Goal: Task Accomplishment & Management: Use online tool/utility

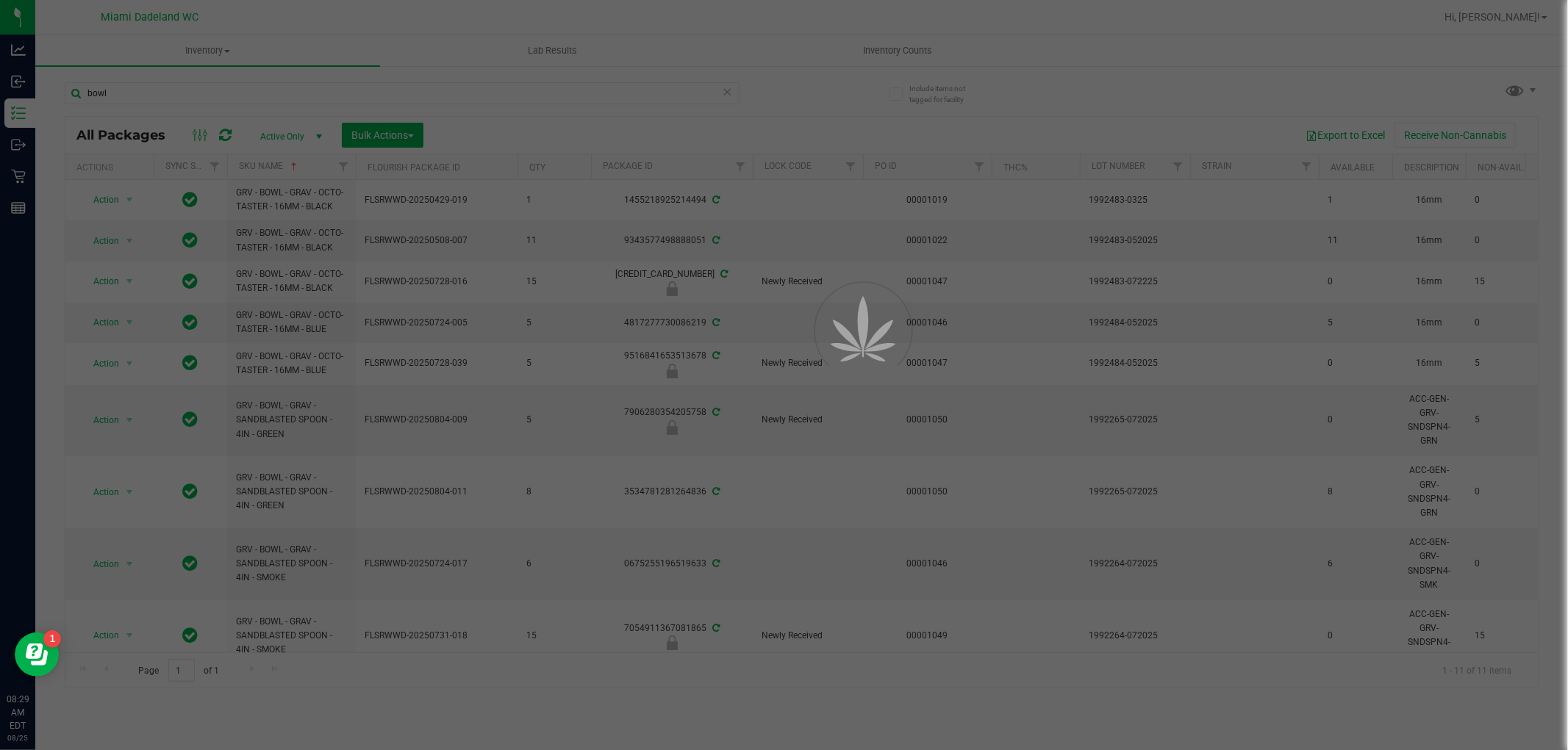
scroll to position [144, 0]
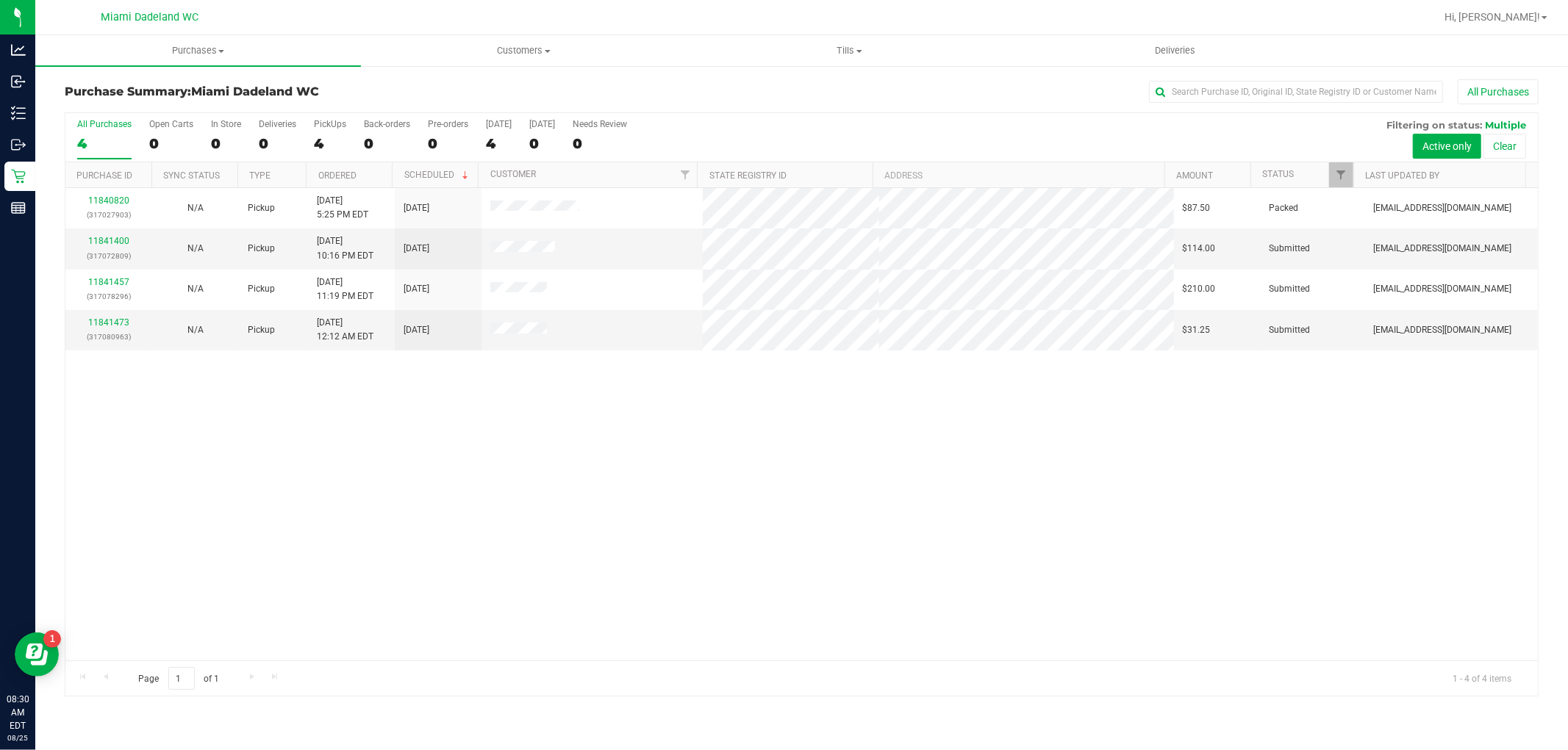
click at [267, 489] on div "11840820 (317027903) N/A Pickup [DATE] 5:25 PM EDT 8/25/2025 $87.50 Packed [EMA…" at bounding box center [802, 424] width 1473 height 473
click at [241, 476] on div "11840820 (317027903) N/A Pickup [DATE] 5:25 PM EDT 8/25/2025 $87.50 Packed [EMA…" at bounding box center [802, 424] width 1473 height 473
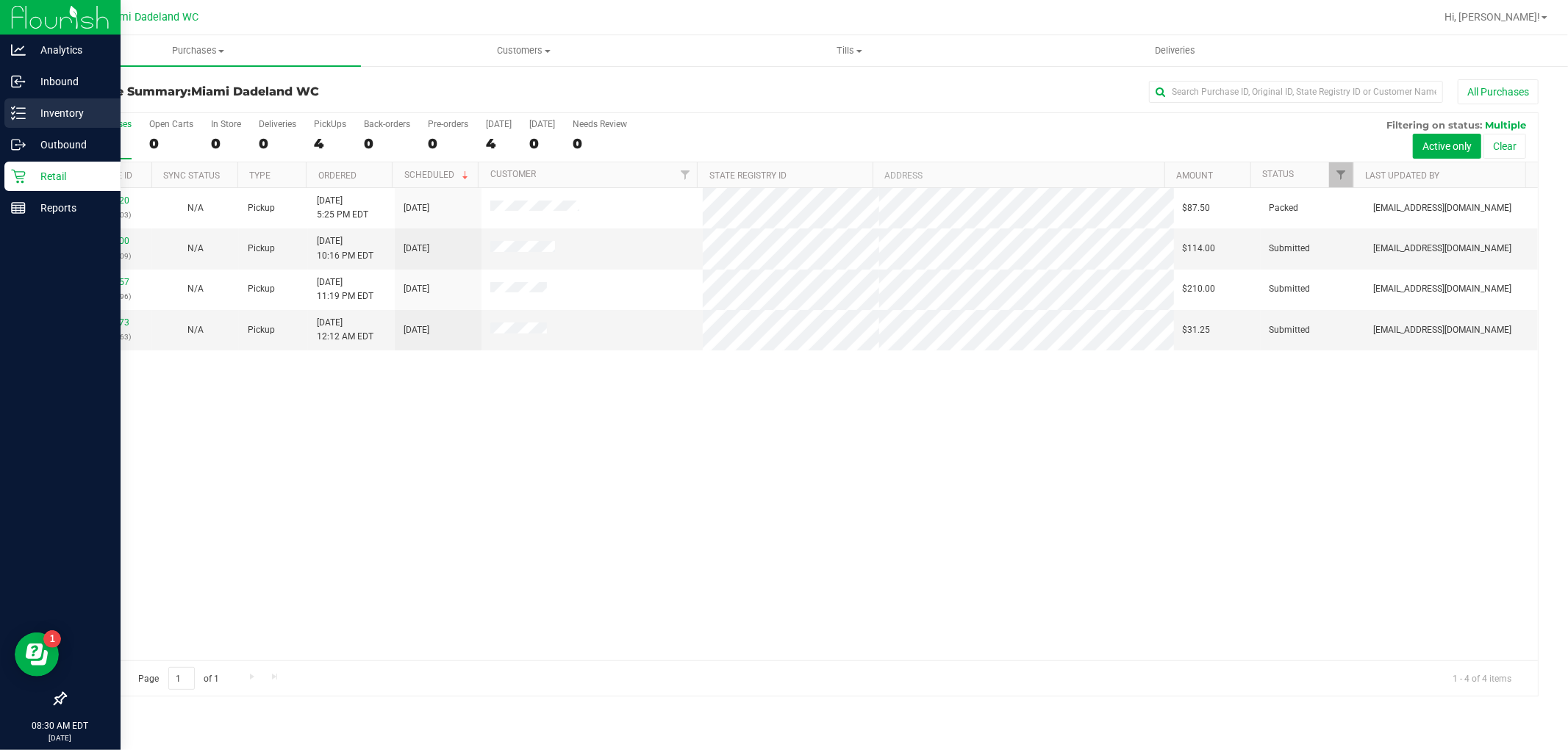
click at [13, 107] on icon at bounding box center [18, 113] width 14 height 14
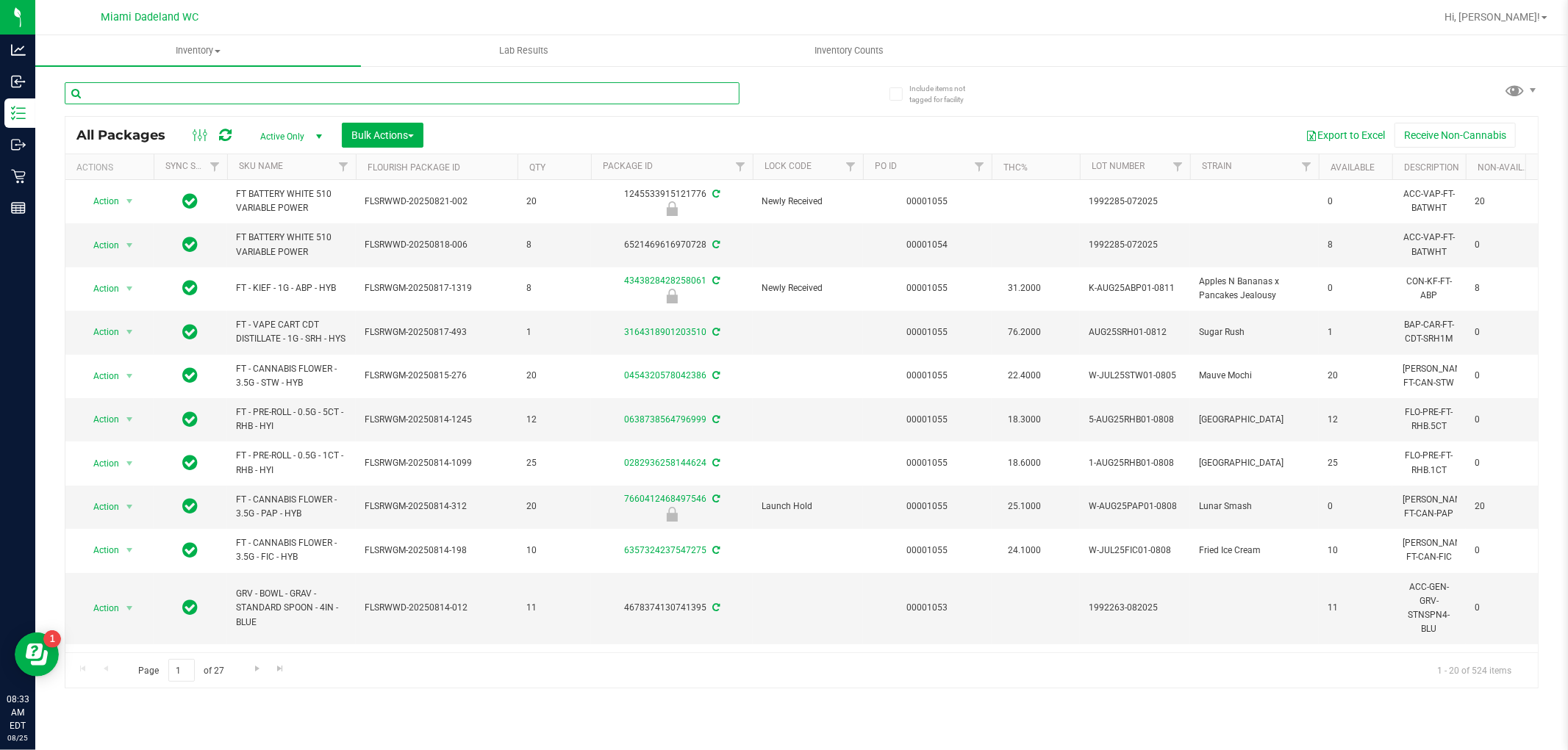
click at [181, 98] on input "text" at bounding box center [402, 93] width 675 height 22
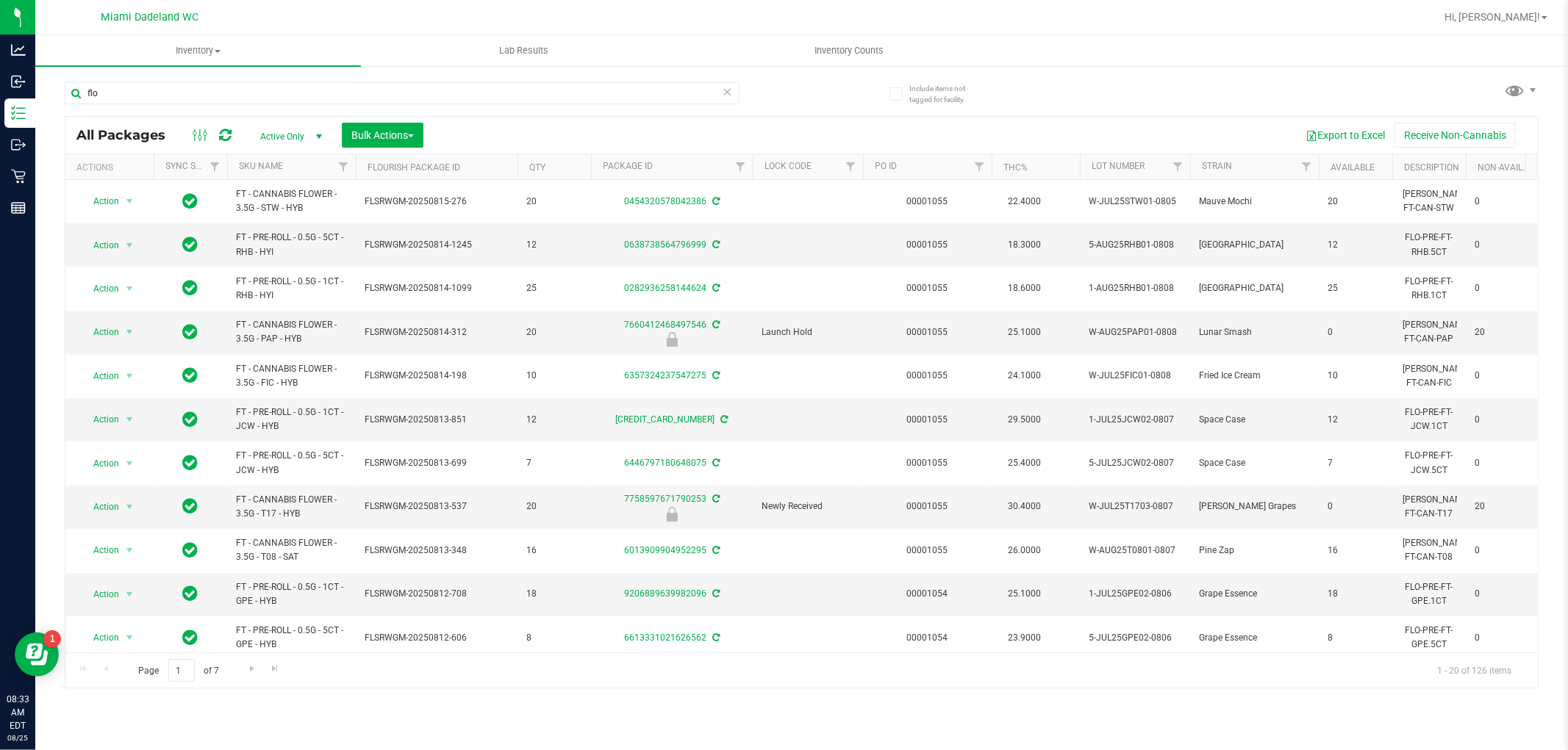
click at [316, 166] on th "SKU Name" at bounding box center [292, 167] width 128 height 26
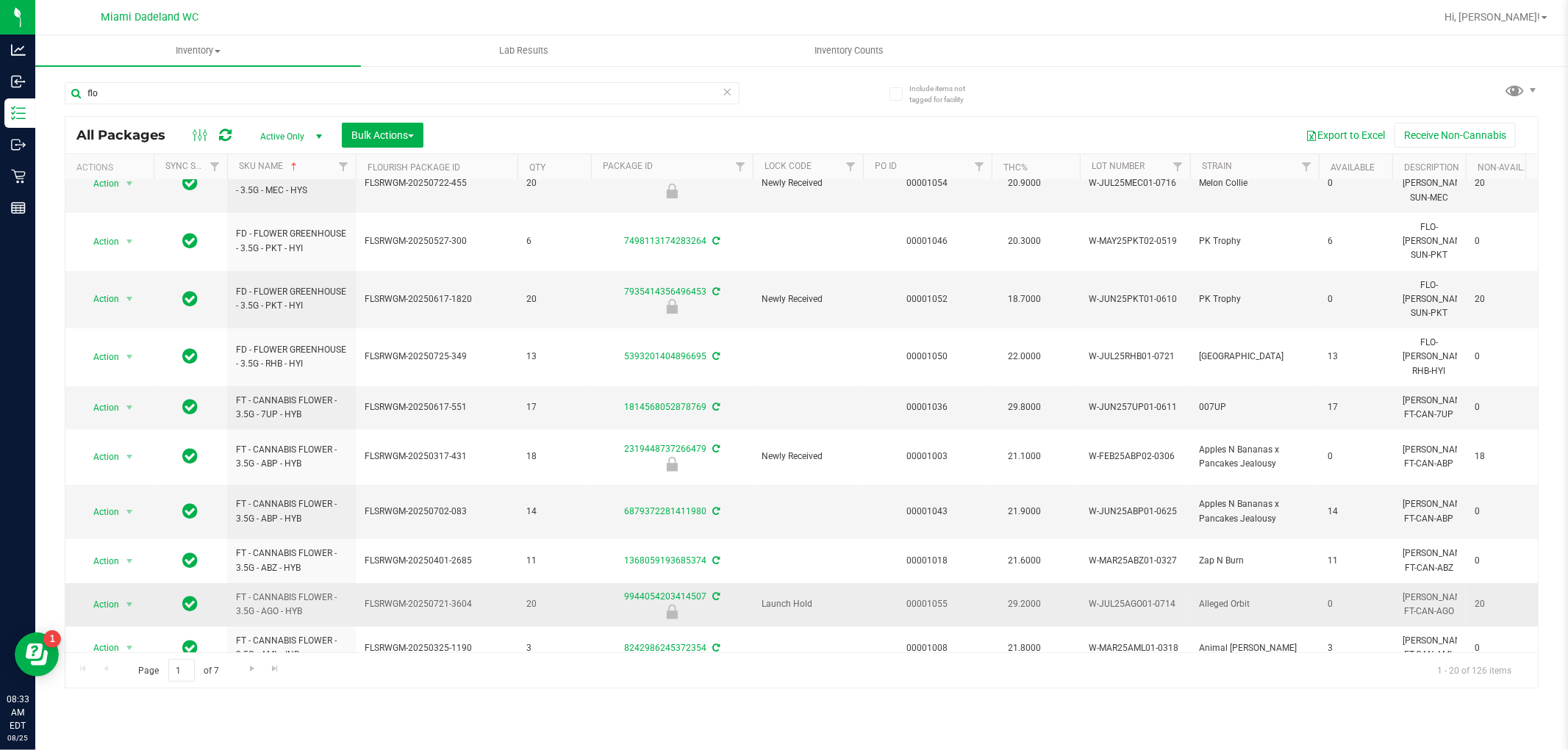
scroll to position [435, 0]
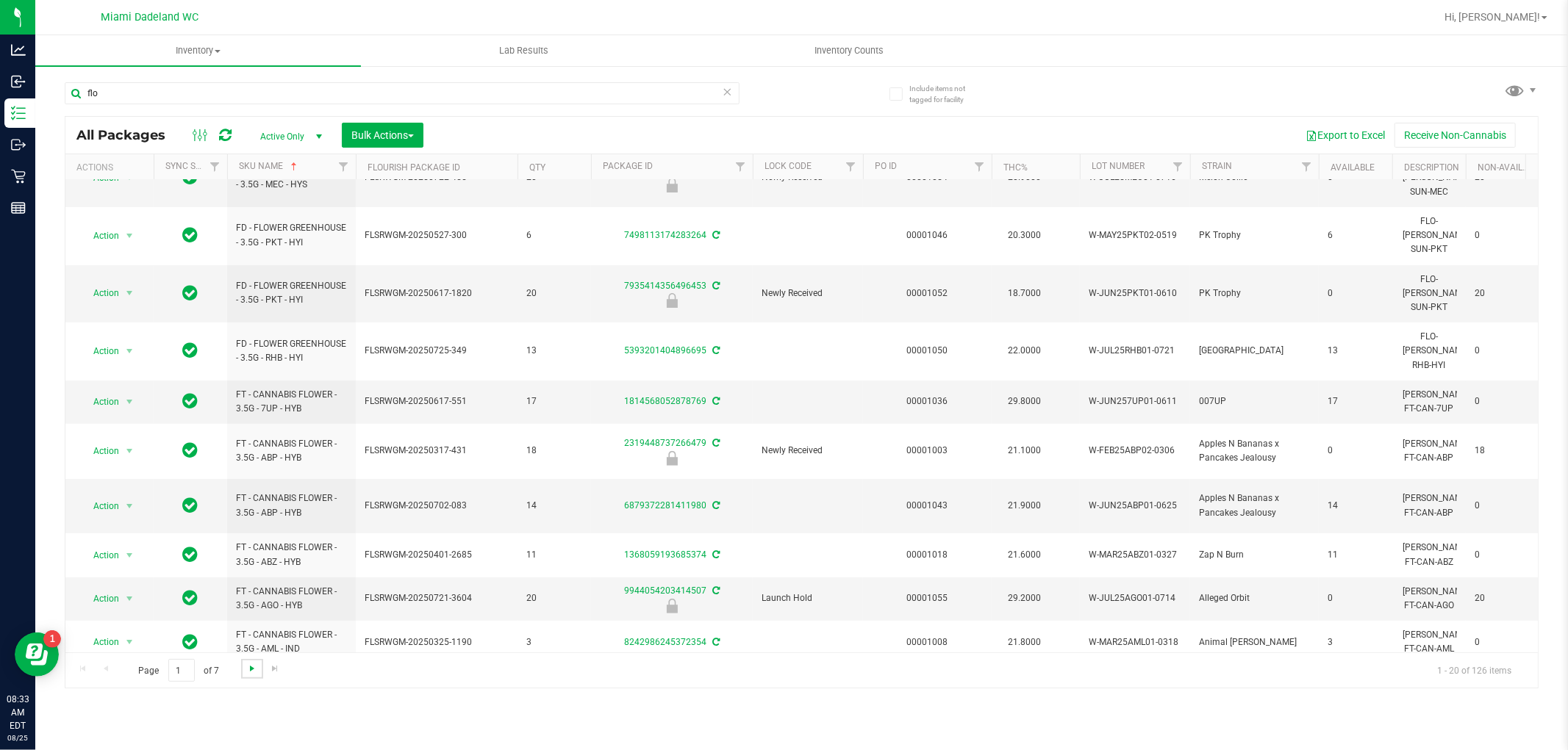
click at [256, 666] on span "Go to the next page" at bounding box center [252, 668] width 12 height 12
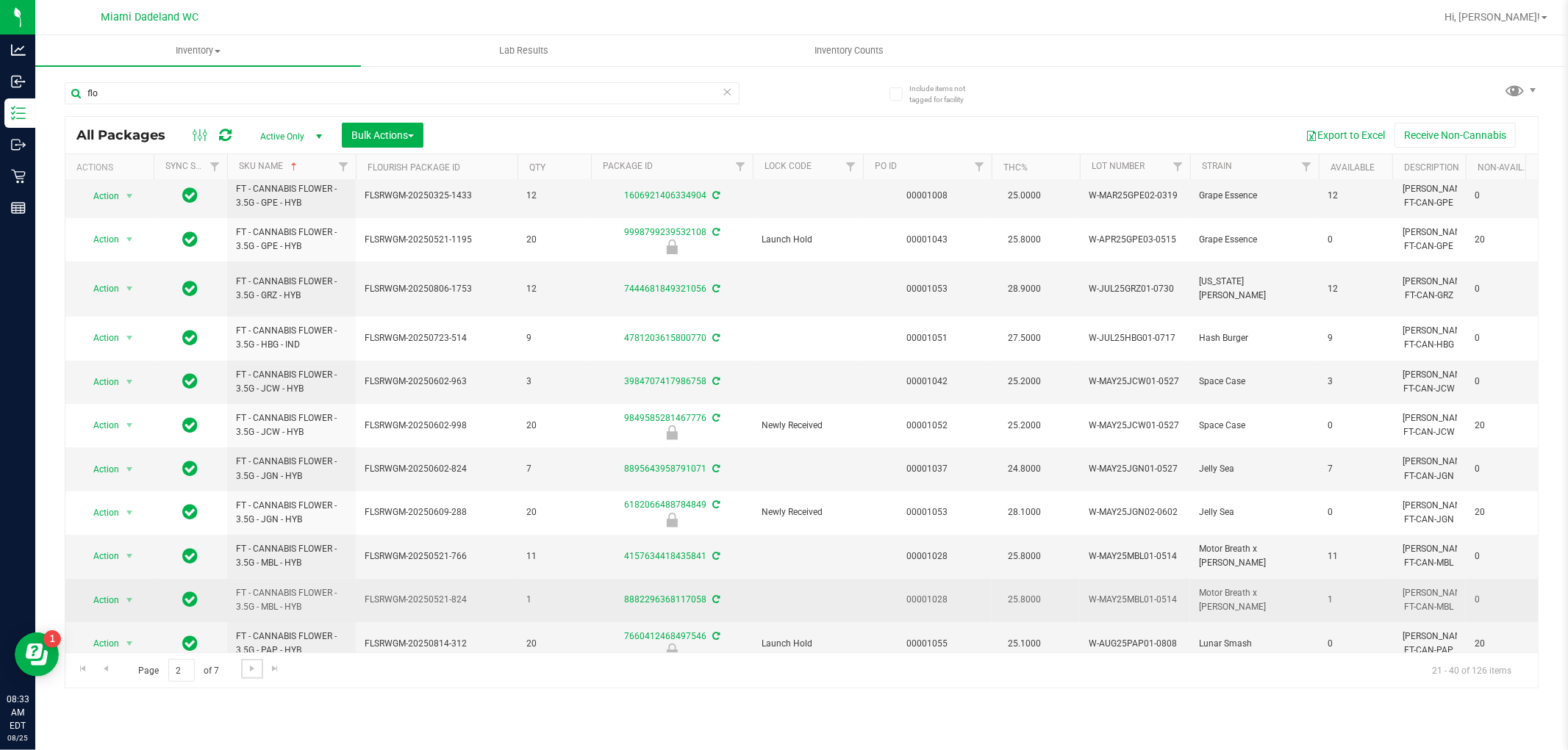
scroll to position [413, 0]
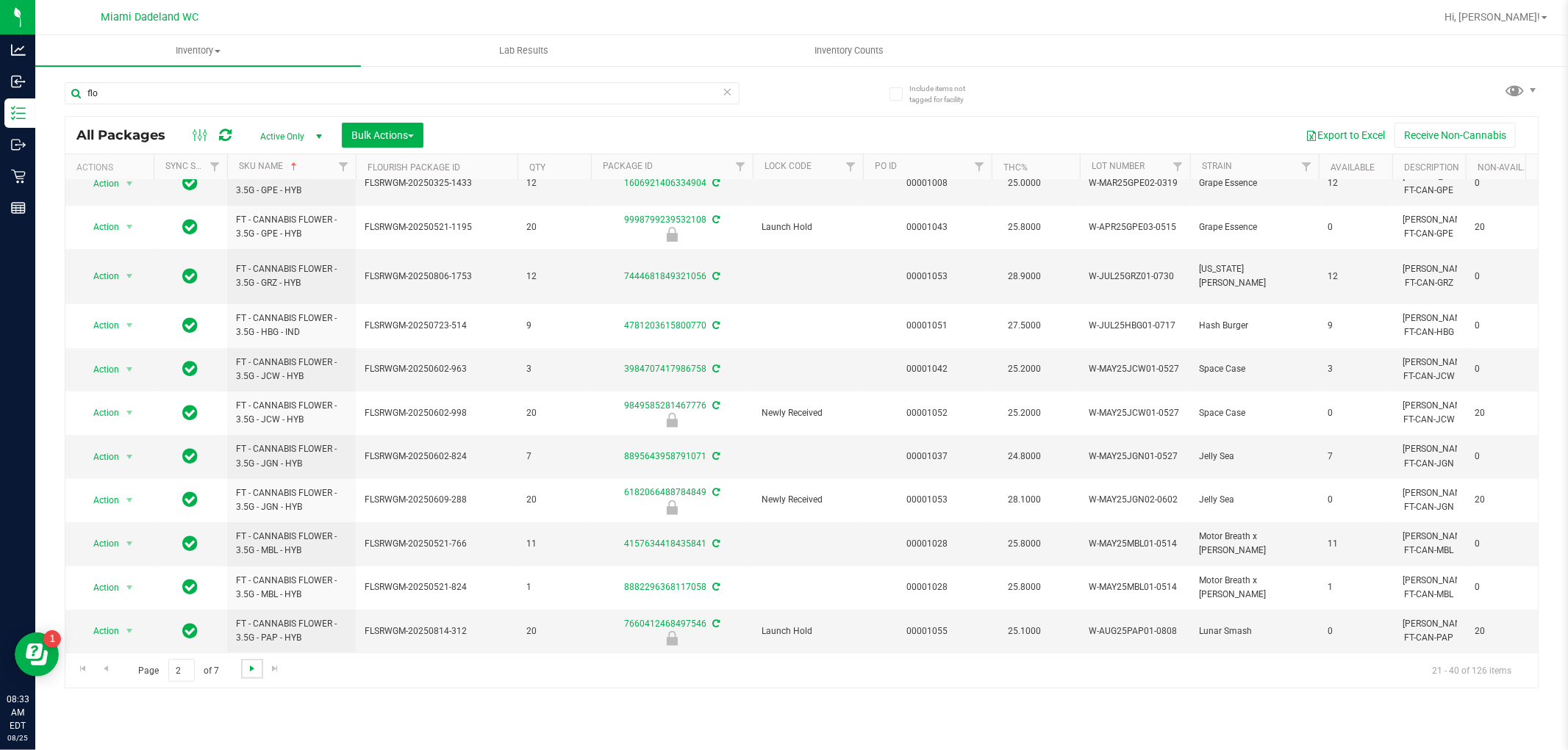
click at [255, 664] on span "Go to the next page" at bounding box center [252, 668] width 12 height 12
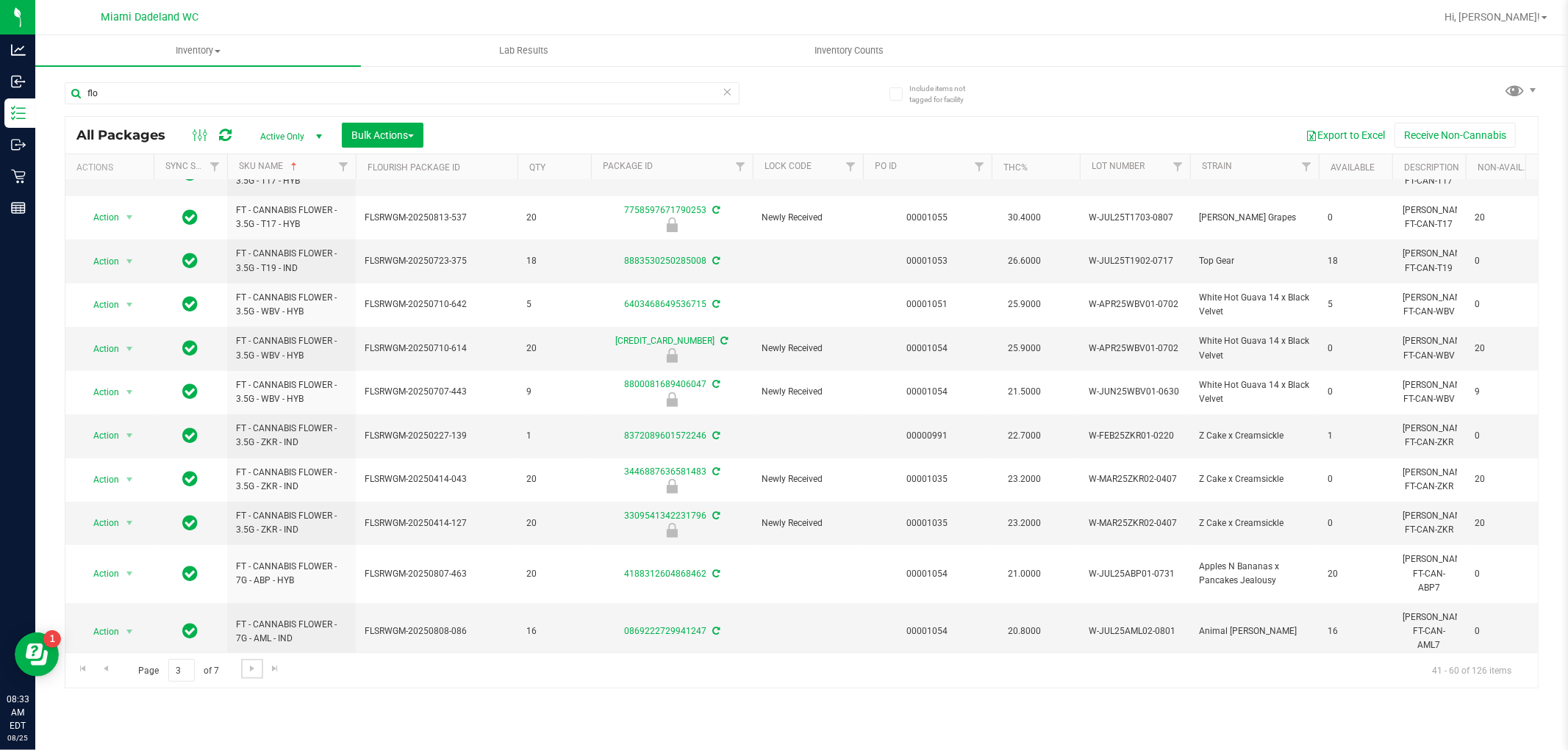
scroll to position [423, 0]
click at [243, 671] on link "Go to the next page" at bounding box center [252, 669] width 21 height 20
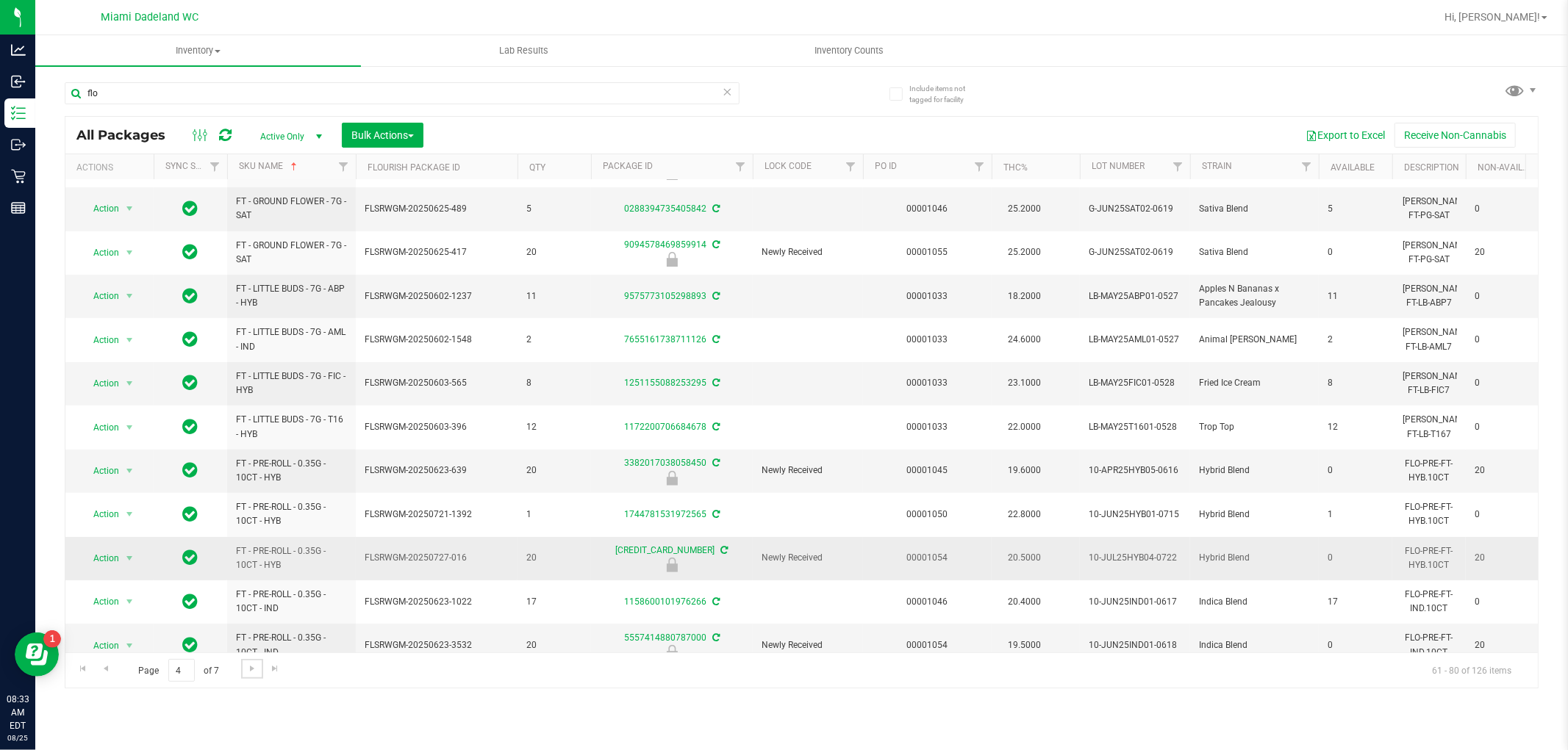
scroll to position [413, 0]
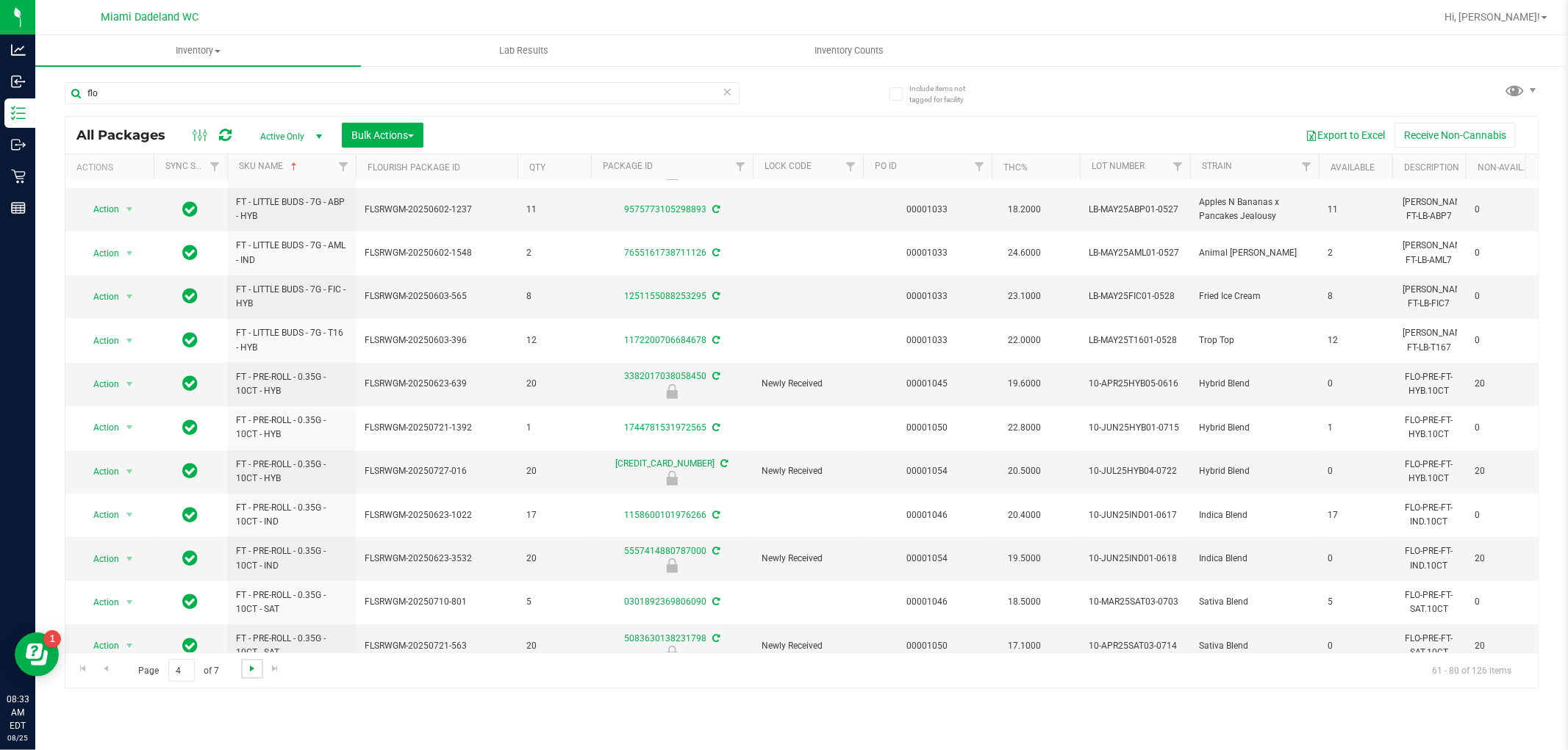
click at [250, 671] on span "Go to the next page" at bounding box center [252, 668] width 12 height 12
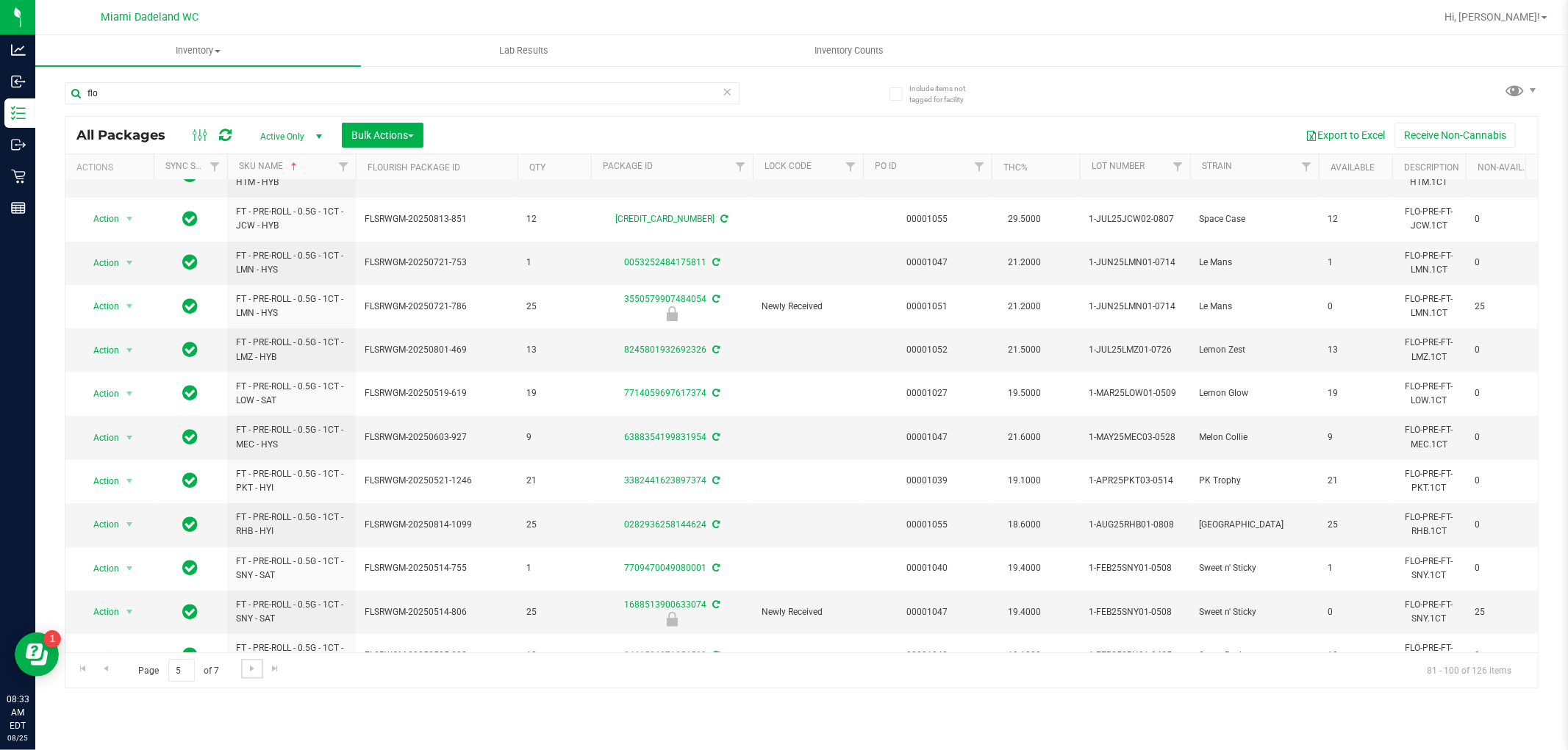
scroll to position [413, 0]
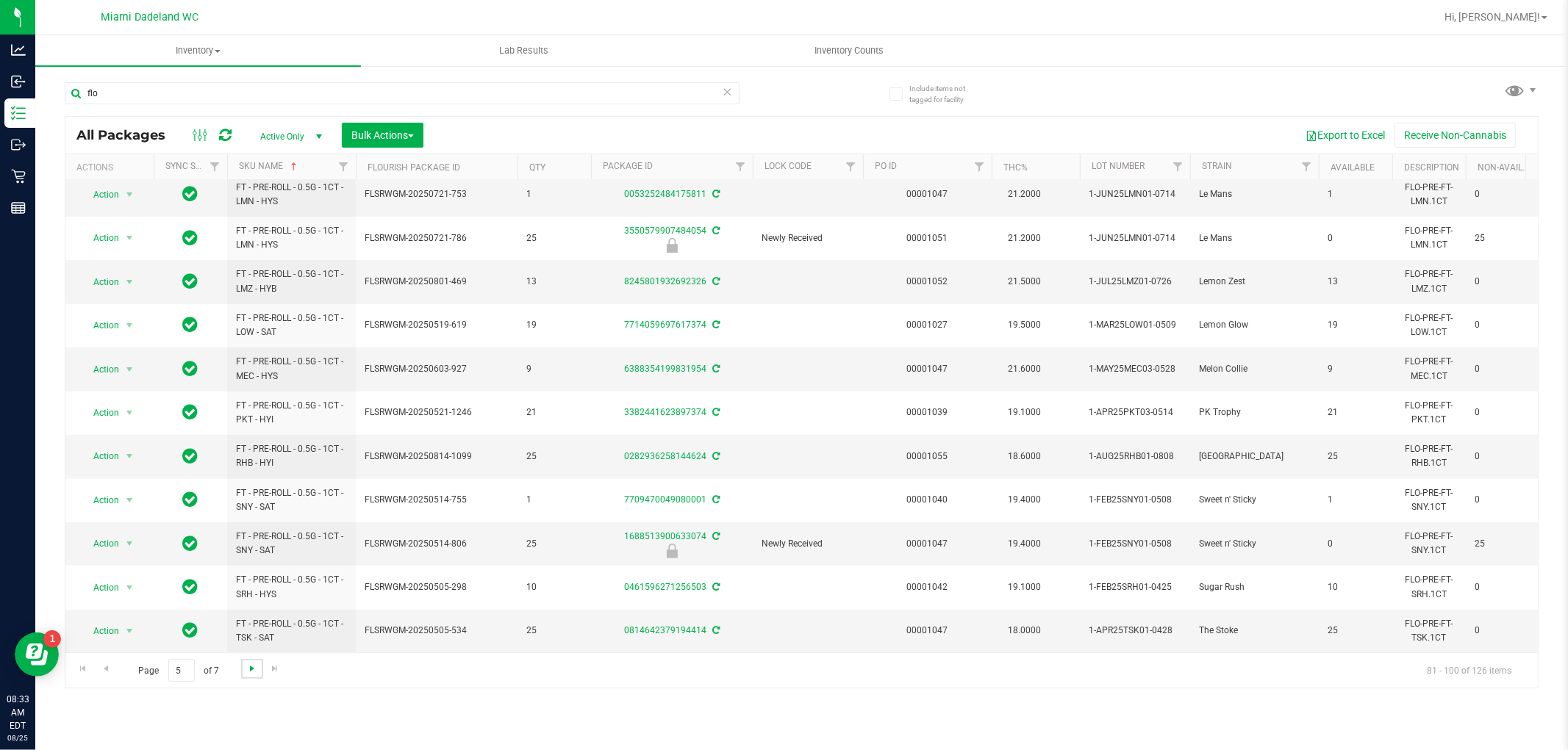
click at [251, 670] on span "Go to the next page" at bounding box center [252, 668] width 12 height 12
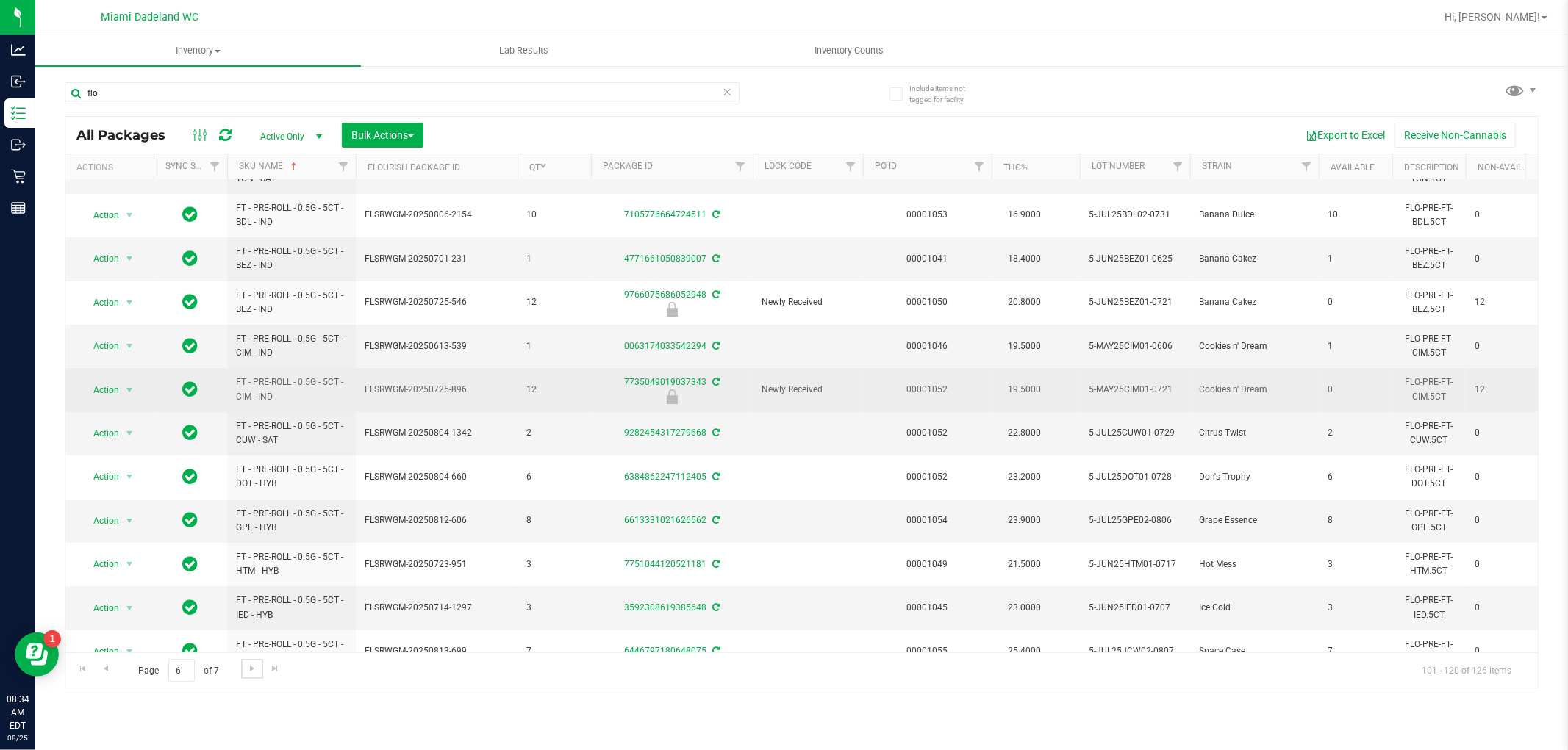
scroll to position [413, 0]
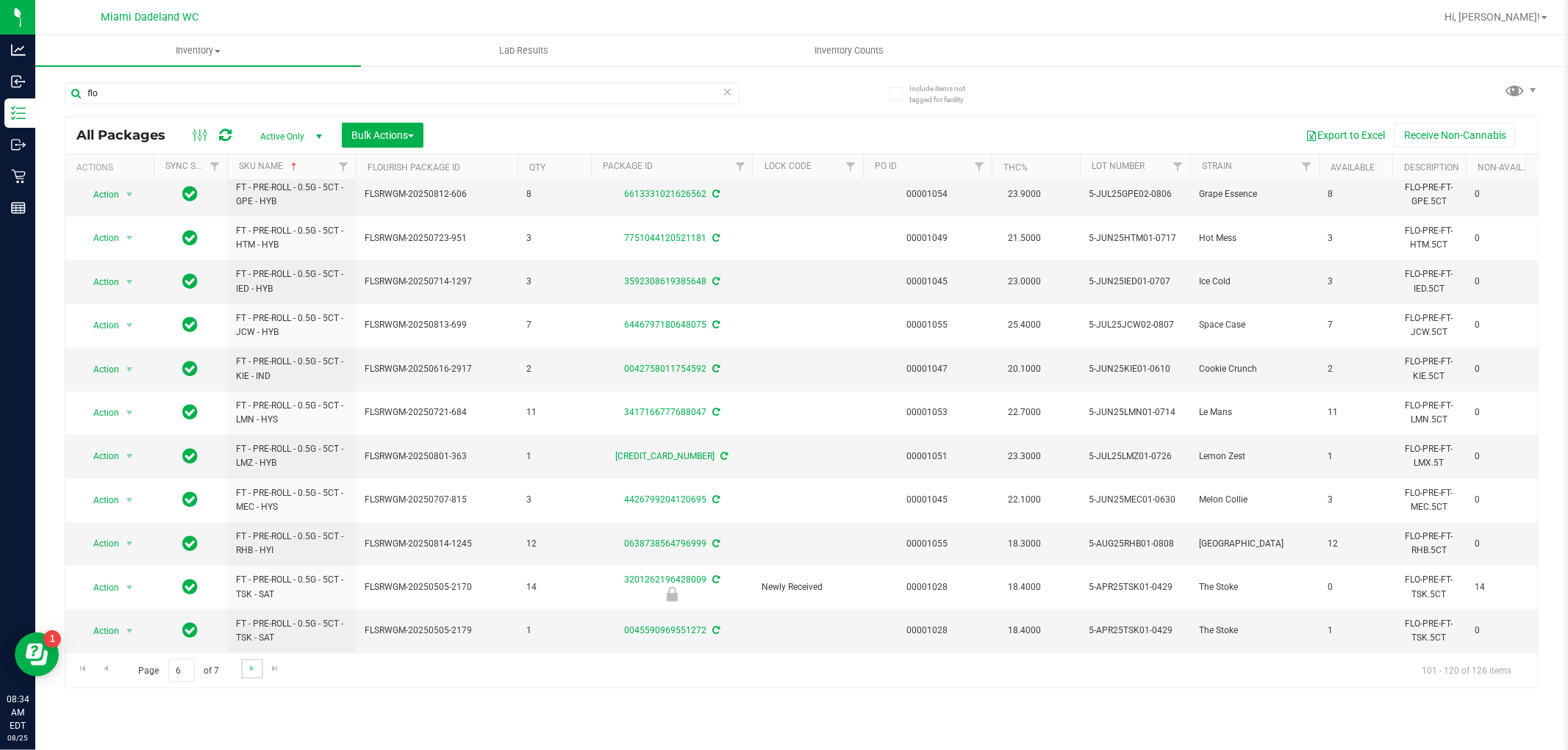
click at [246, 674] on link "Go to the next page" at bounding box center [252, 669] width 21 height 20
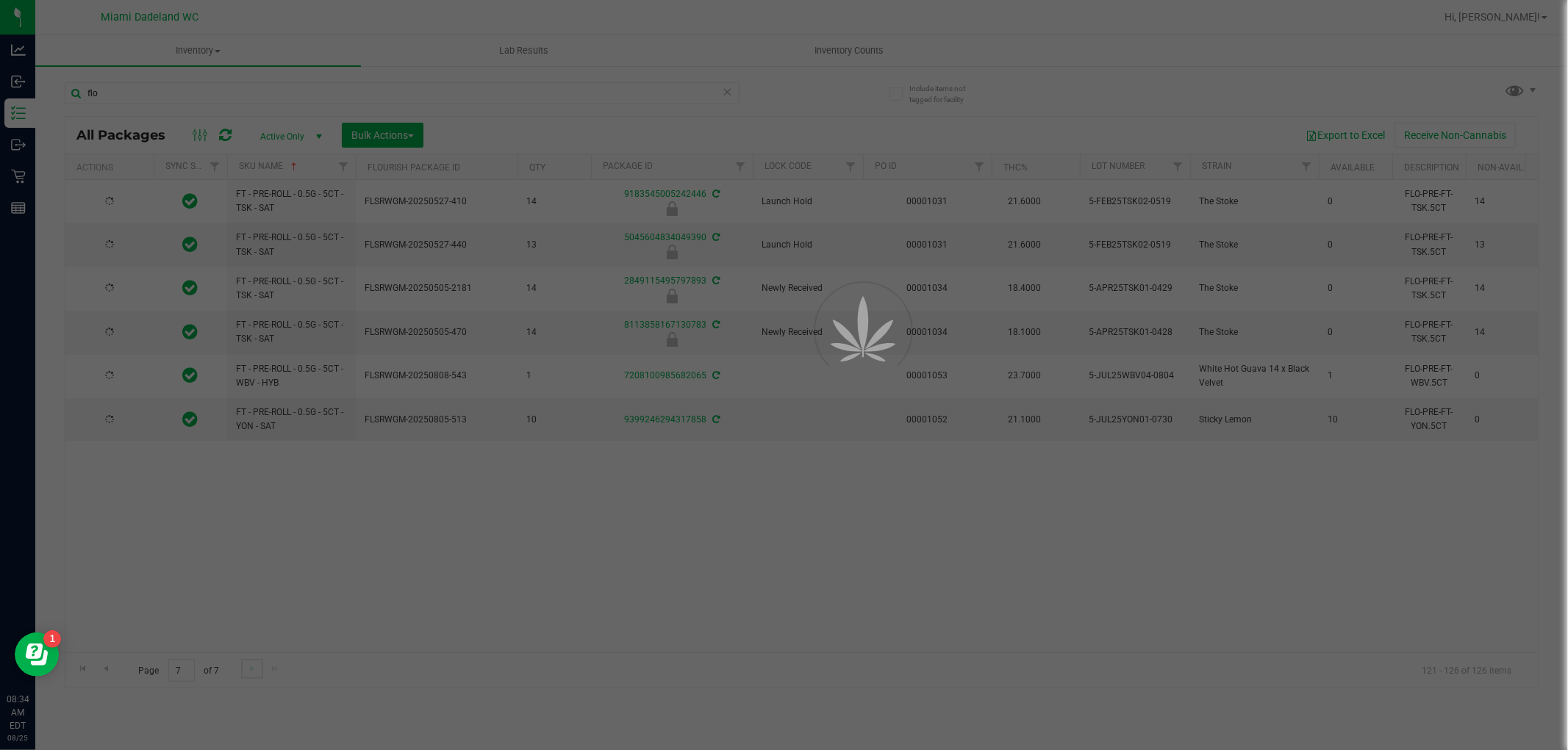
scroll to position [0, 0]
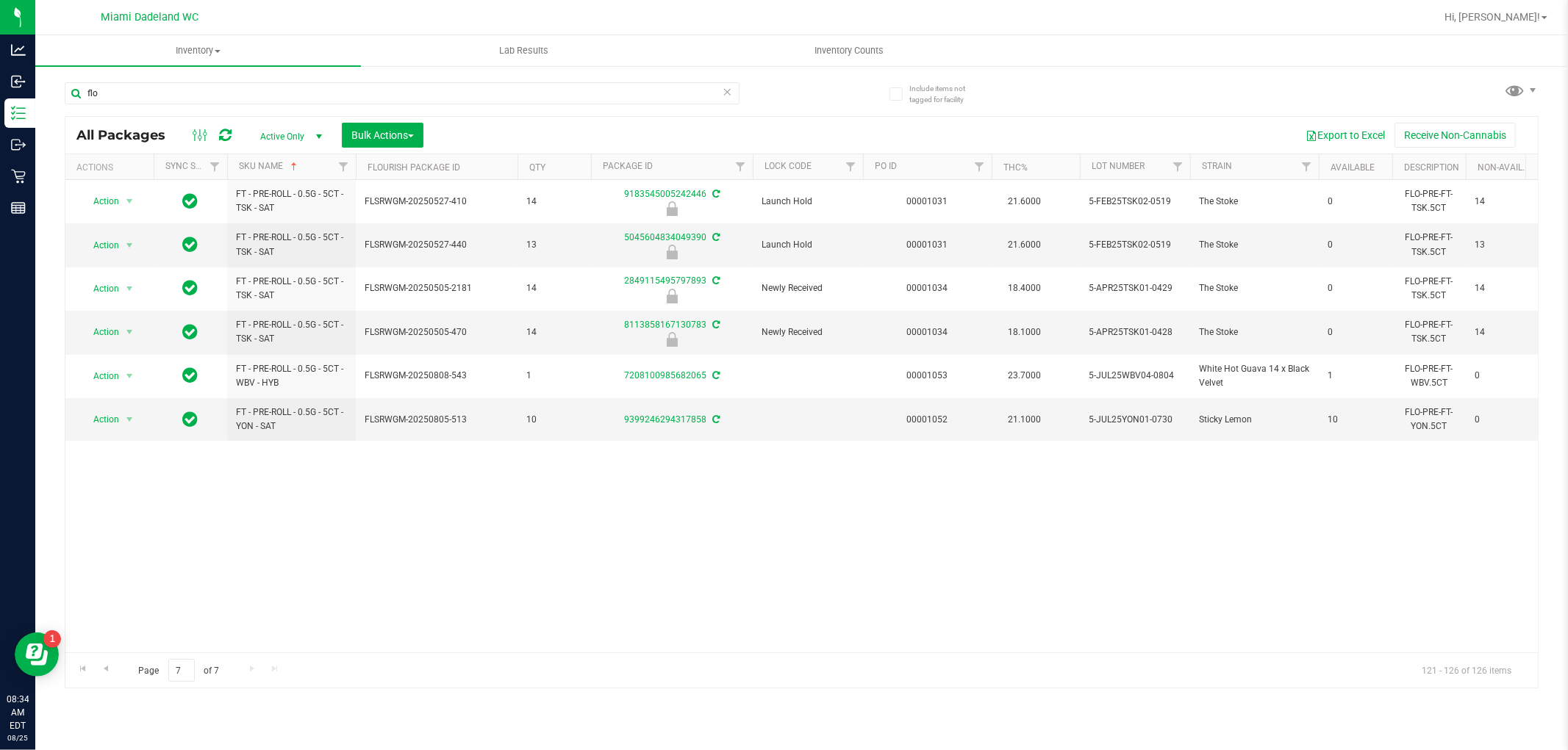
click at [527, 77] on div "flo" at bounding box center [434, 92] width 738 height 47
click at [542, 94] on input "flo" at bounding box center [402, 93] width 675 height 22
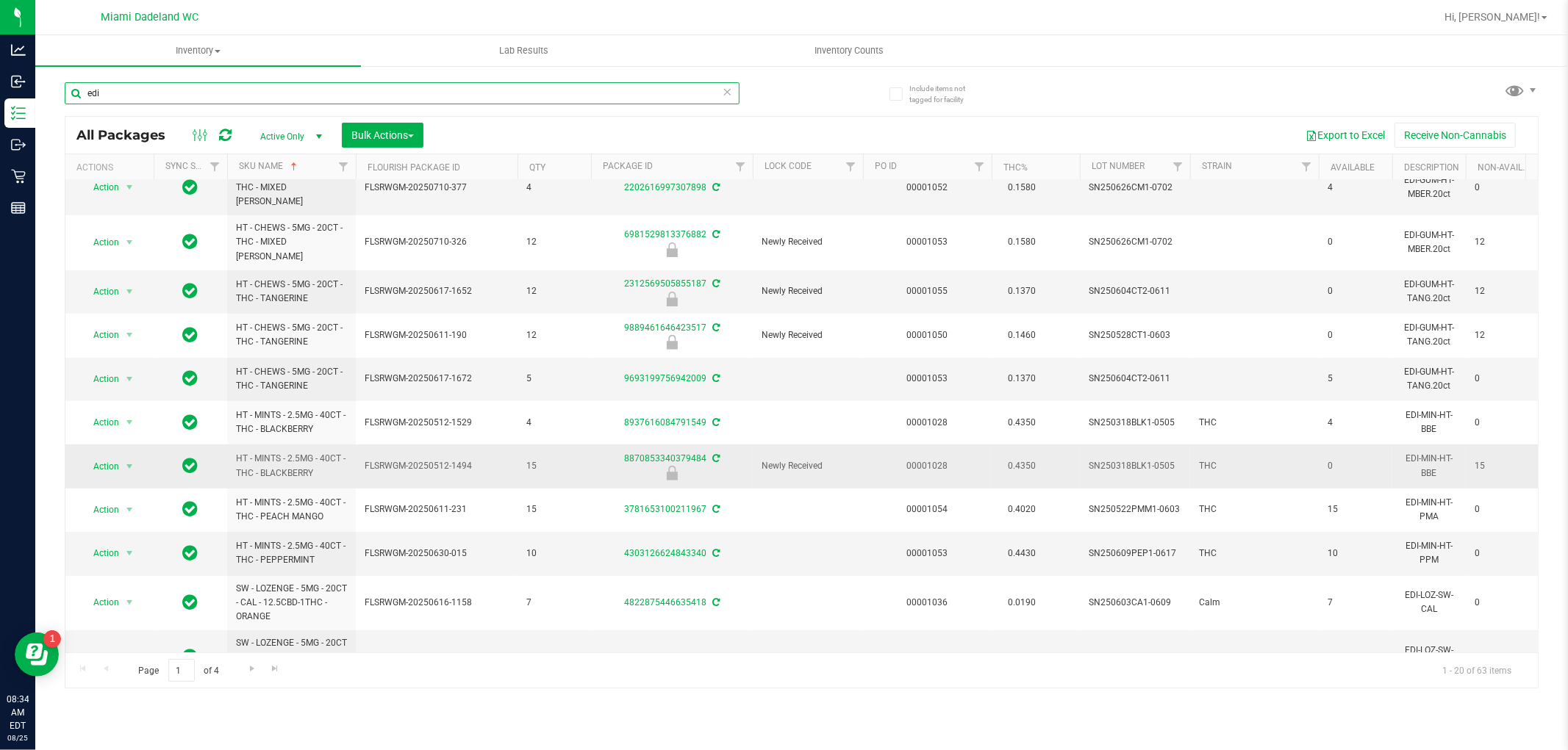
scroll to position [469, 0]
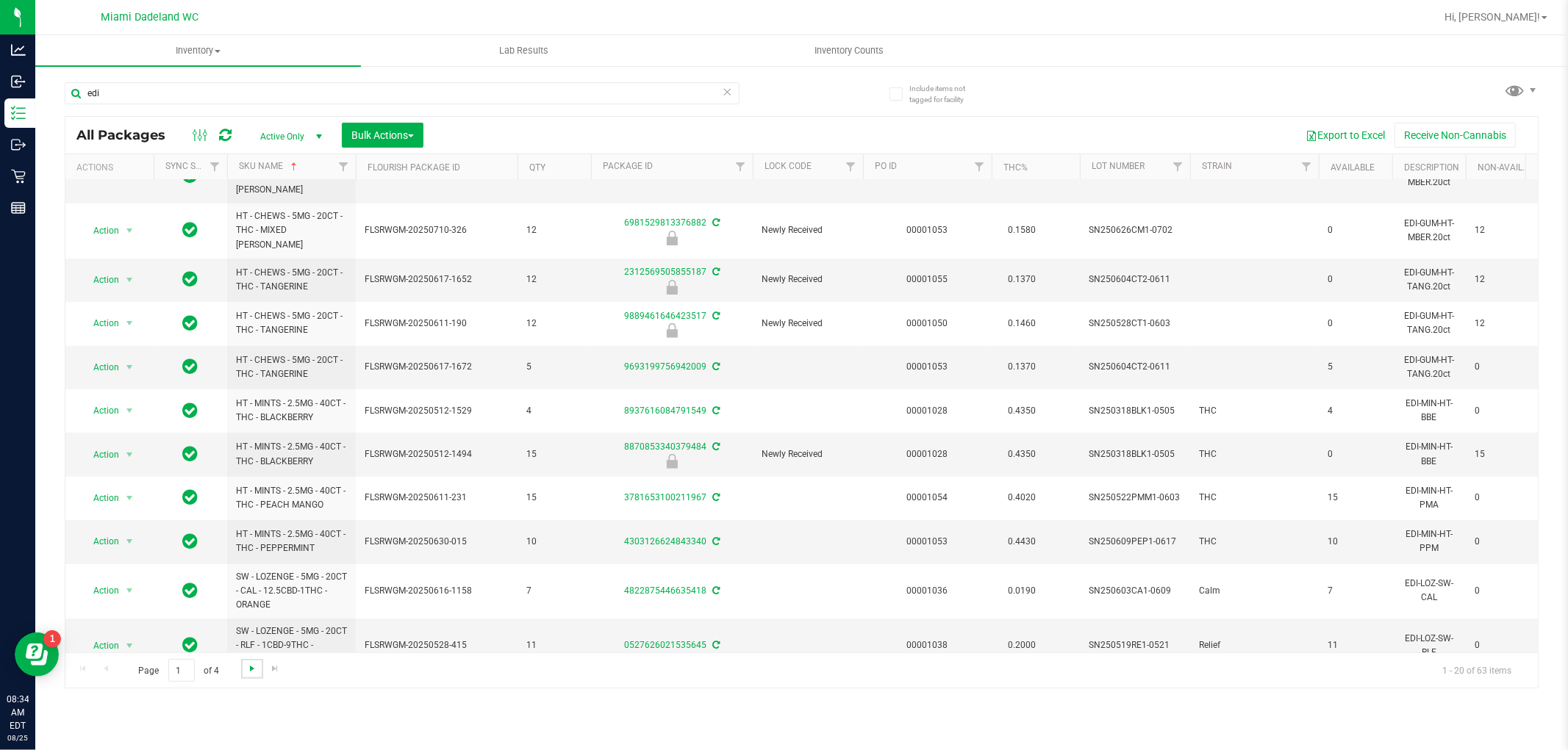
click at [248, 671] on span "Go to the next page" at bounding box center [252, 668] width 12 height 12
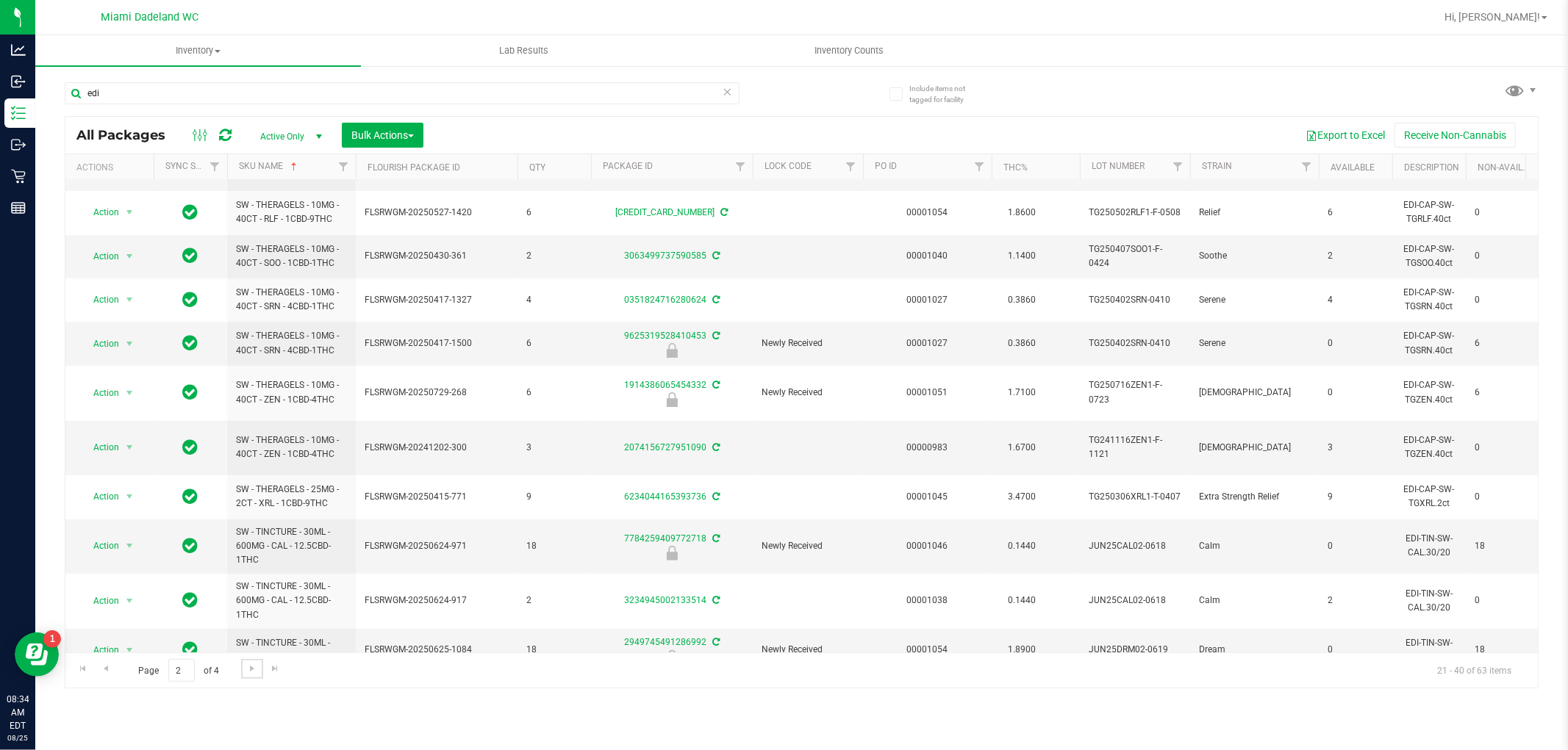
scroll to position [457, 0]
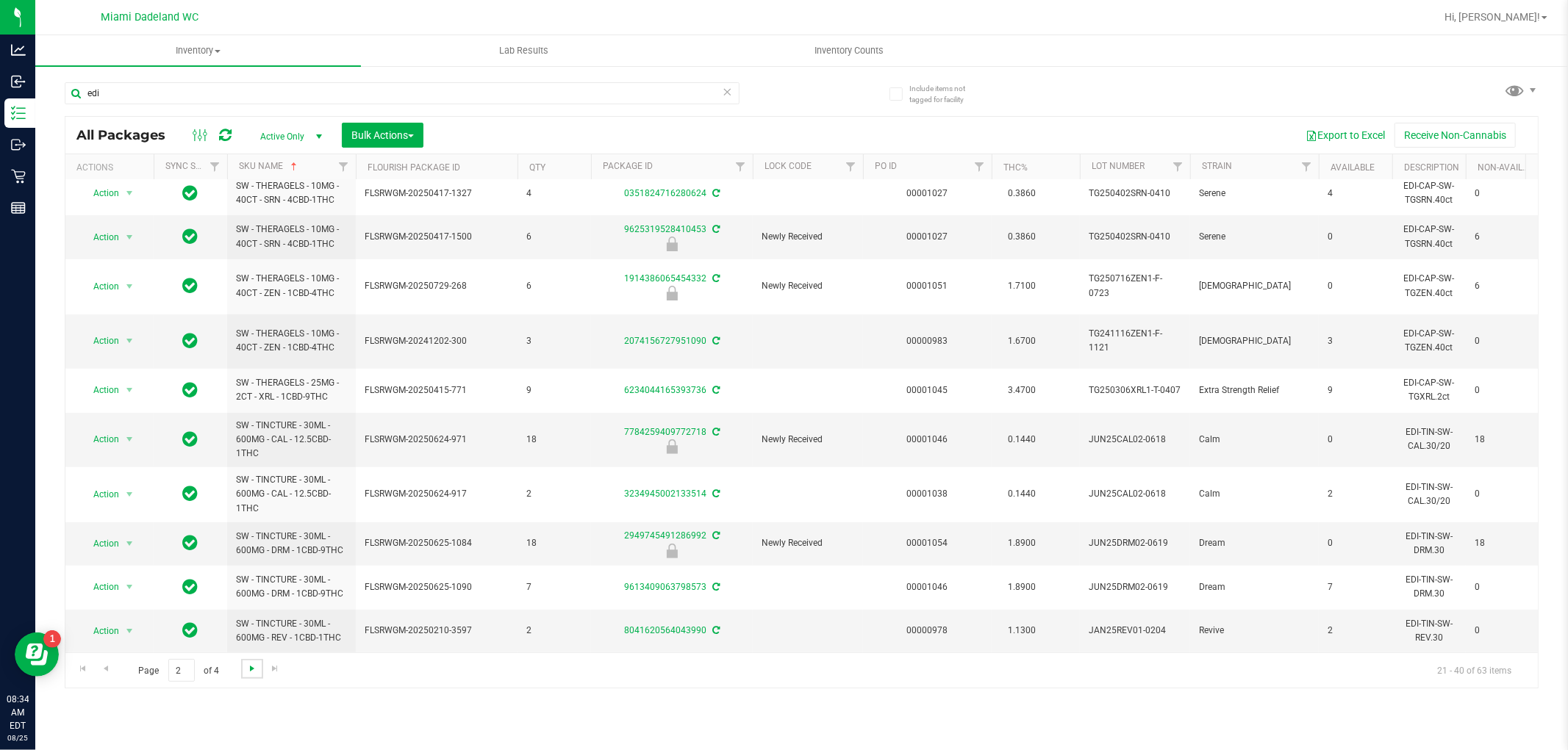
click at [247, 674] on span "Go to the next page" at bounding box center [252, 668] width 12 height 12
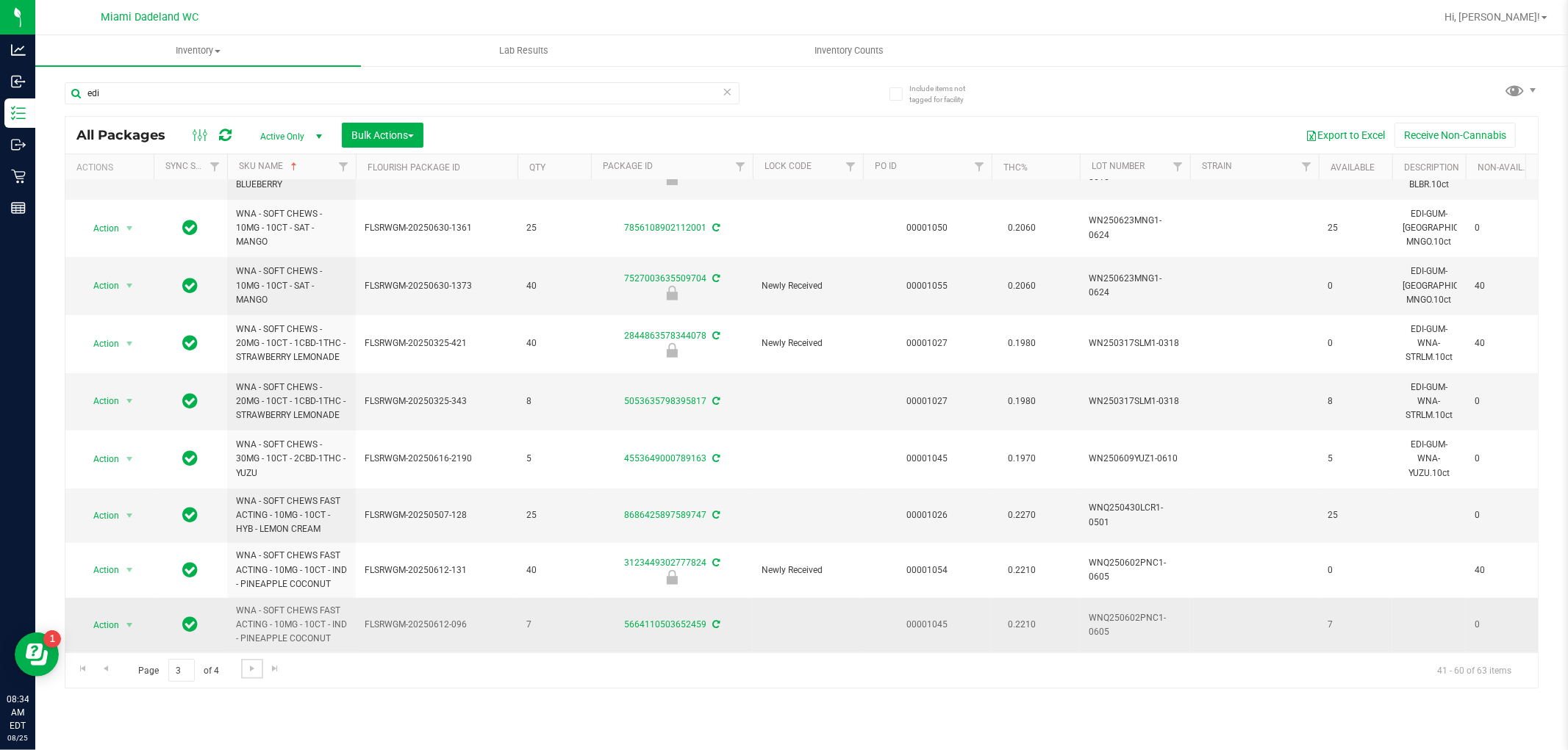
scroll to position [573, 0]
click at [256, 674] on link "Go to the next page" at bounding box center [252, 669] width 21 height 20
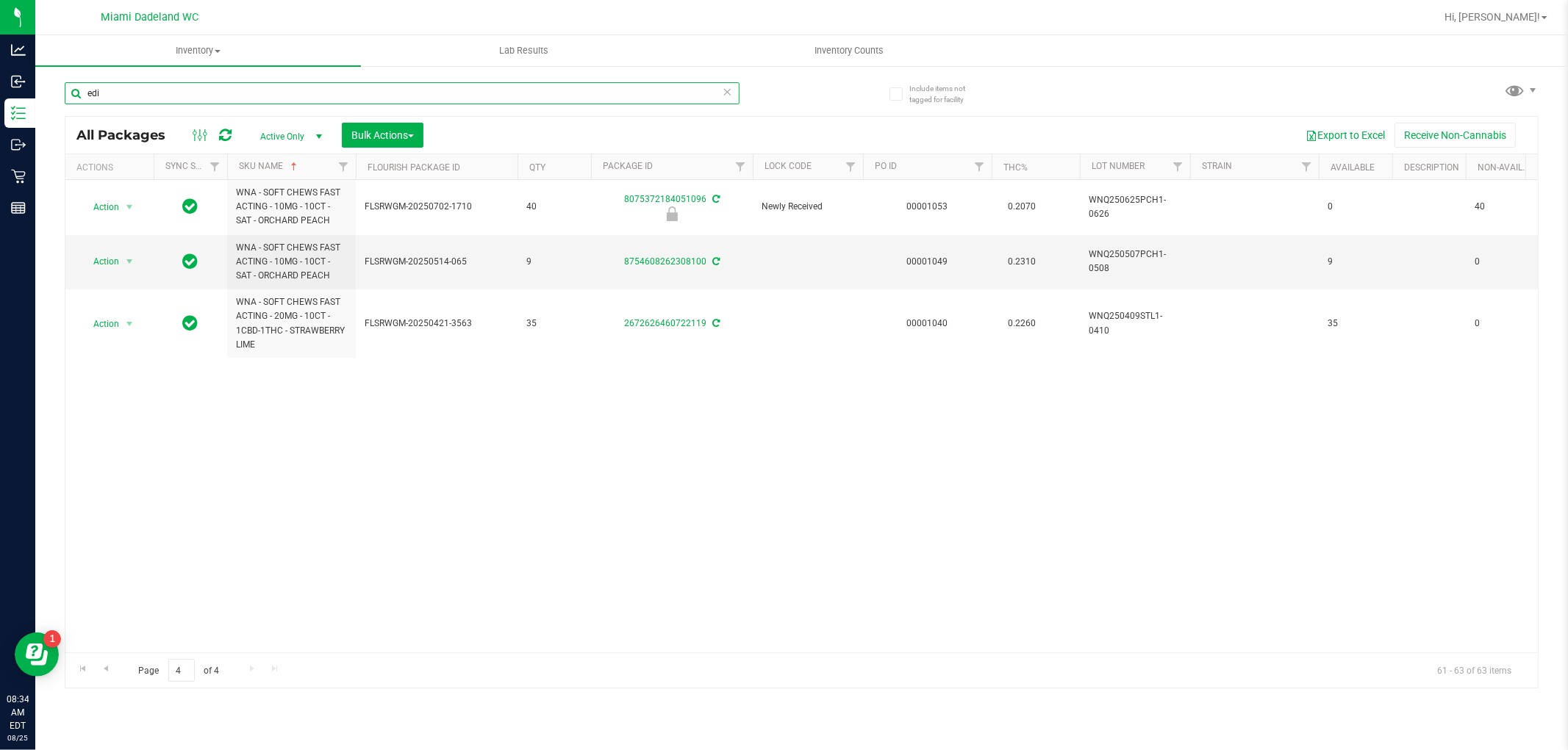
click at [193, 99] on input "edi" at bounding box center [402, 93] width 675 height 22
type input "con"
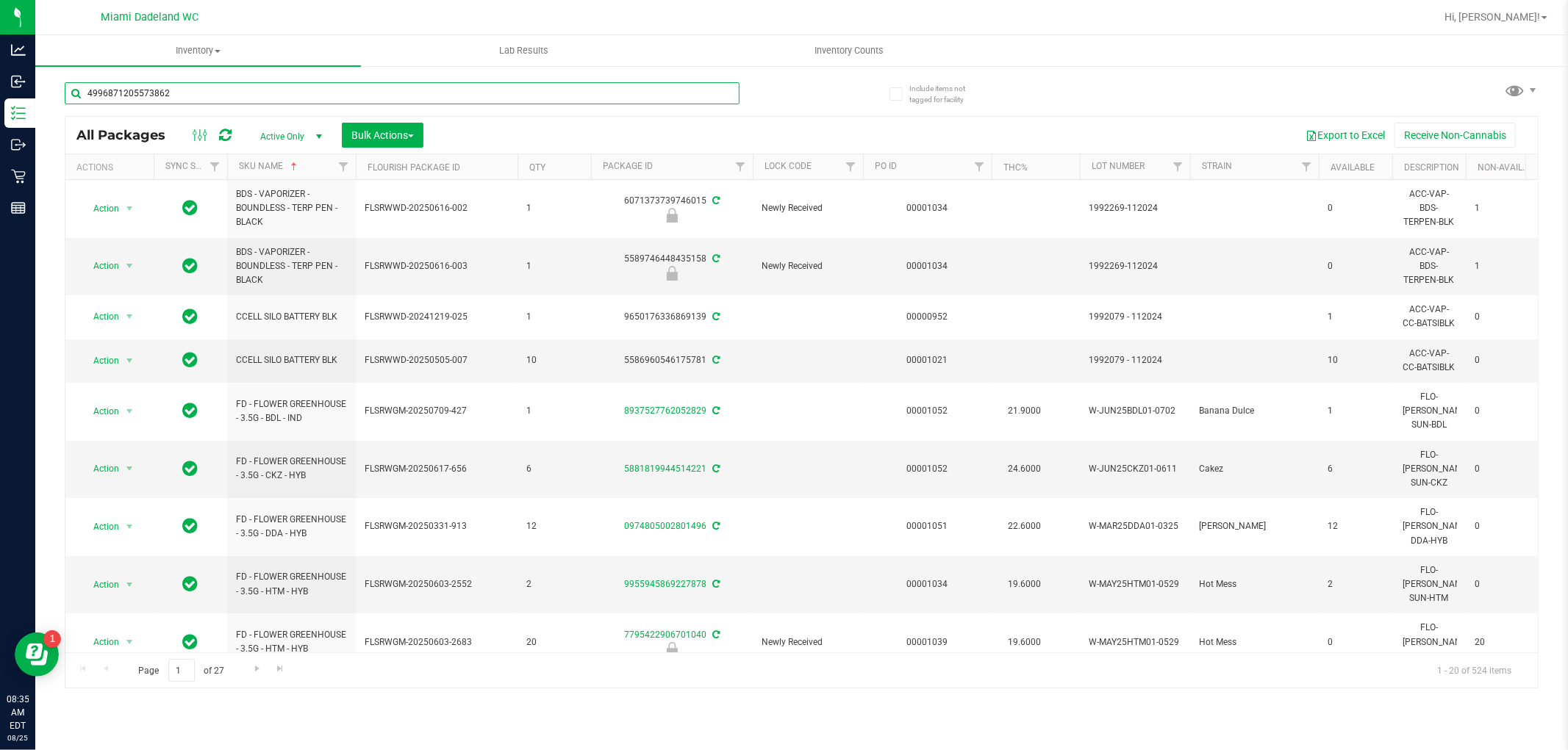
type input "4996871205573862"
type input "2130534349596955"
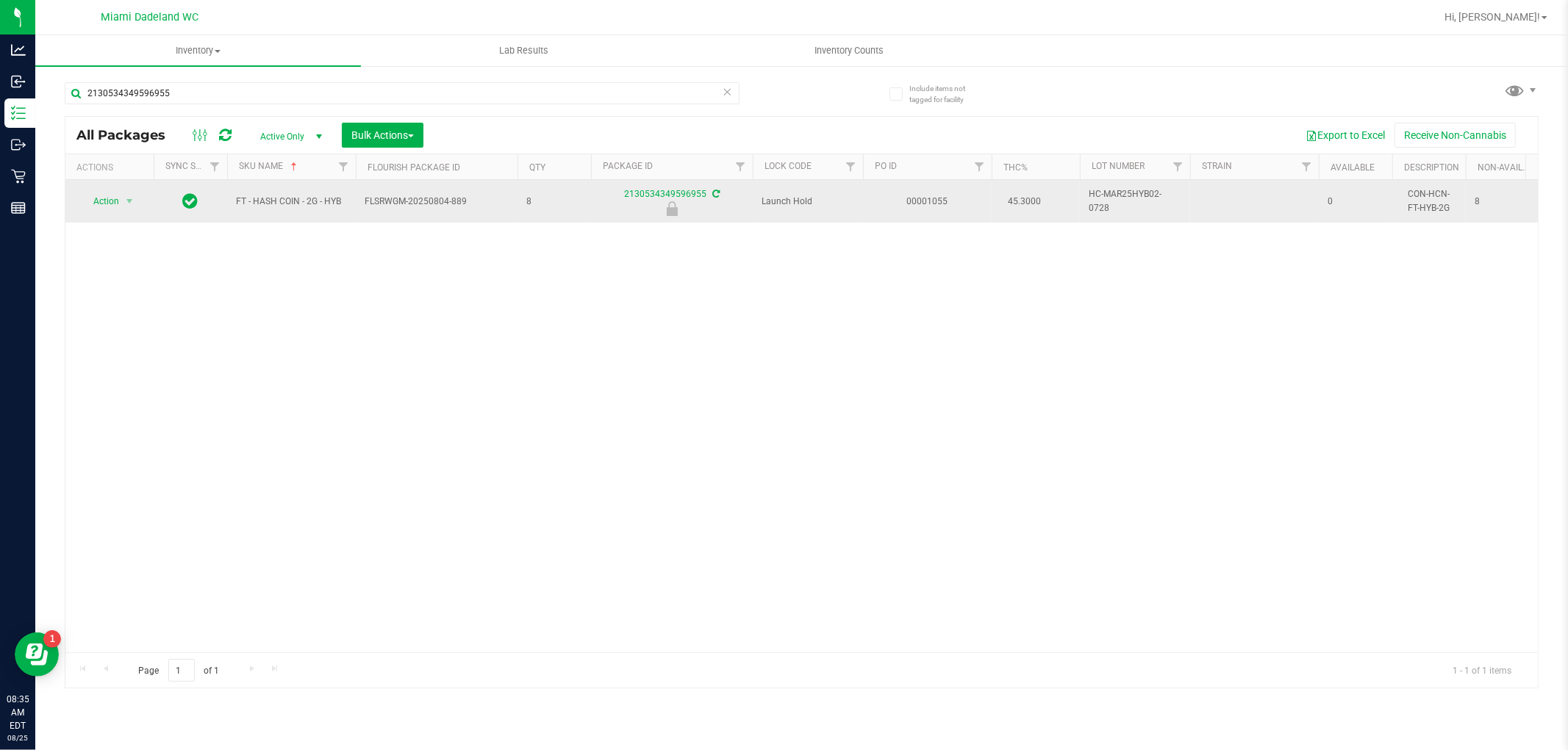
click at [96, 193] on span "Action" at bounding box center [100, 201] width 40 height 20
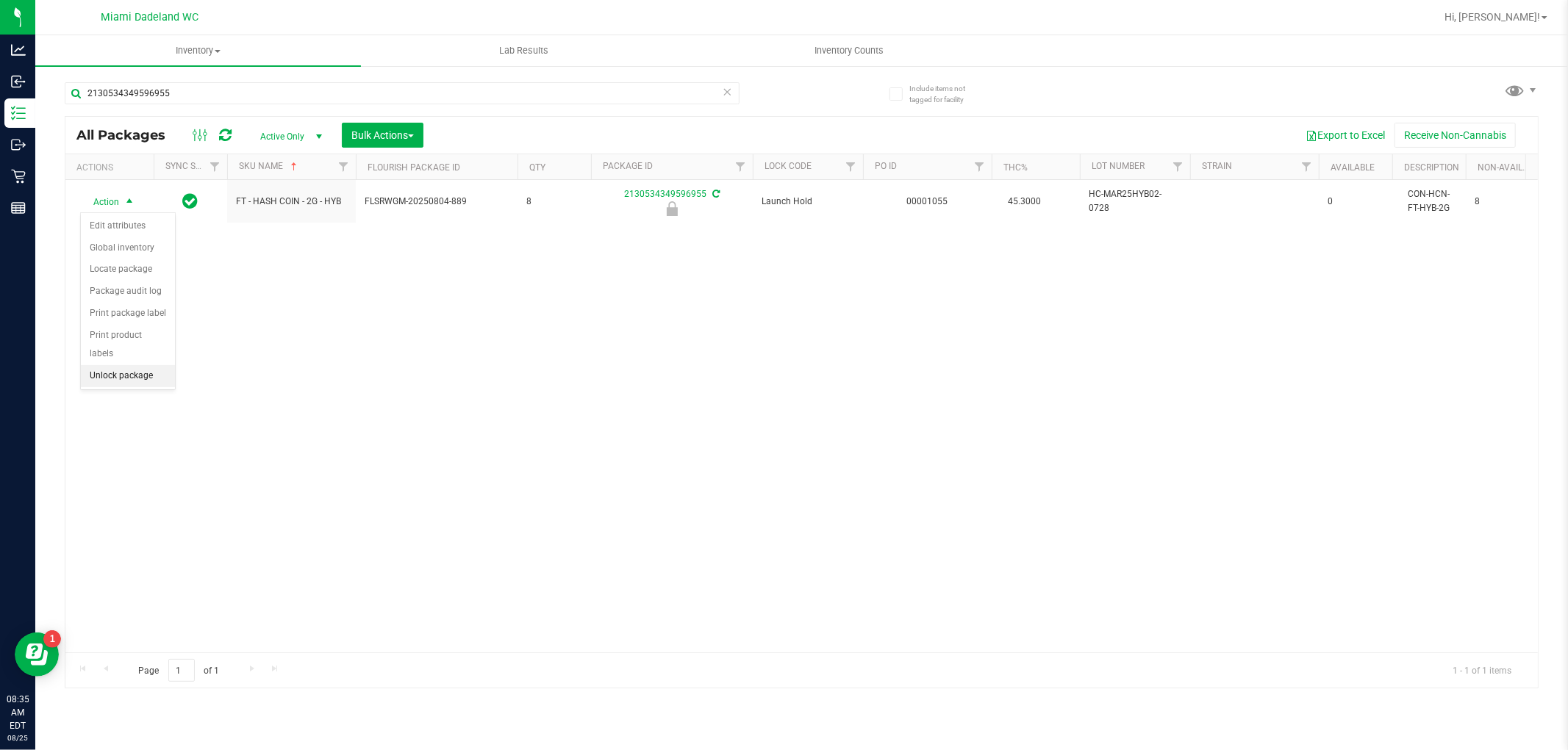
click at [96, 372] on li "Unlock package" at bounding box center [128, 375] width 94 height 22
click at [726, 95] on icon at bounding box center [728, 91] width 11 height 17
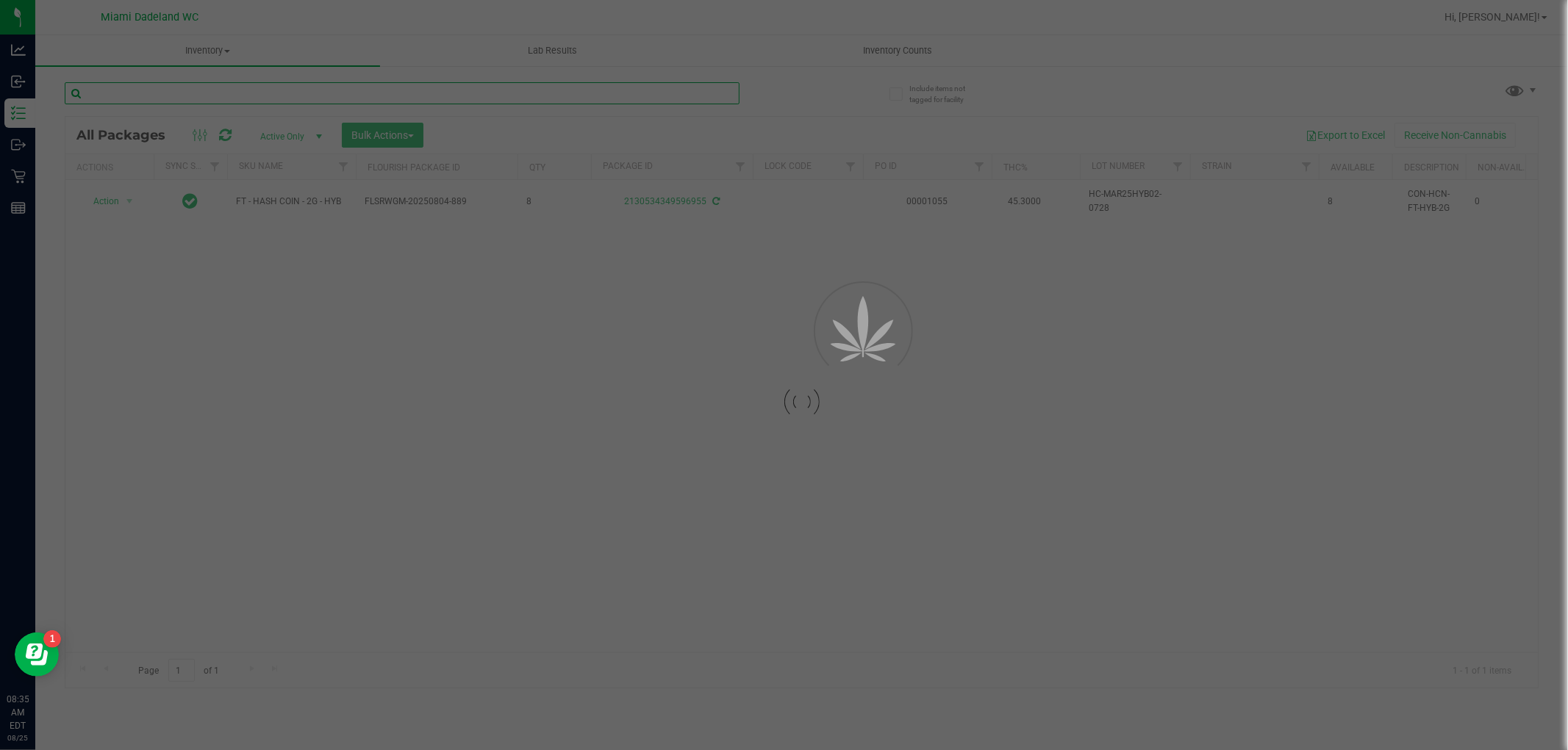
click at [694, 90] on input "text" at bounding box center [402, 93] width 675 height 22
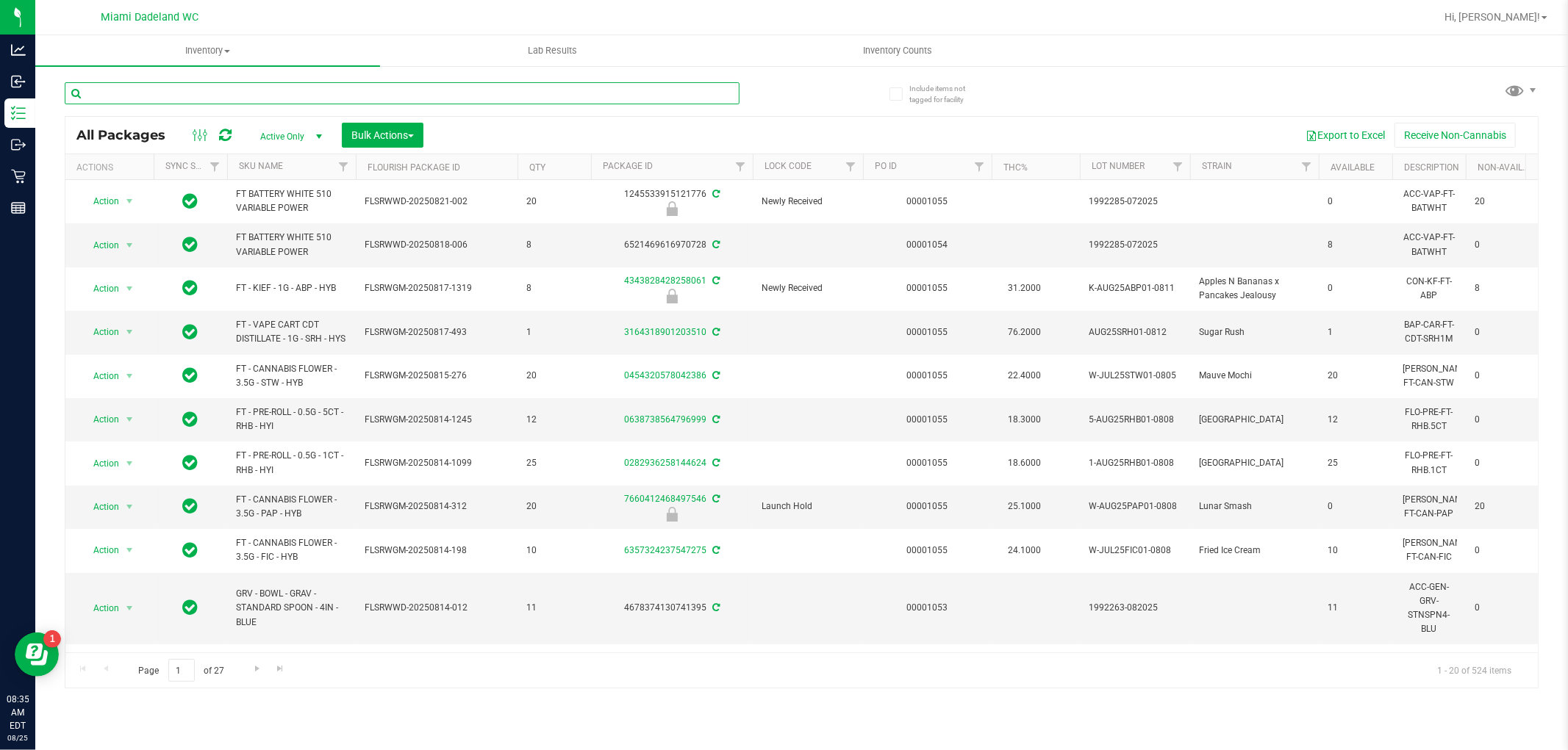
click at [693, 92] on input "text" at bounding box center [402, 93] width 675 height 22
type input "4421374804180011"
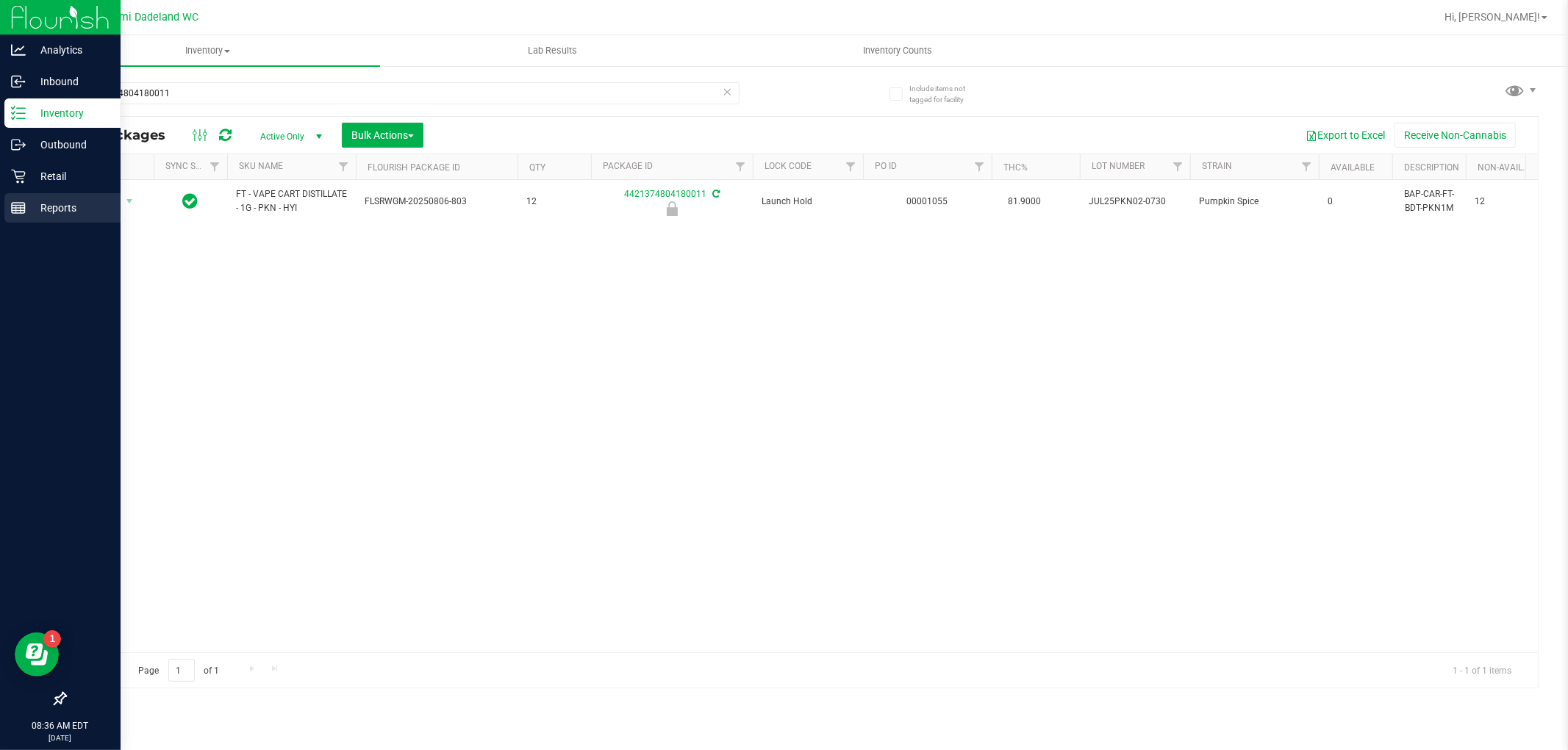
click at [0, 204] on link "Reports" at bounding box center [60, 209] width 121 height 32
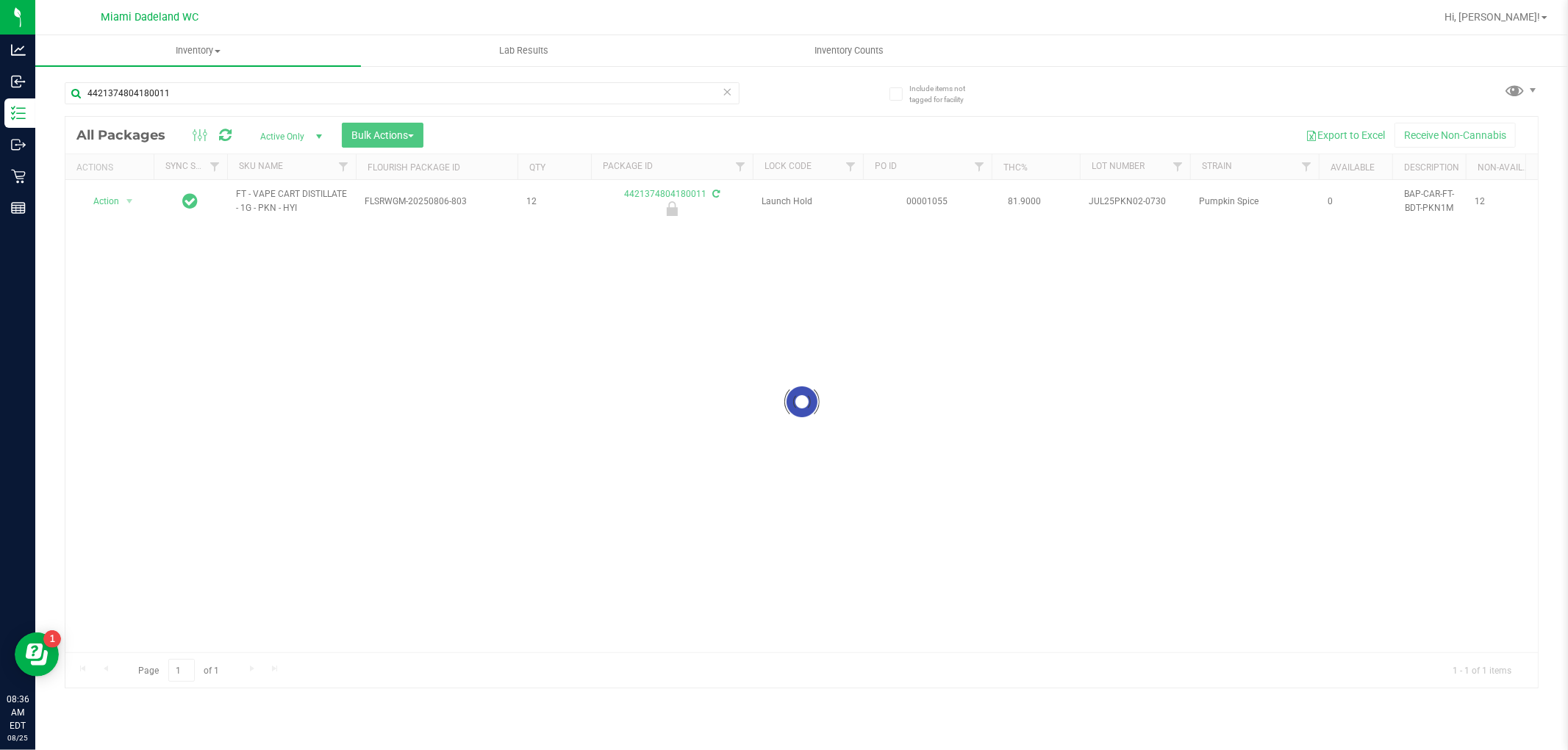
click at [216, 269] on div at bounding box center [802, 403] width 1473 height 571
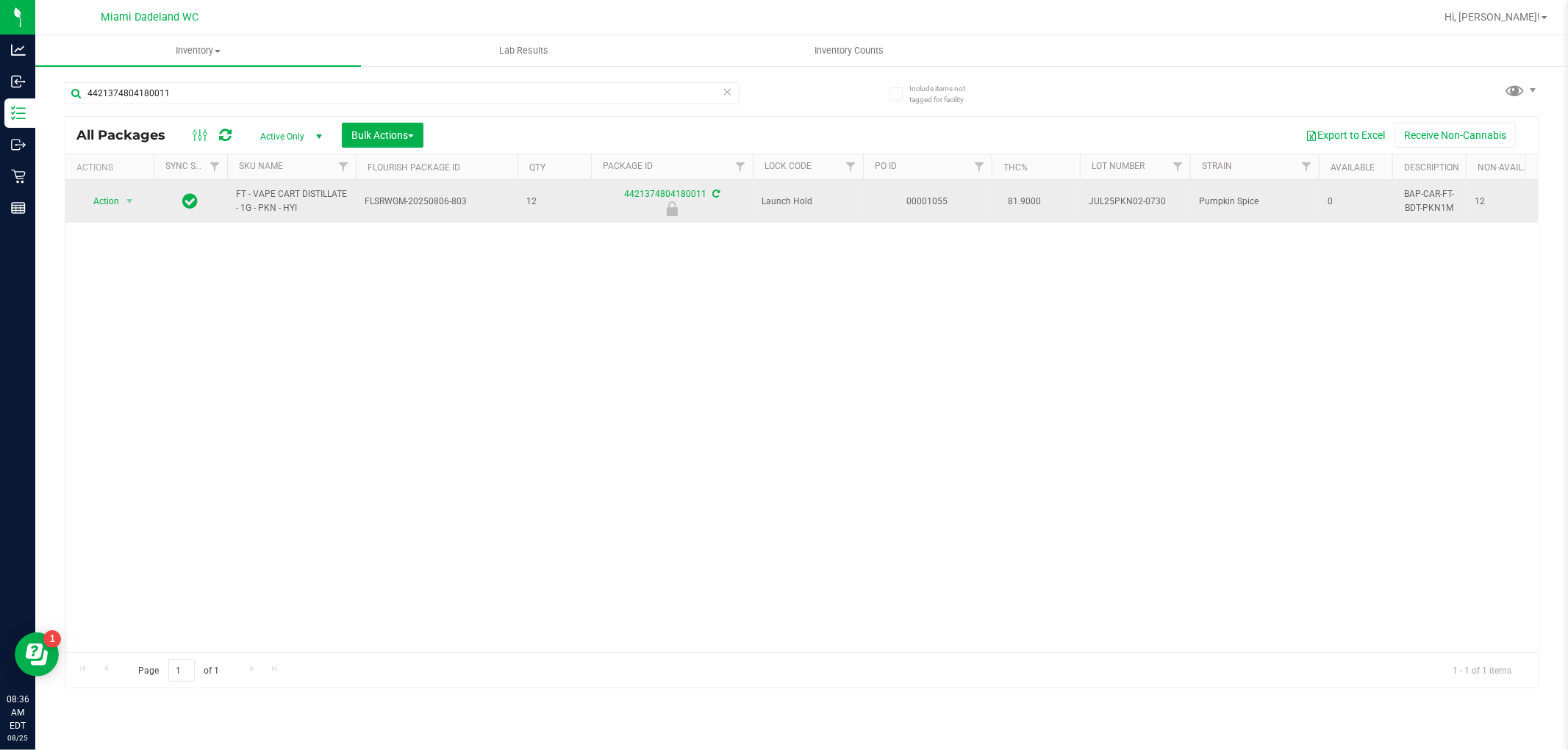
click at [100, 202] on span "Action" at bounding box center [100, 201] width 40 height 20
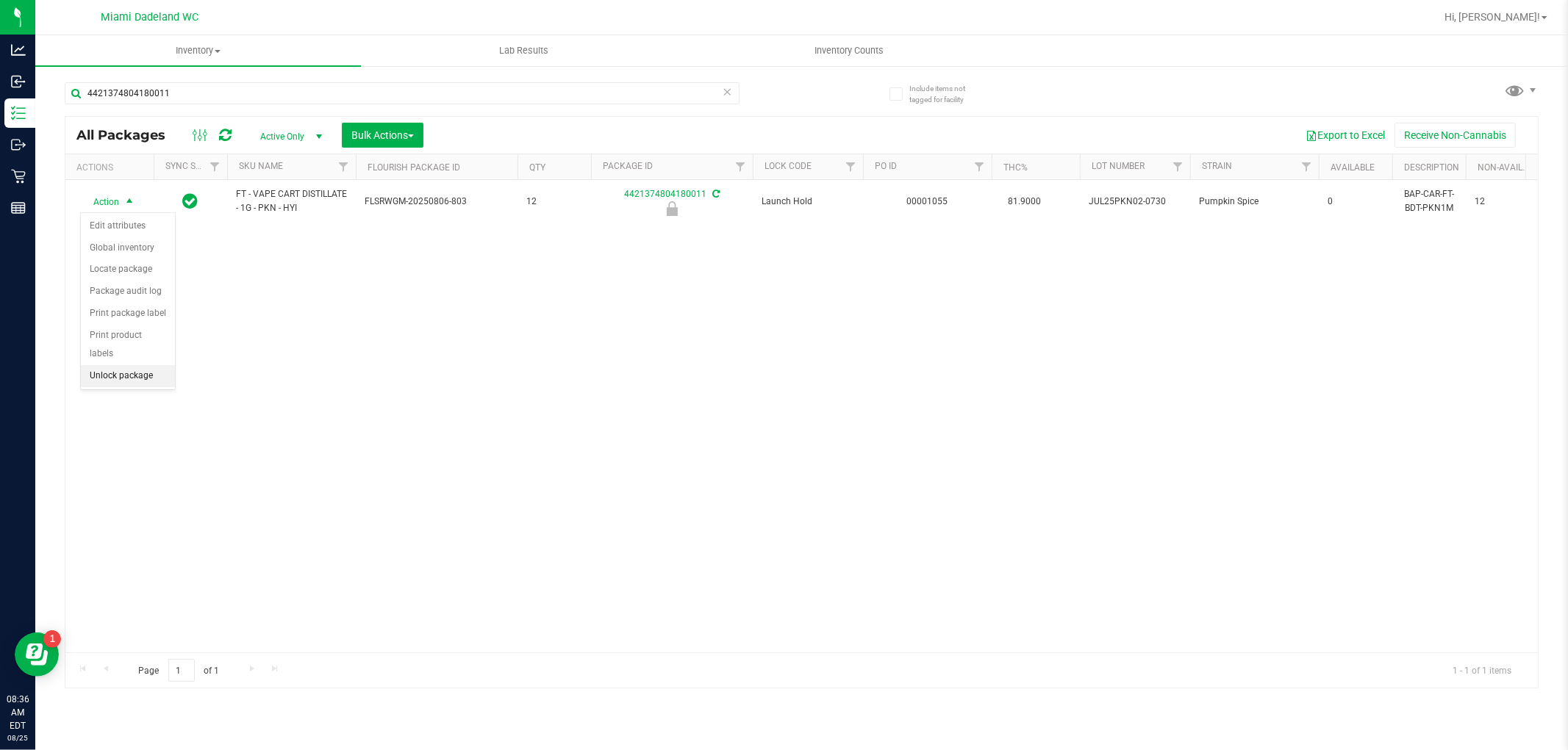
click at [119, 375] on li "Unlock package" at bounding box center [128, 375] width 94 height 22
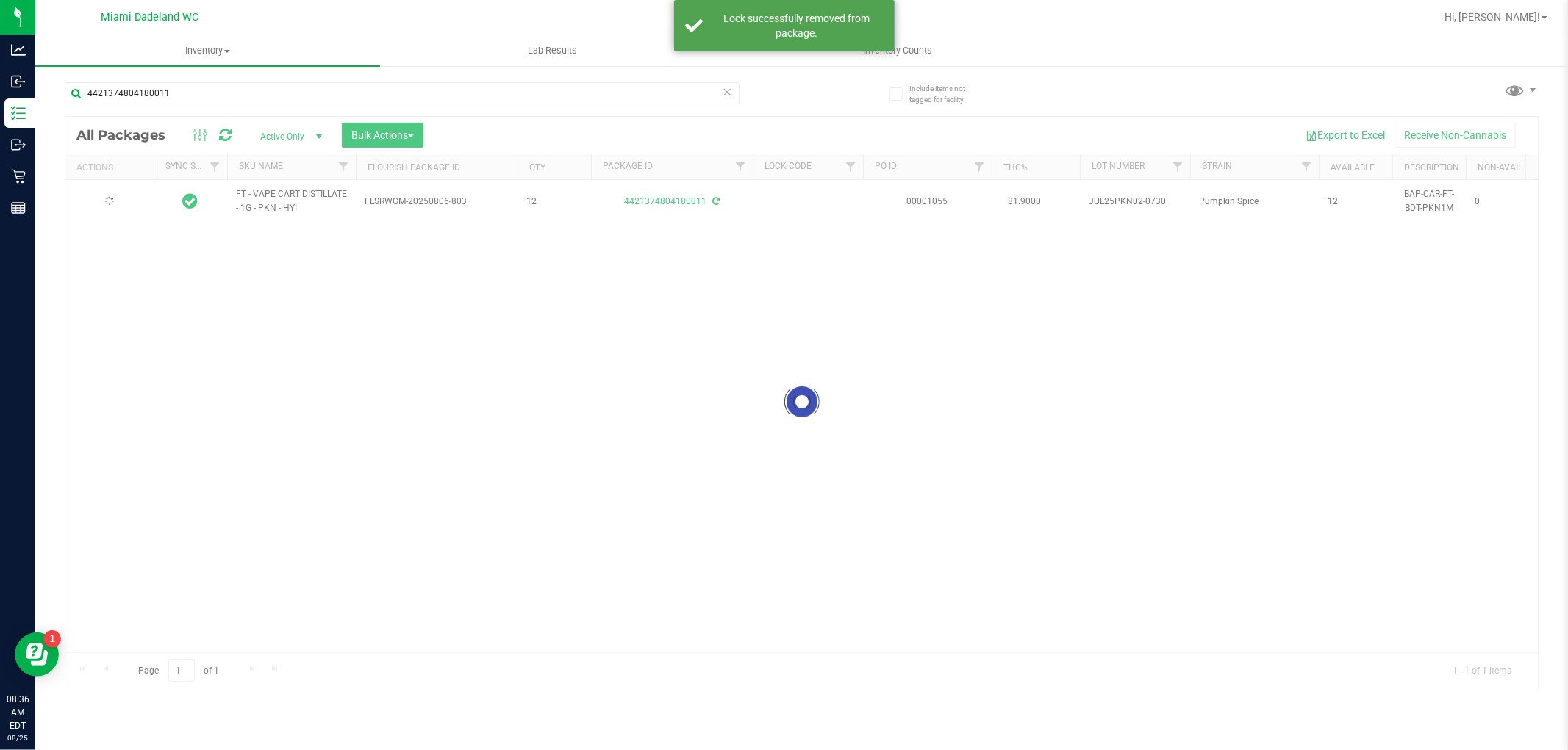
click at [723, 94] on icon at bounding box center [728, 91] width 11 height 17
click at [657, 88] on input "text" at bounding box center [402, 93] width 675 height 22
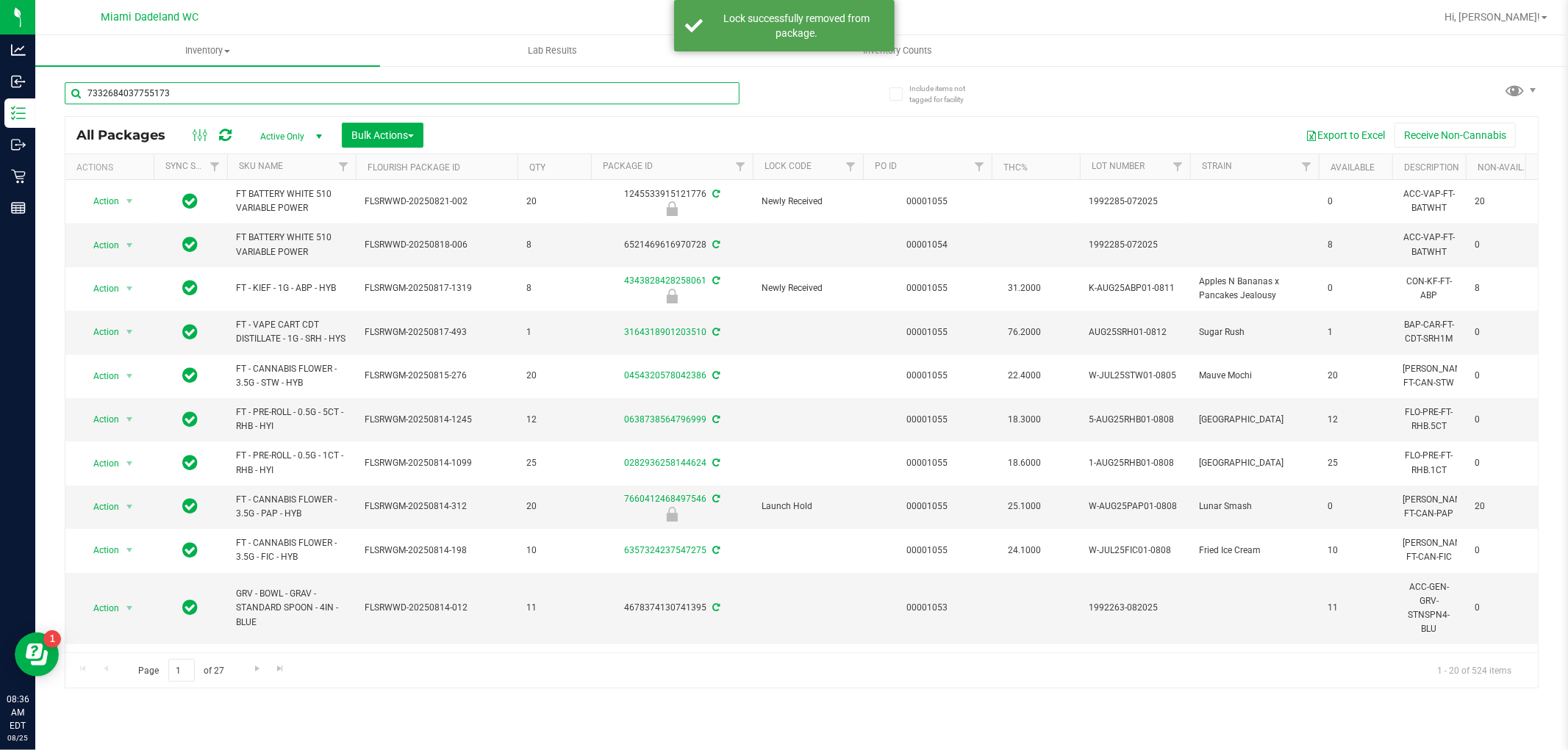
type input "7332684037755173"
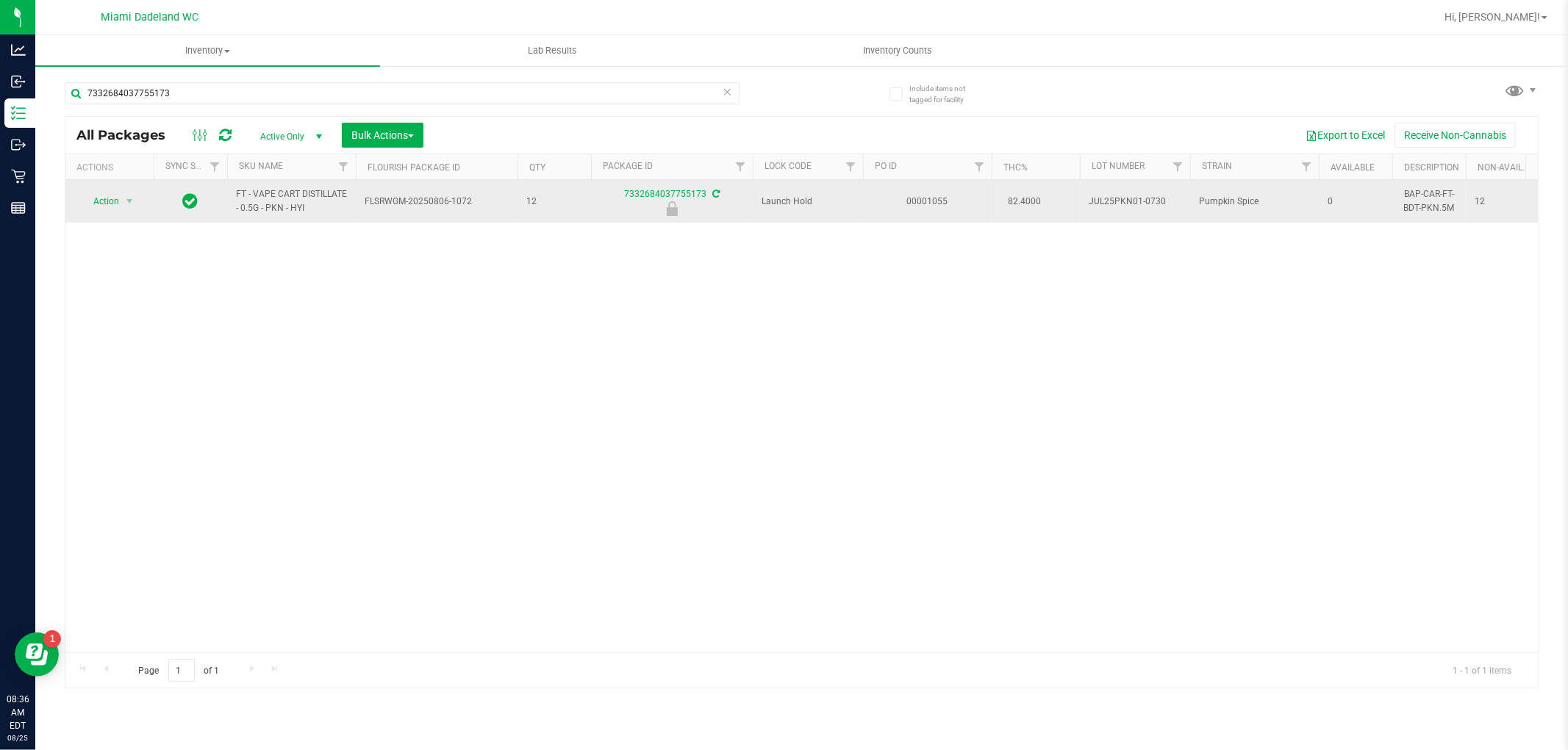
click at [108, 206] on span "Action" at bounding box center [100, 201] width 40 height 20
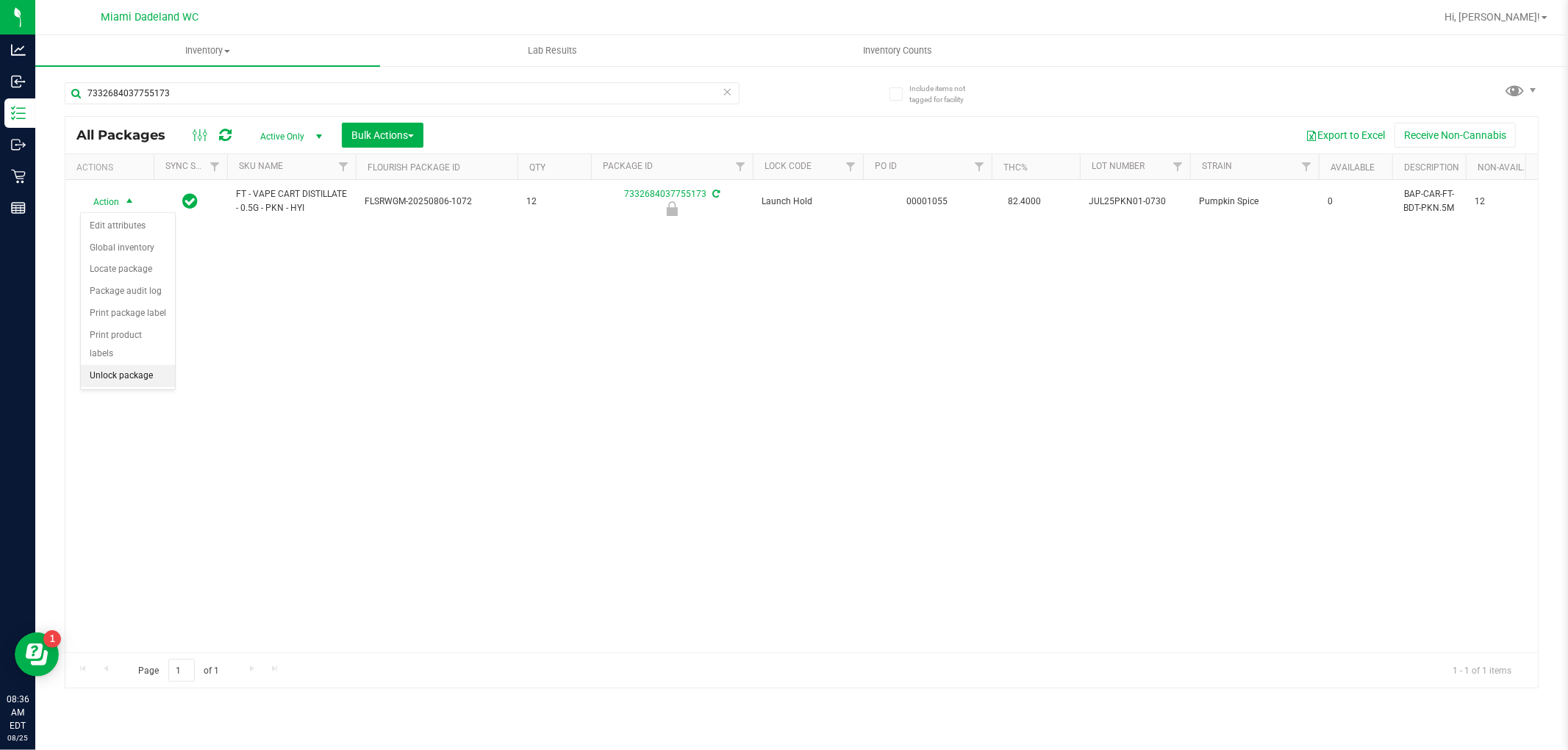
click at [118, 387] on li "Unlock package" at bounding box center [128, 375] width 94 height 22
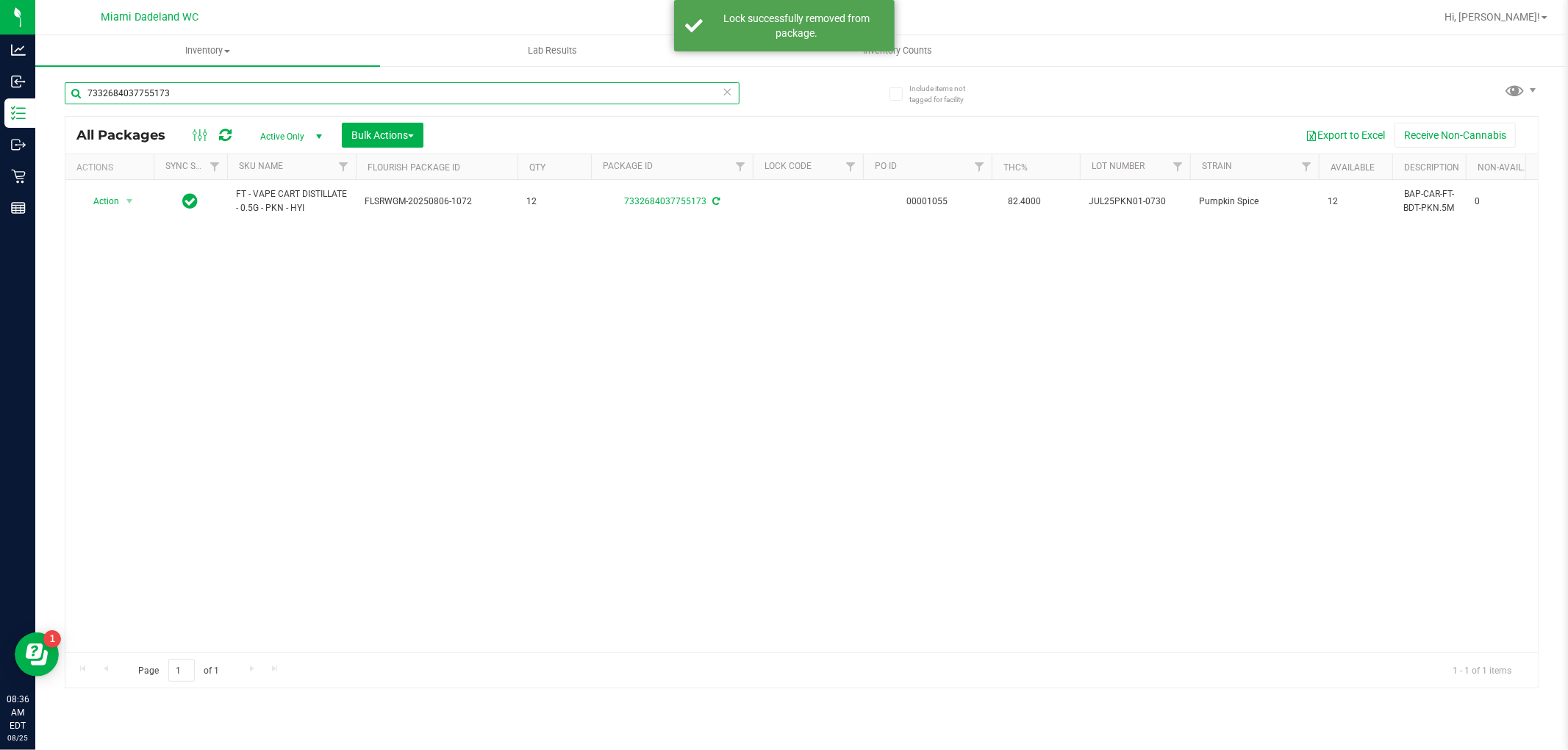
click at [166, 92] on input "7332684037755173" at bounding box center [402, 93] width 675 height 22
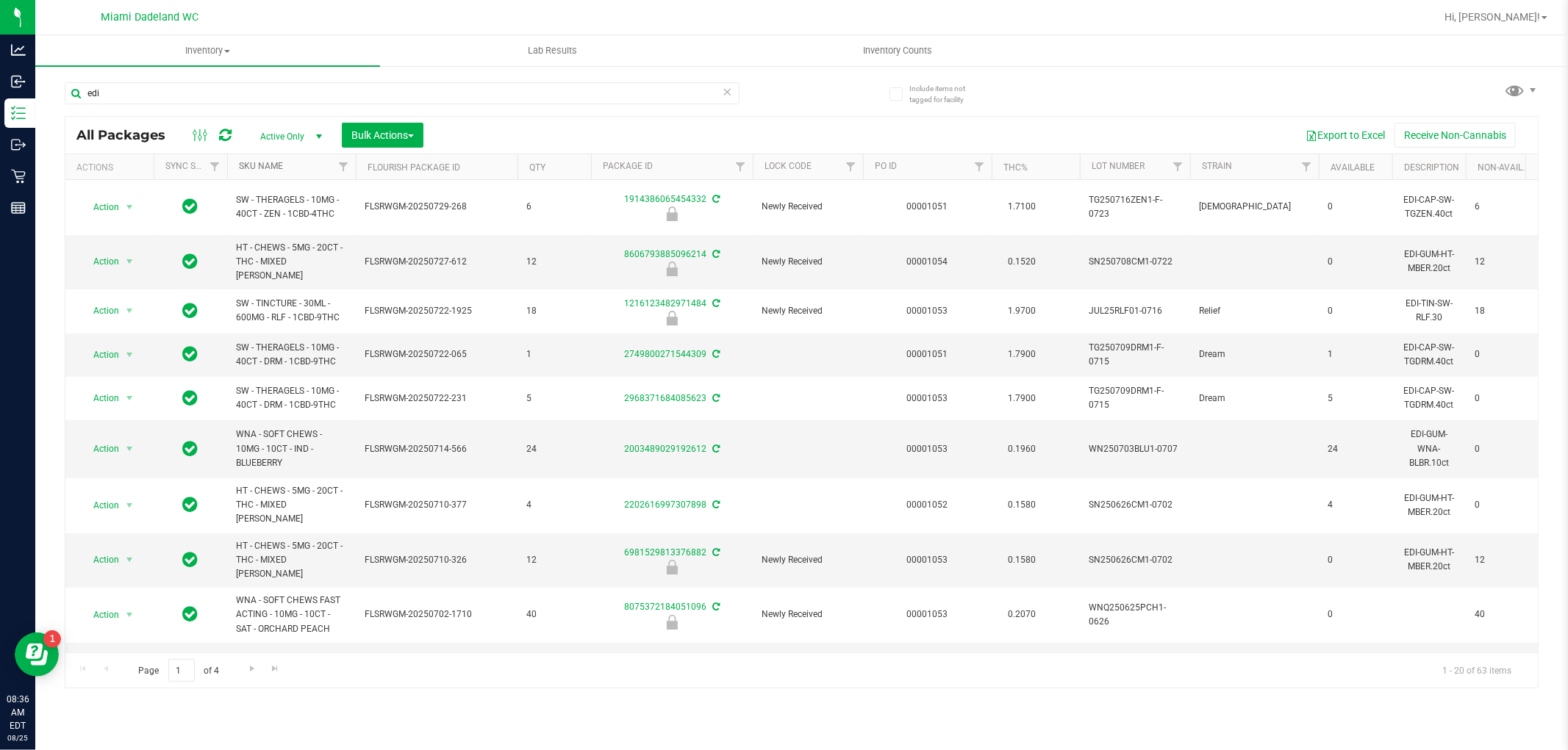
click at [278, 166] on link "SKU Name" at bounding box center [261, 166] width 44 height 11
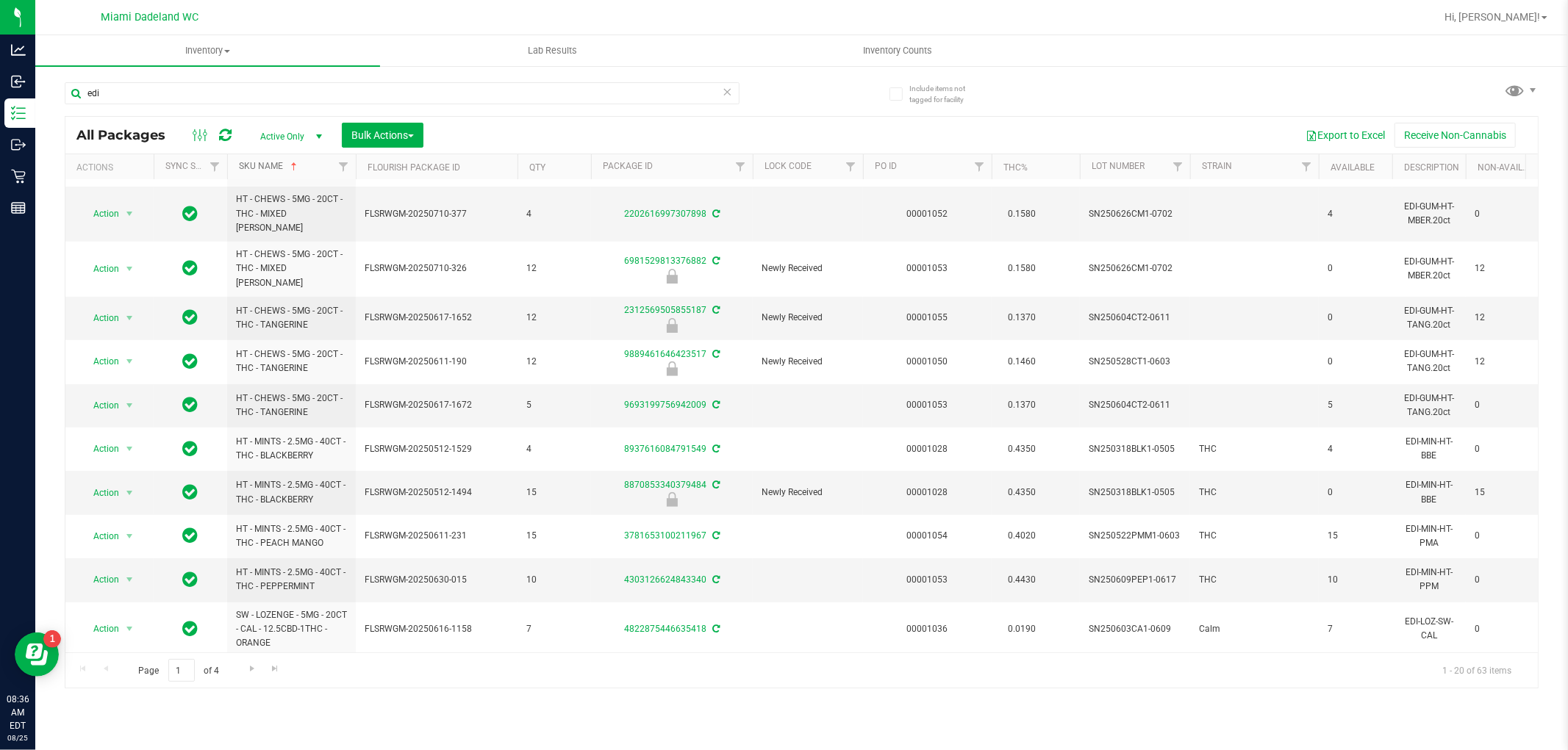
scroll to position [469, 0]
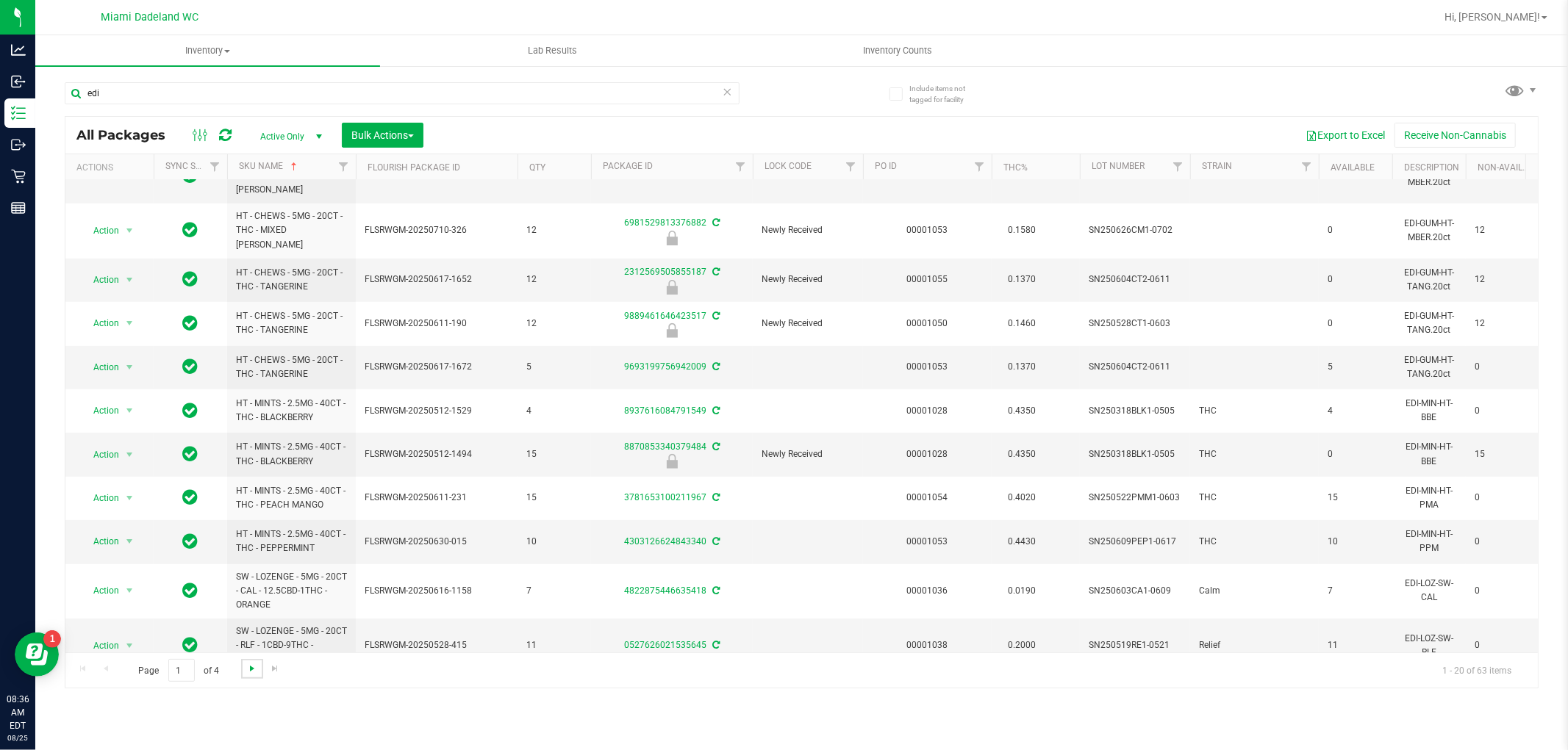
click at [252, 673] on span "Go to the next page" at bounding box center [252, 668] width 12 height 12
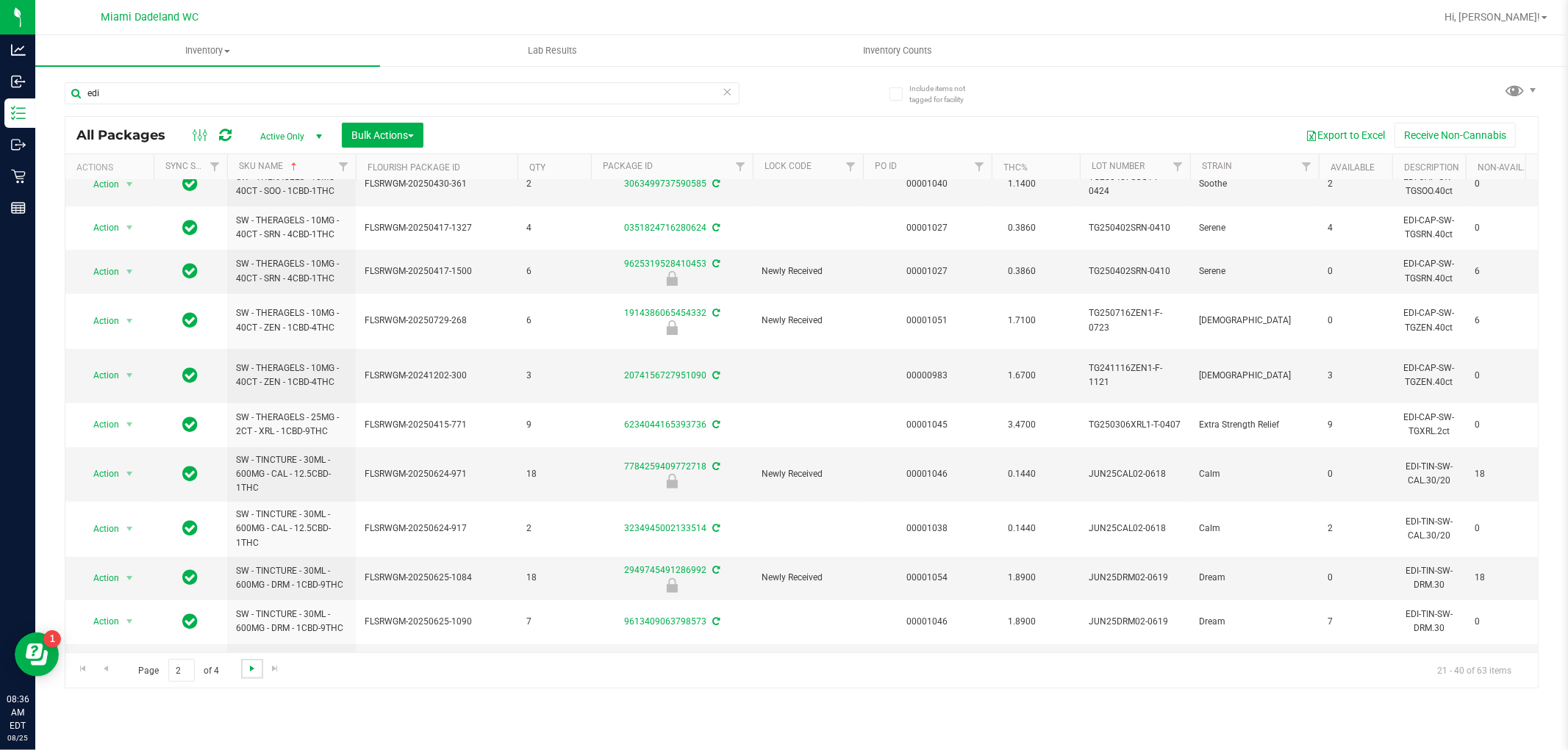
scroll to position [457, 0]
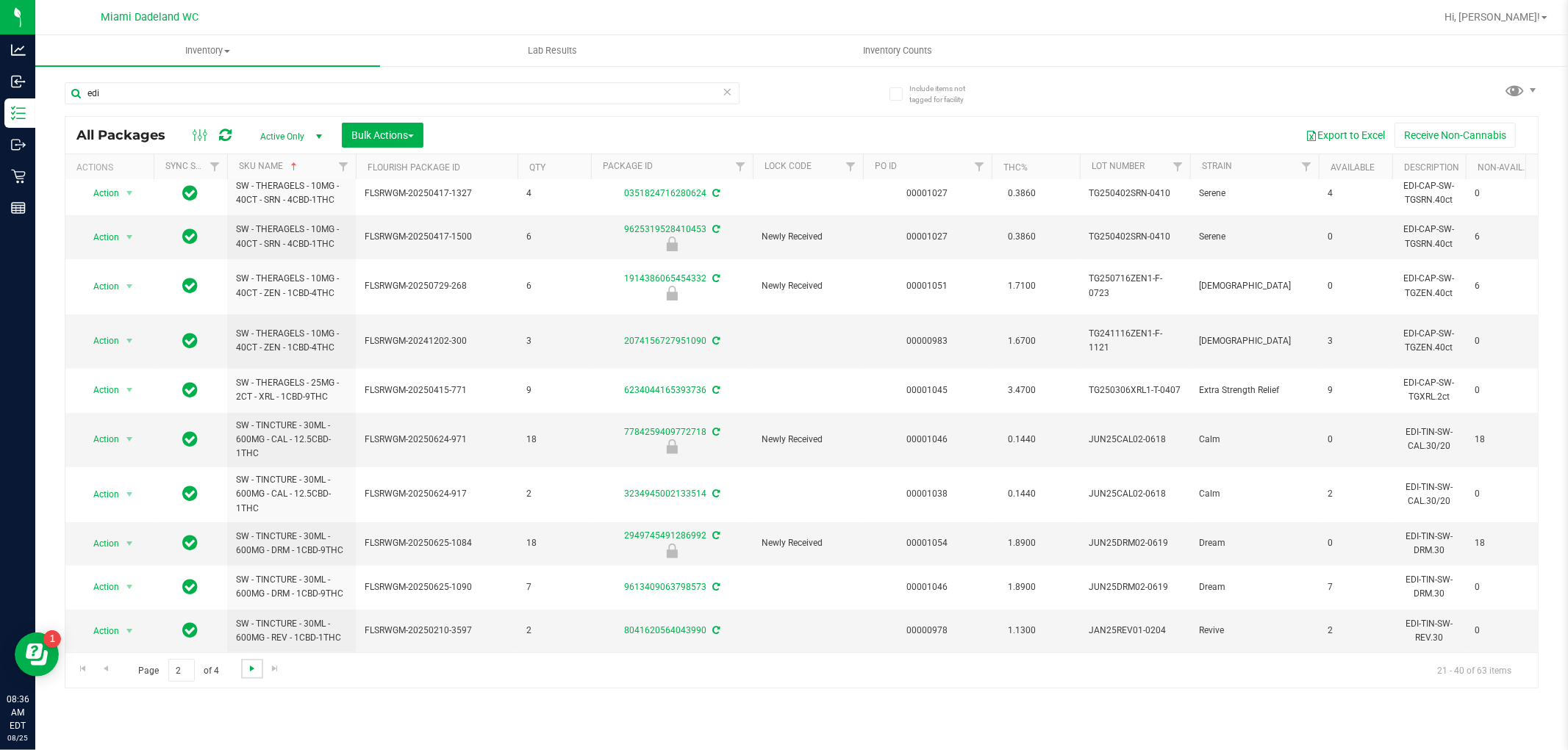
click at [252, 669] on span "Go to the next page" at bounding box center [252, 668] width 12 height 12
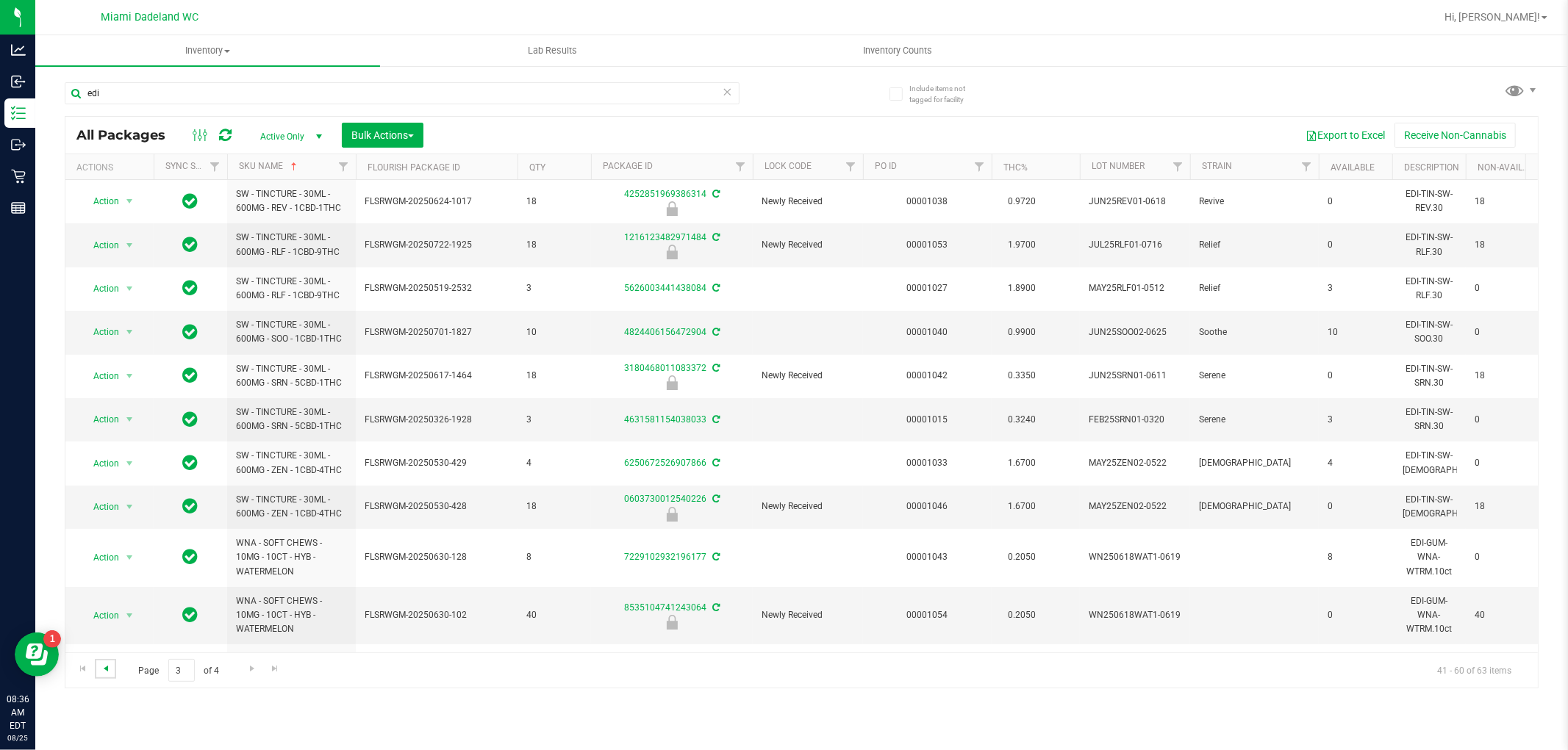
click at [105, 670] on span "Go to the previous page" at bounding box center [106, 668] width 12 height 12
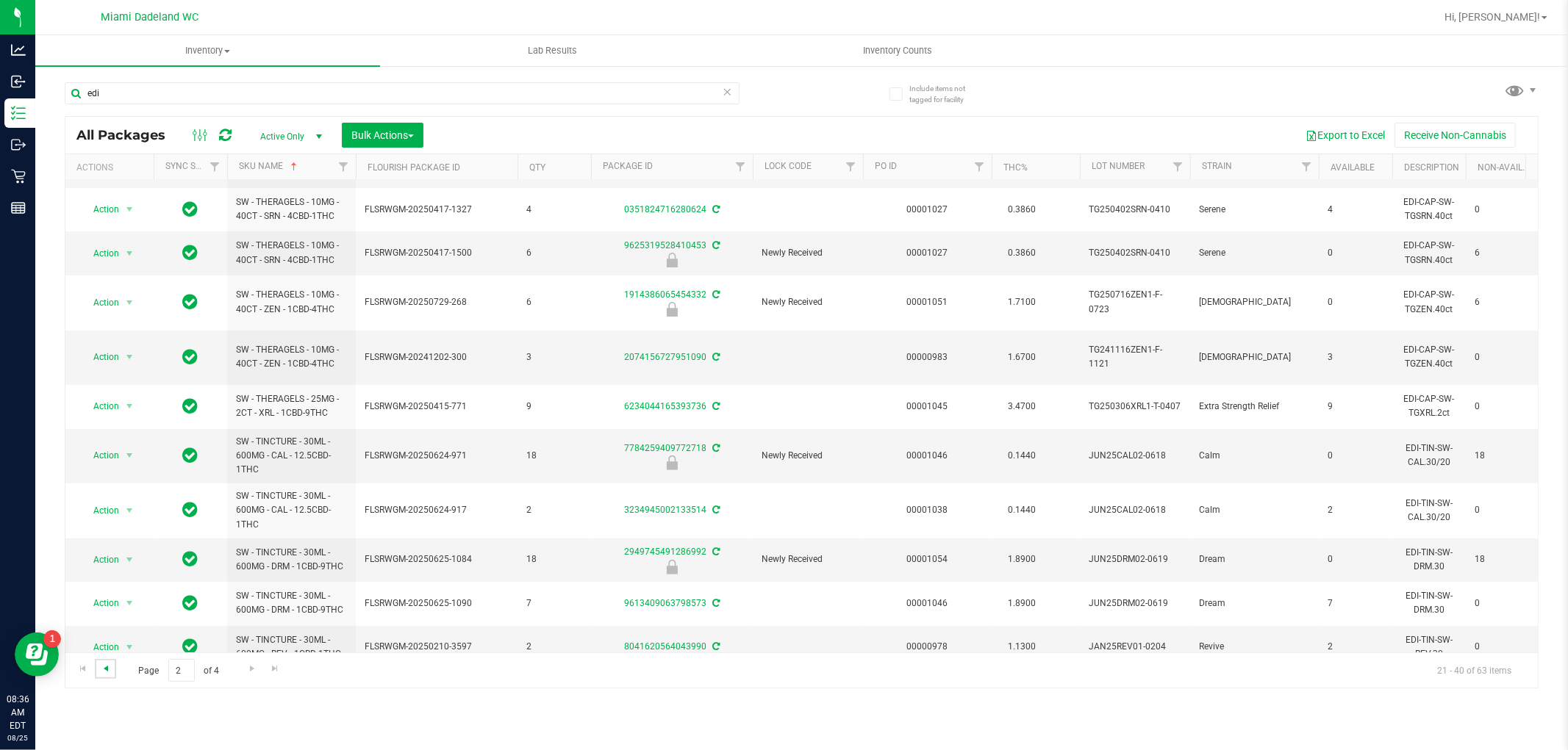
scroll to position [457, 0]
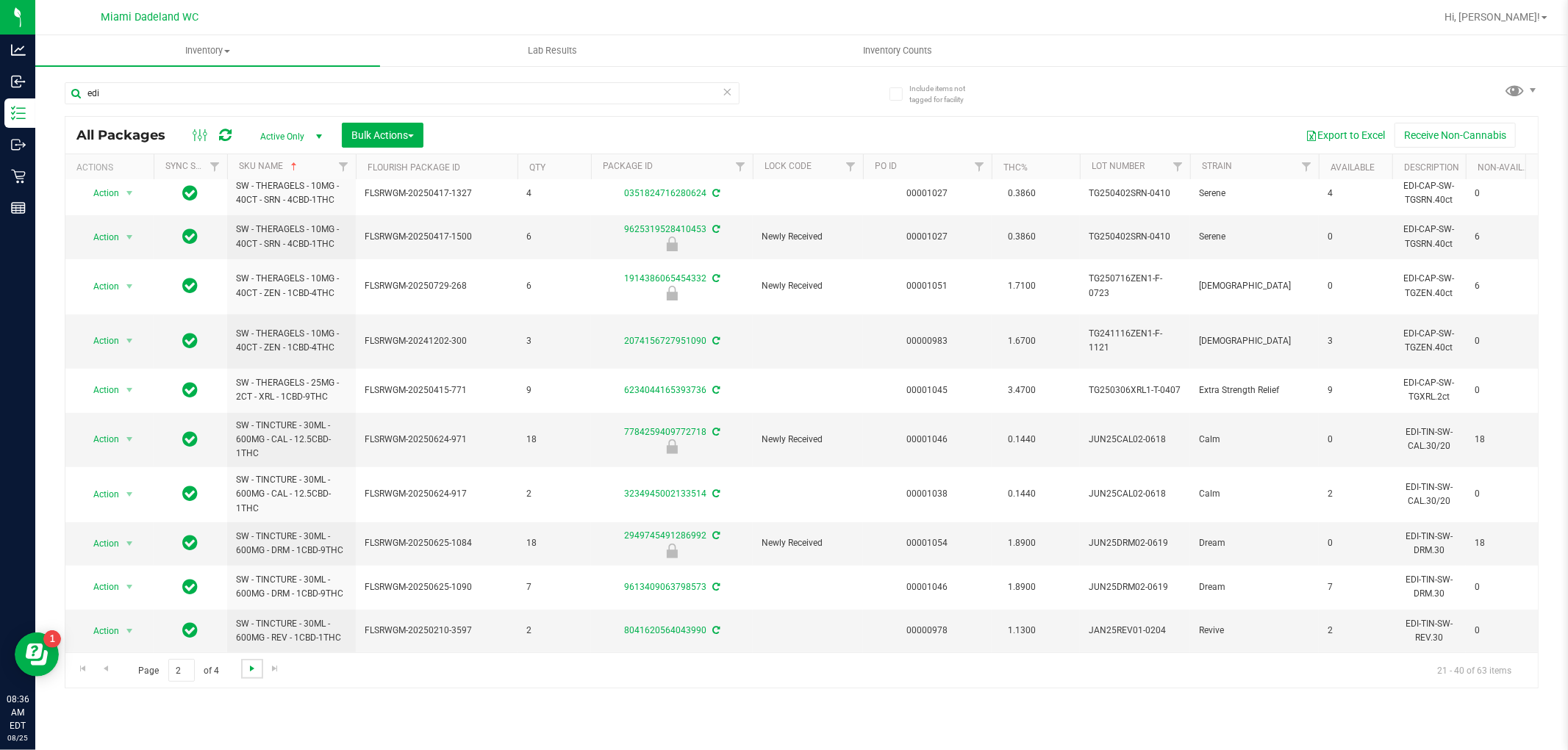
click at [250, 668] on span "Go to the next page" at bounding box center [252, 668] width 12 height 12
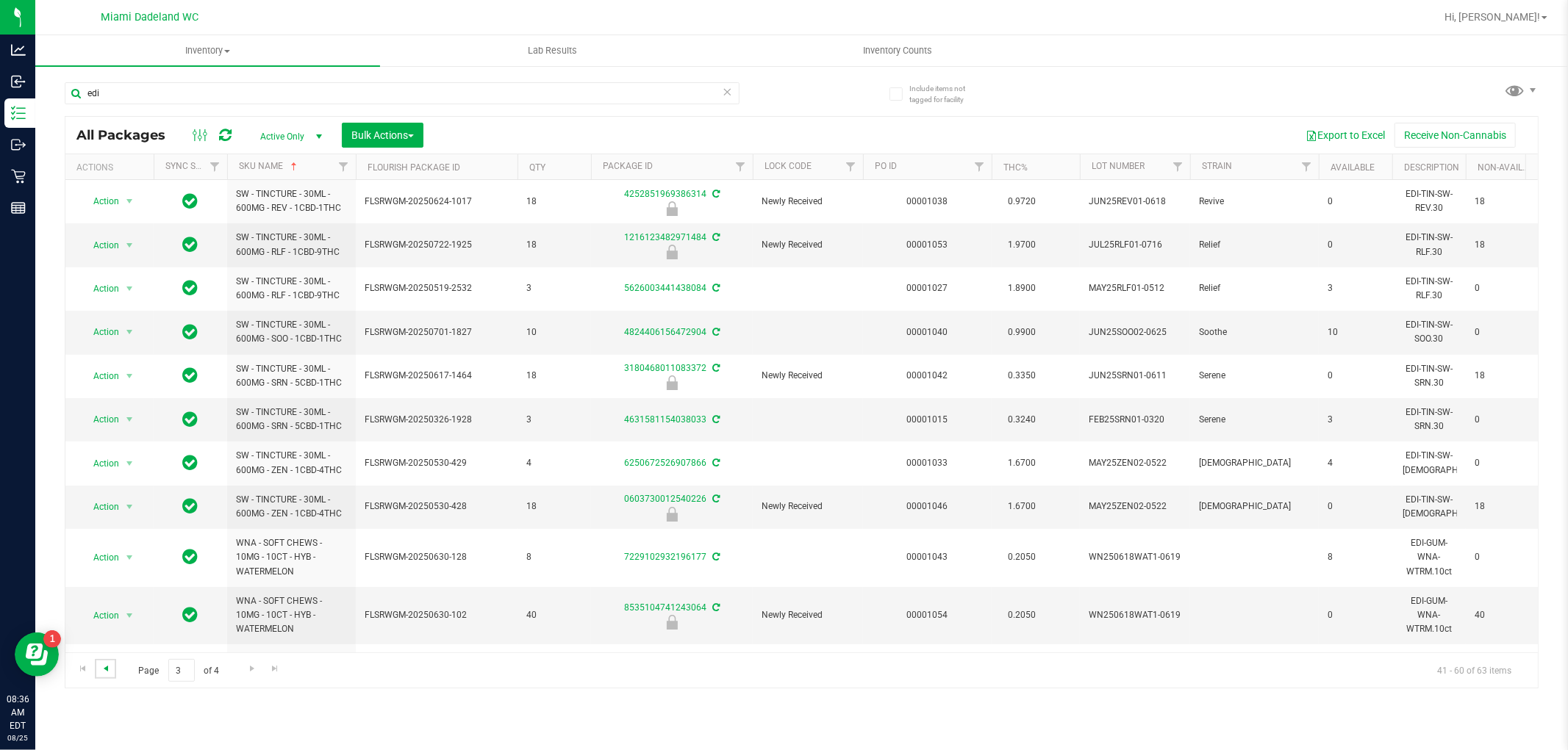
click at [110, 671] on span "Go to the previous page" at bounding box center [106, 668] width 12 height 12
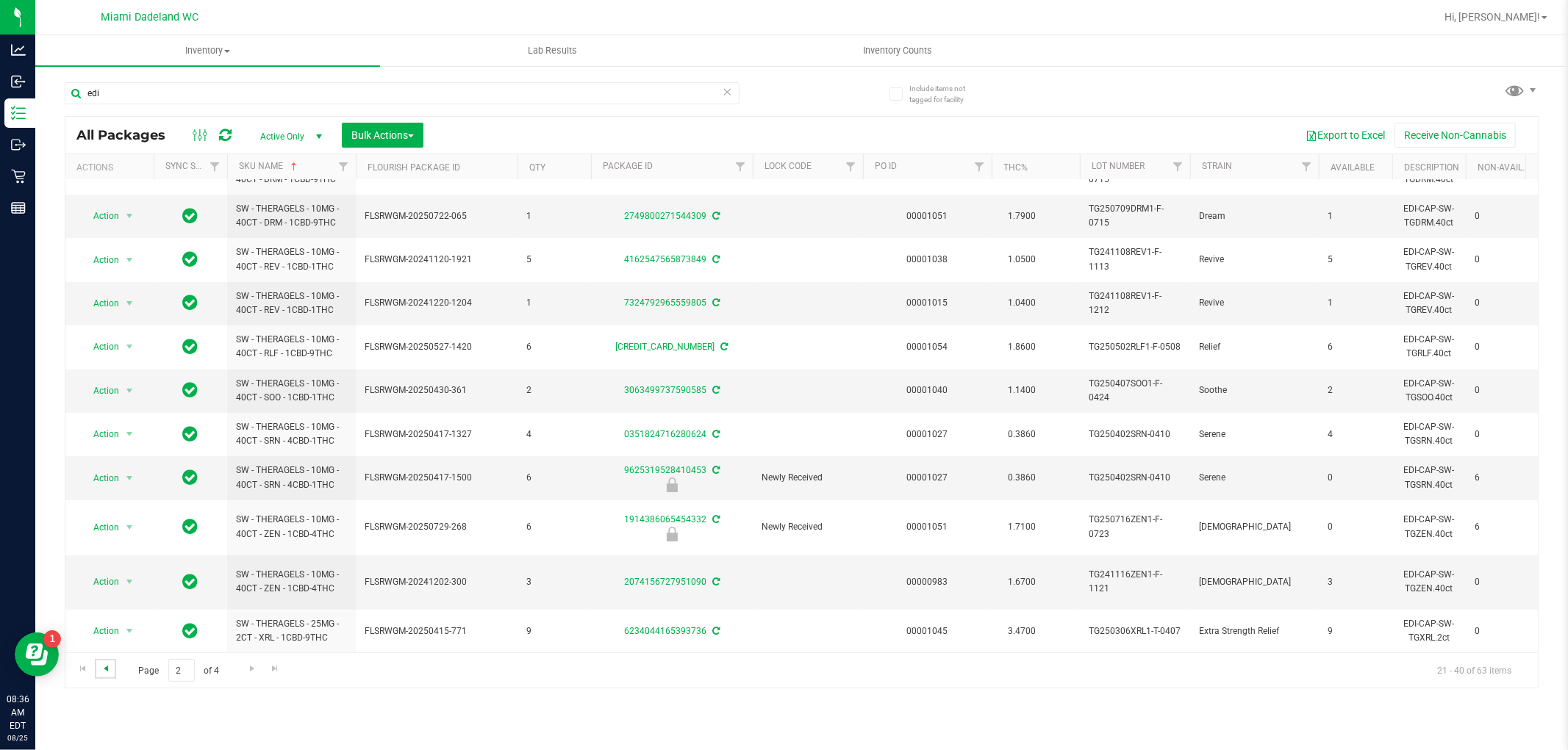
scroll to position [457, 0]
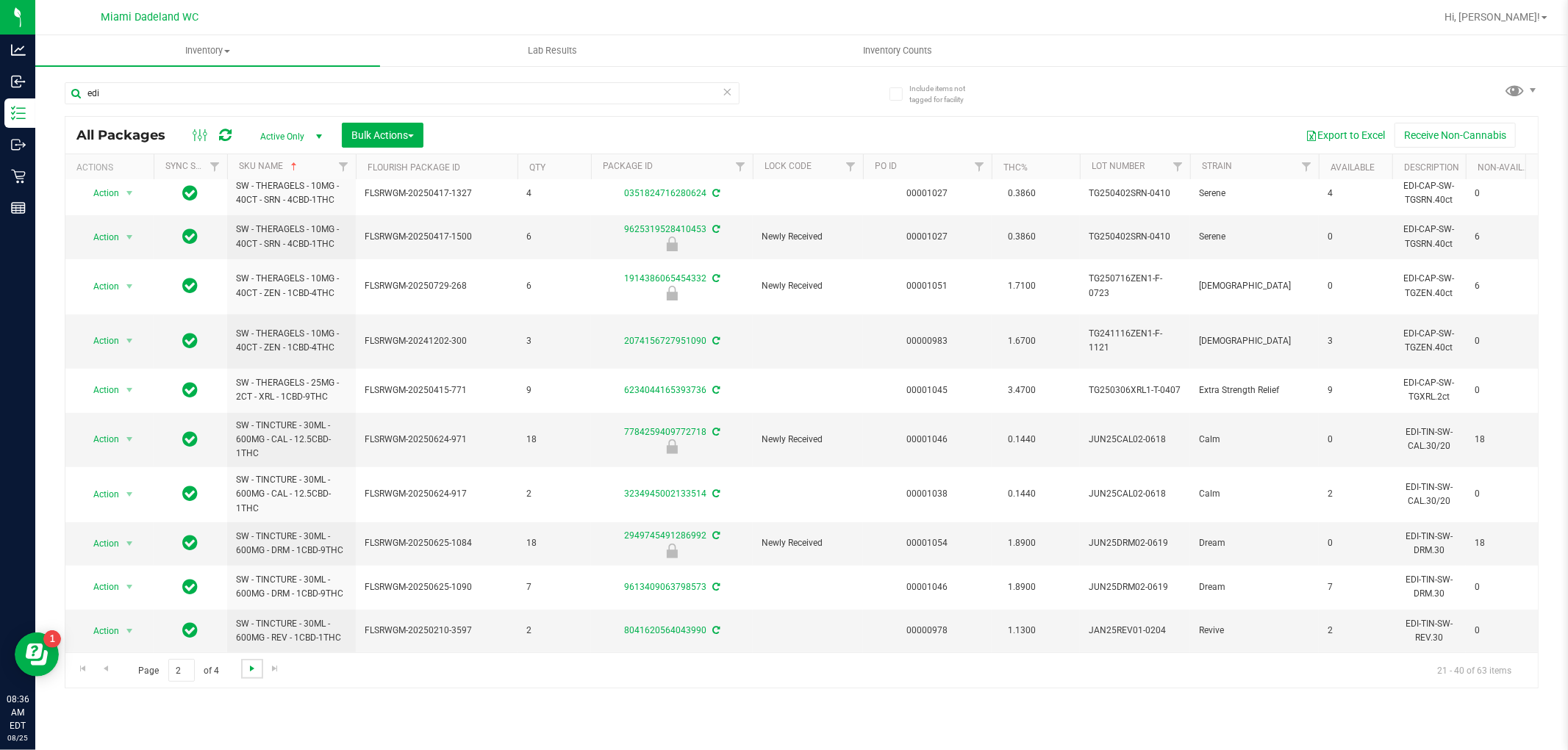
click at [248, 668] on span "Go to the next page" at bounding box center [252, 668] width 12 height 12
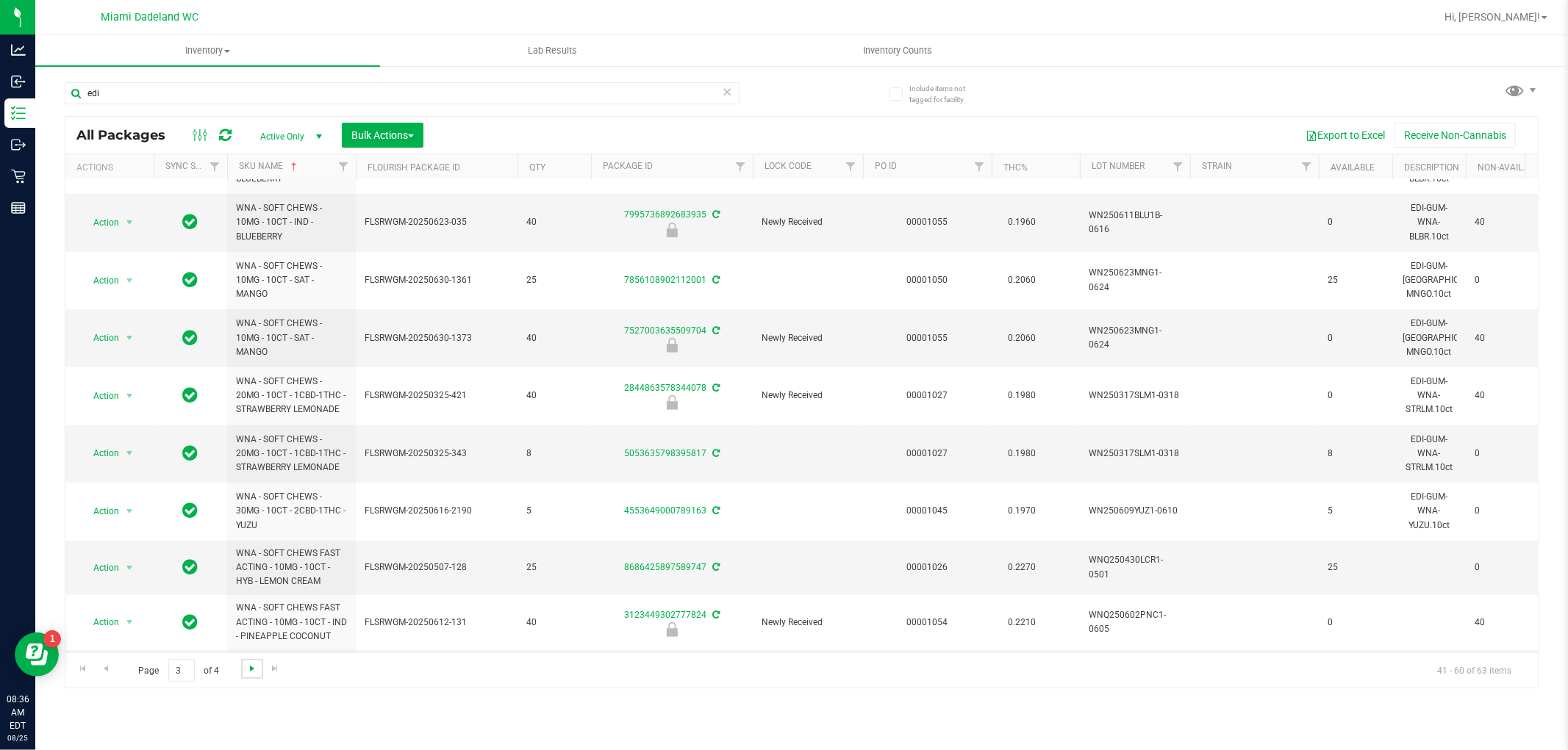
scroll to position [573, 0]
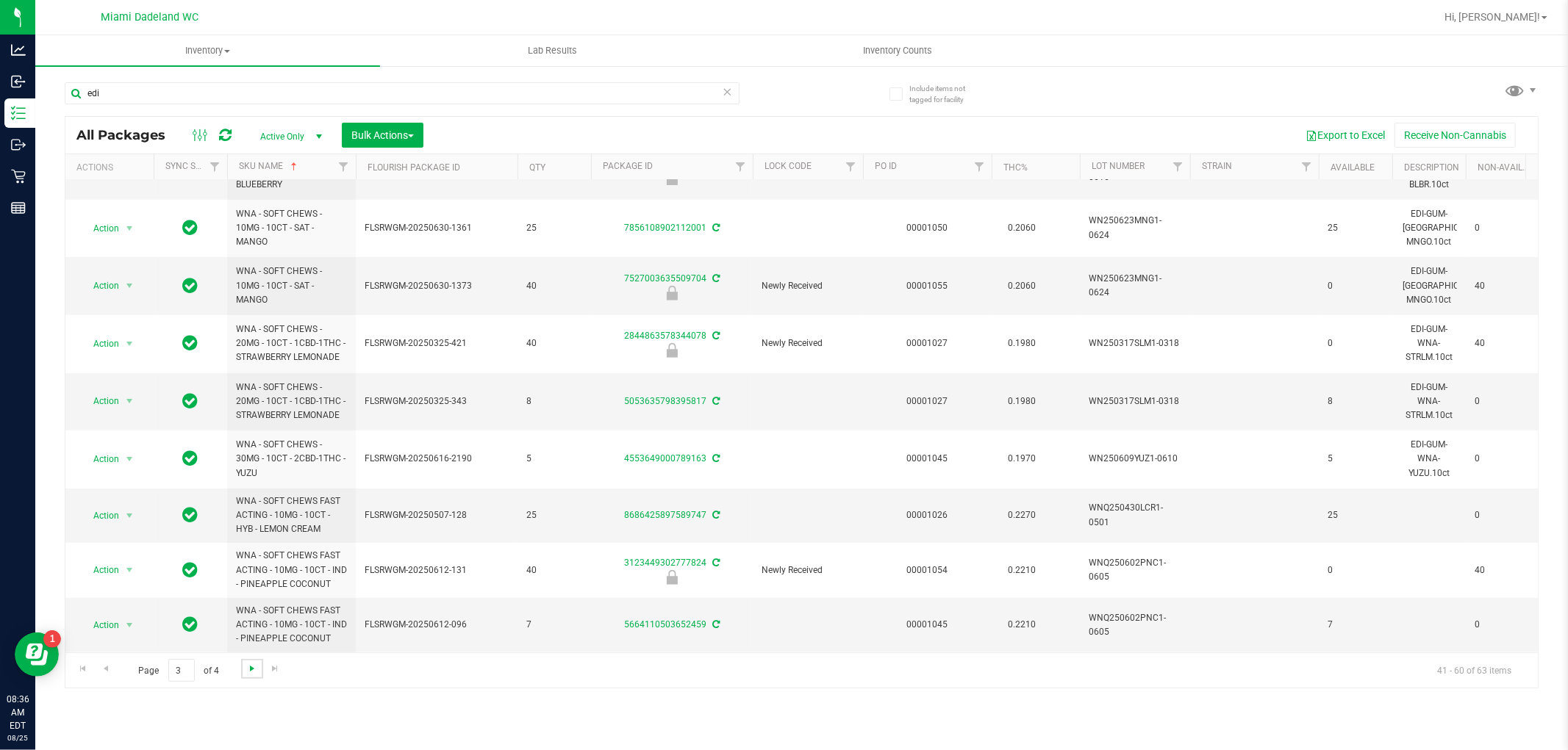
click at [248, 671] on span "Go to the next page" at bounding box center [252, 668] width 12 height 12
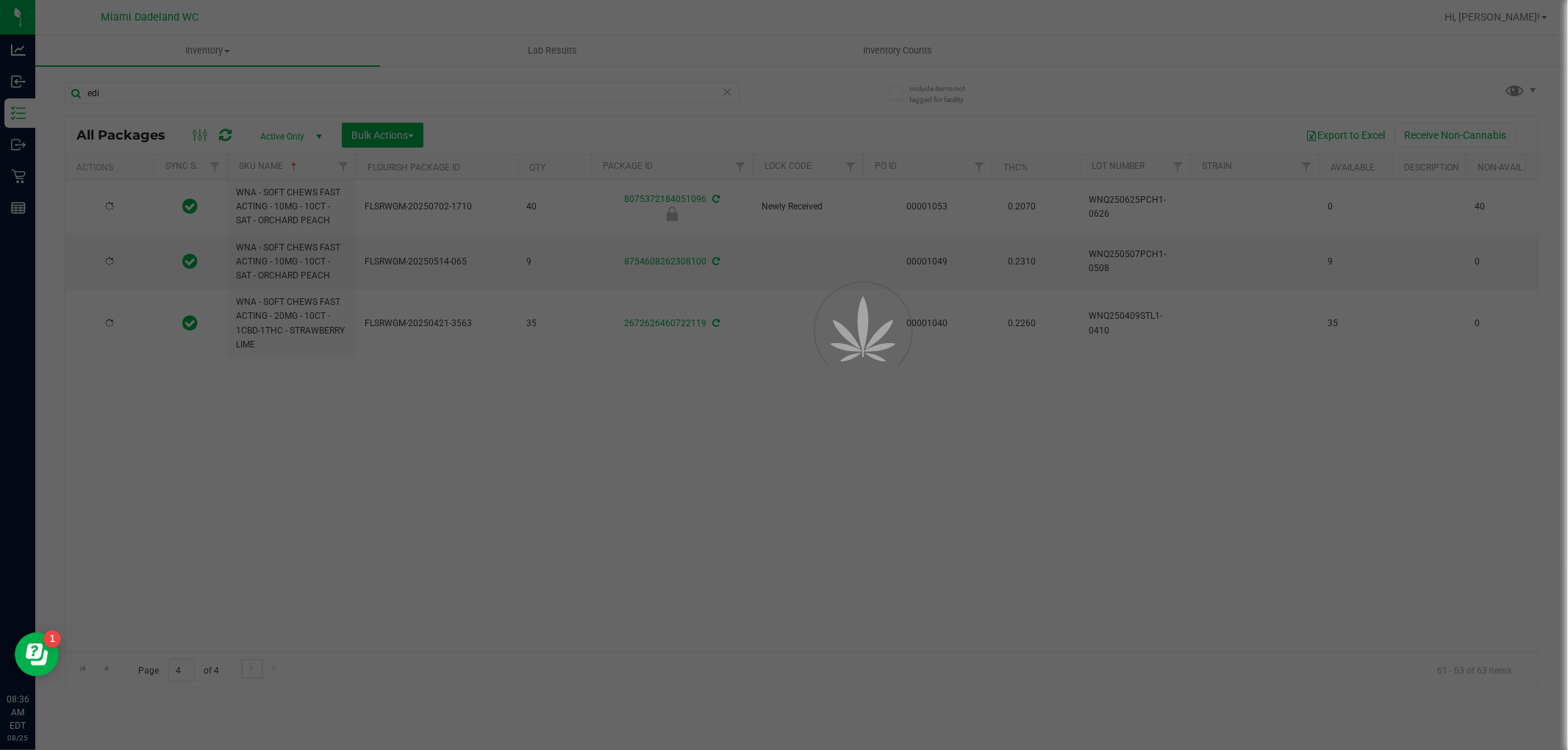
scroll to position [0, 0]
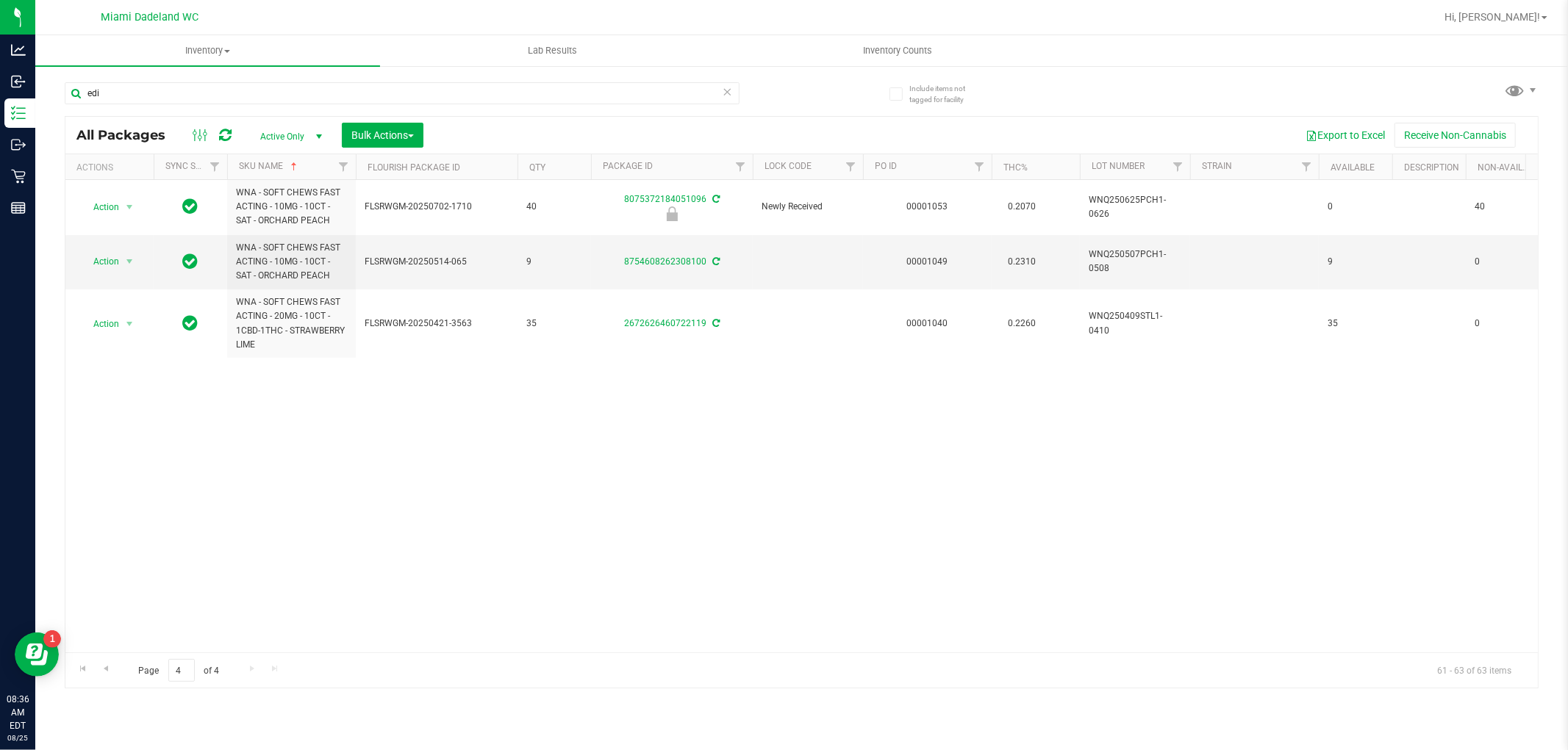
click at [251, 504] on div "Action Action Edit attributes Global inventory Locate package Package audit log…" at bounding box center [802, 416] width 1473 height 473
click at [203, 93] on input "edi" at bounding box center [402, 93] width 675 height 22
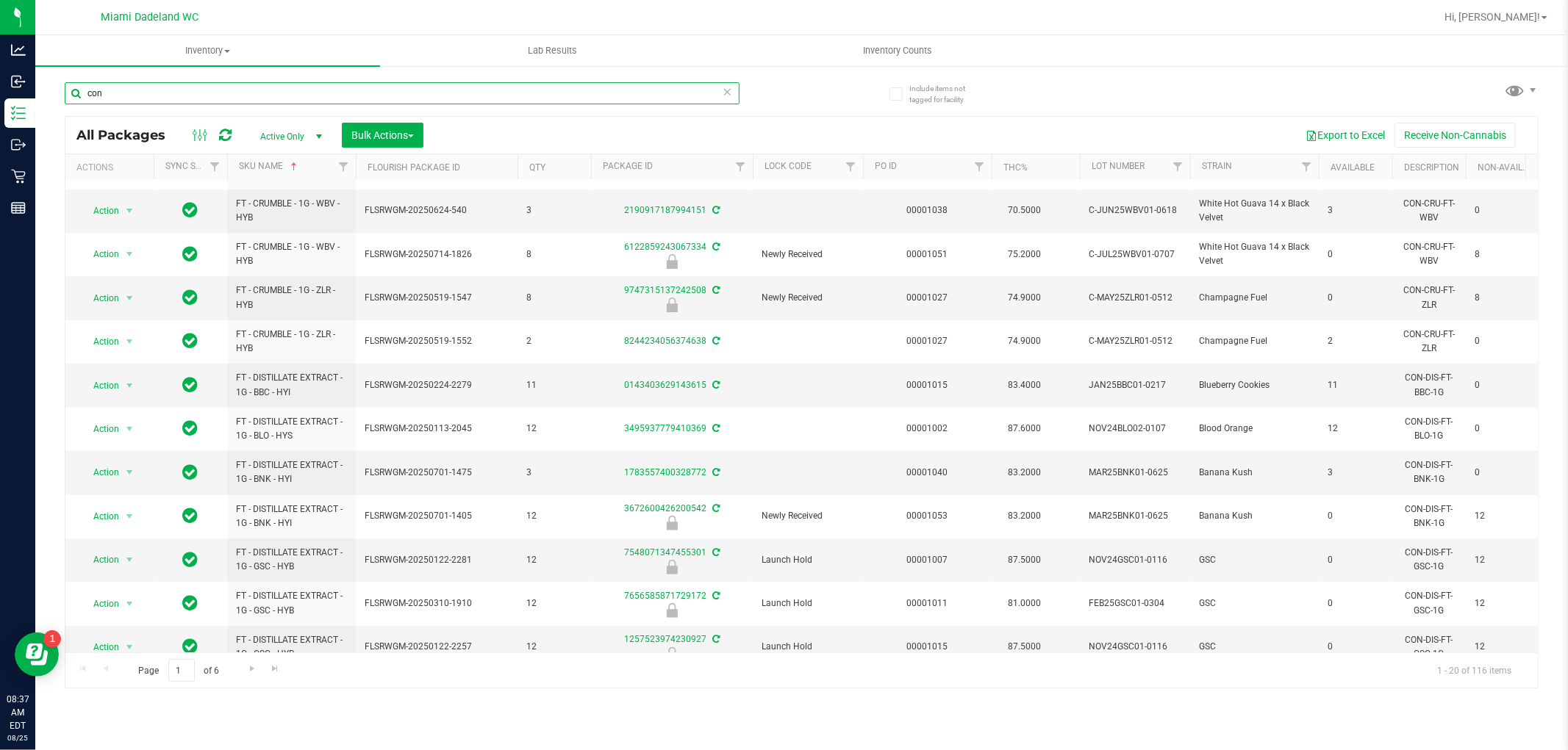
scroll to position [413, 0]
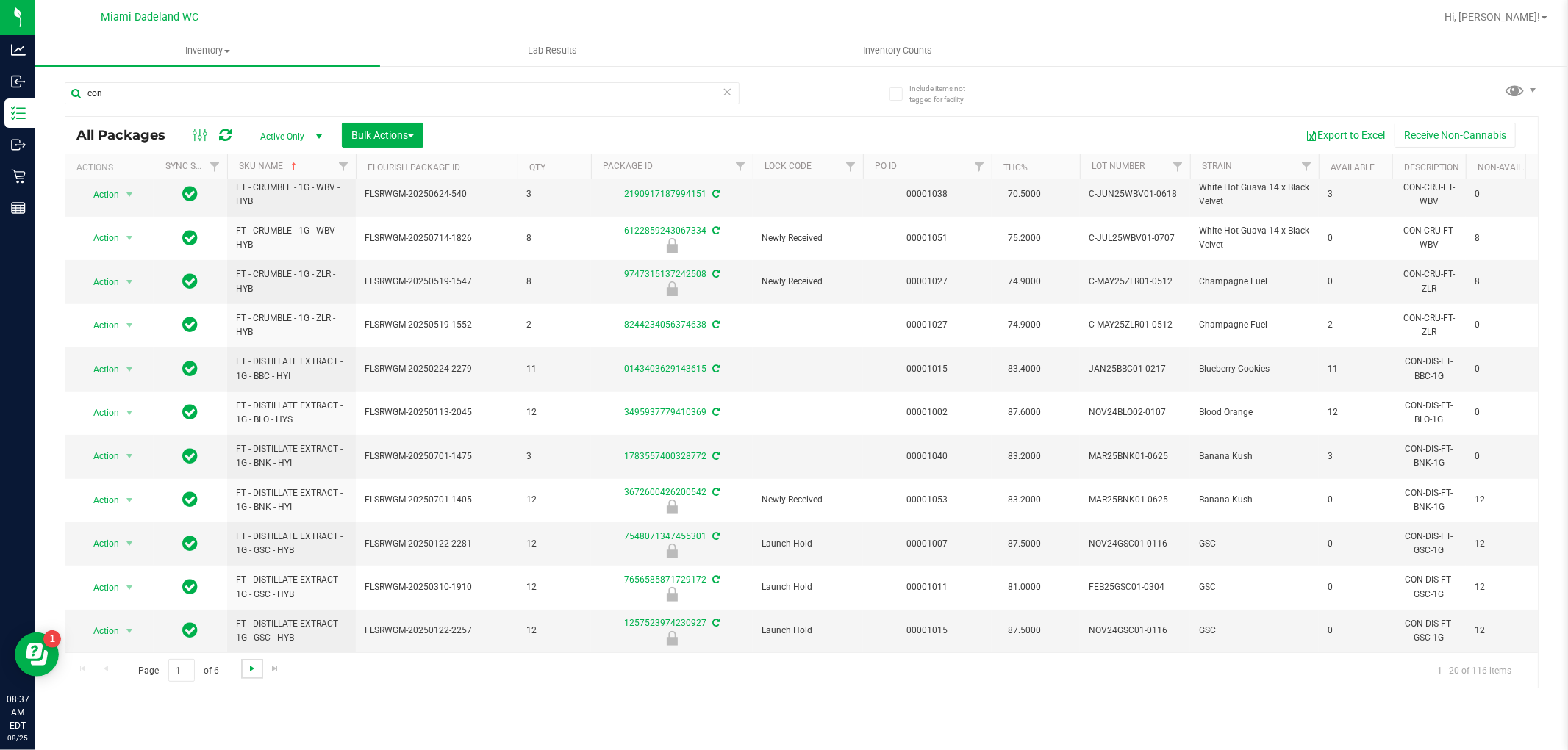
click at [252, 671] on span "Go to the next page" at bounding box center [252, 668] width 12 height 12
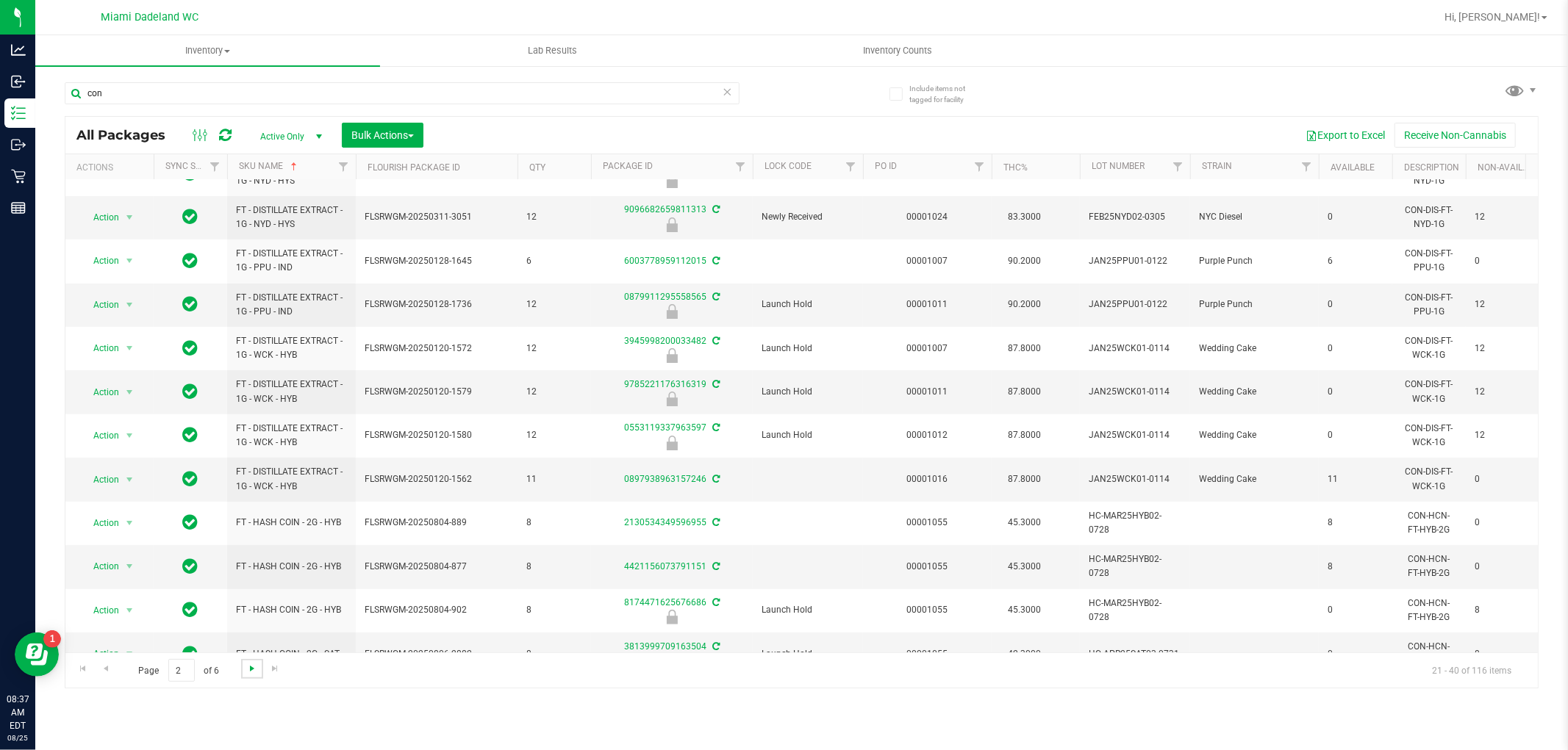
scroll to position [413, 0]
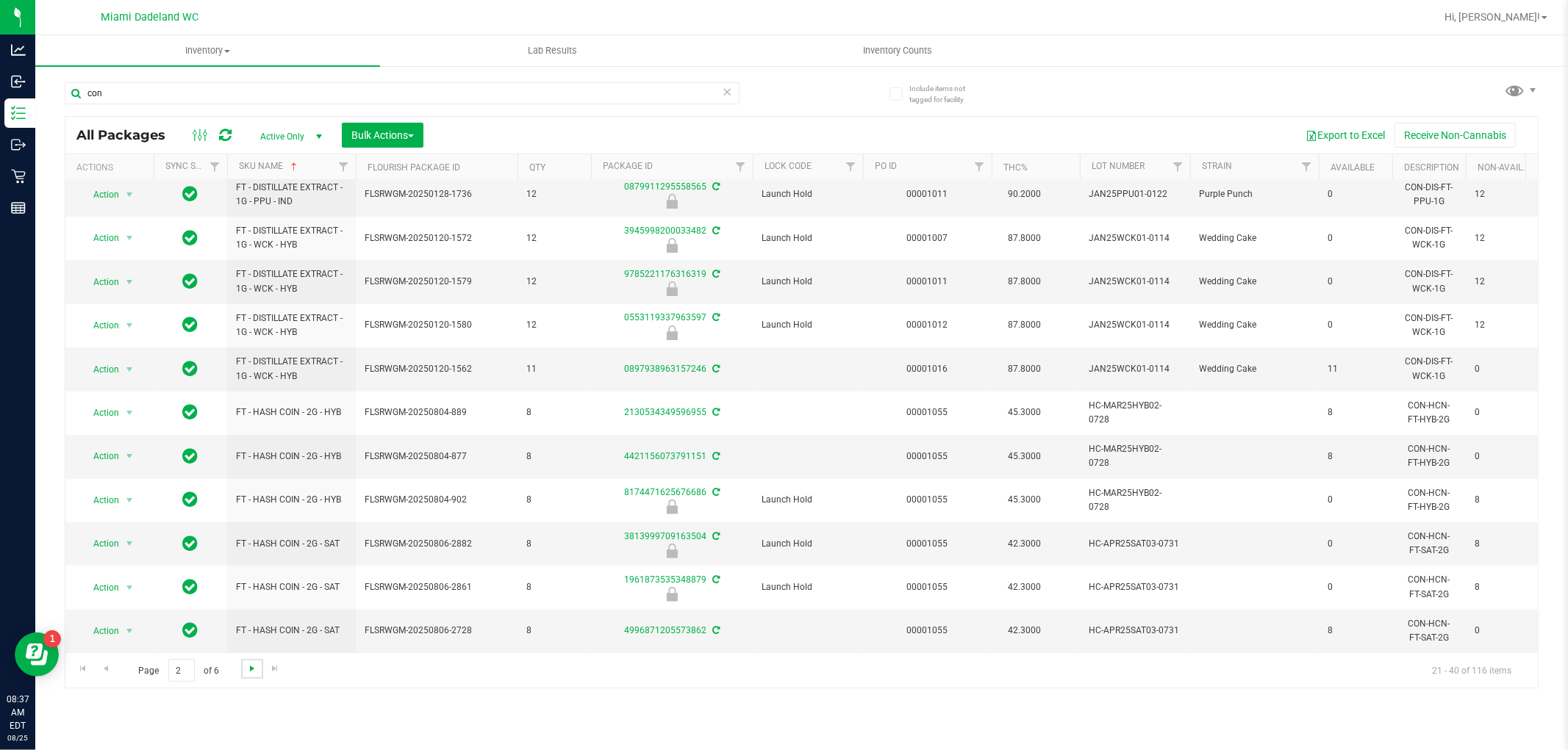
click at [252, 665] on span "Go to the next page" at bounding box center [252, 668] width 12 height 12
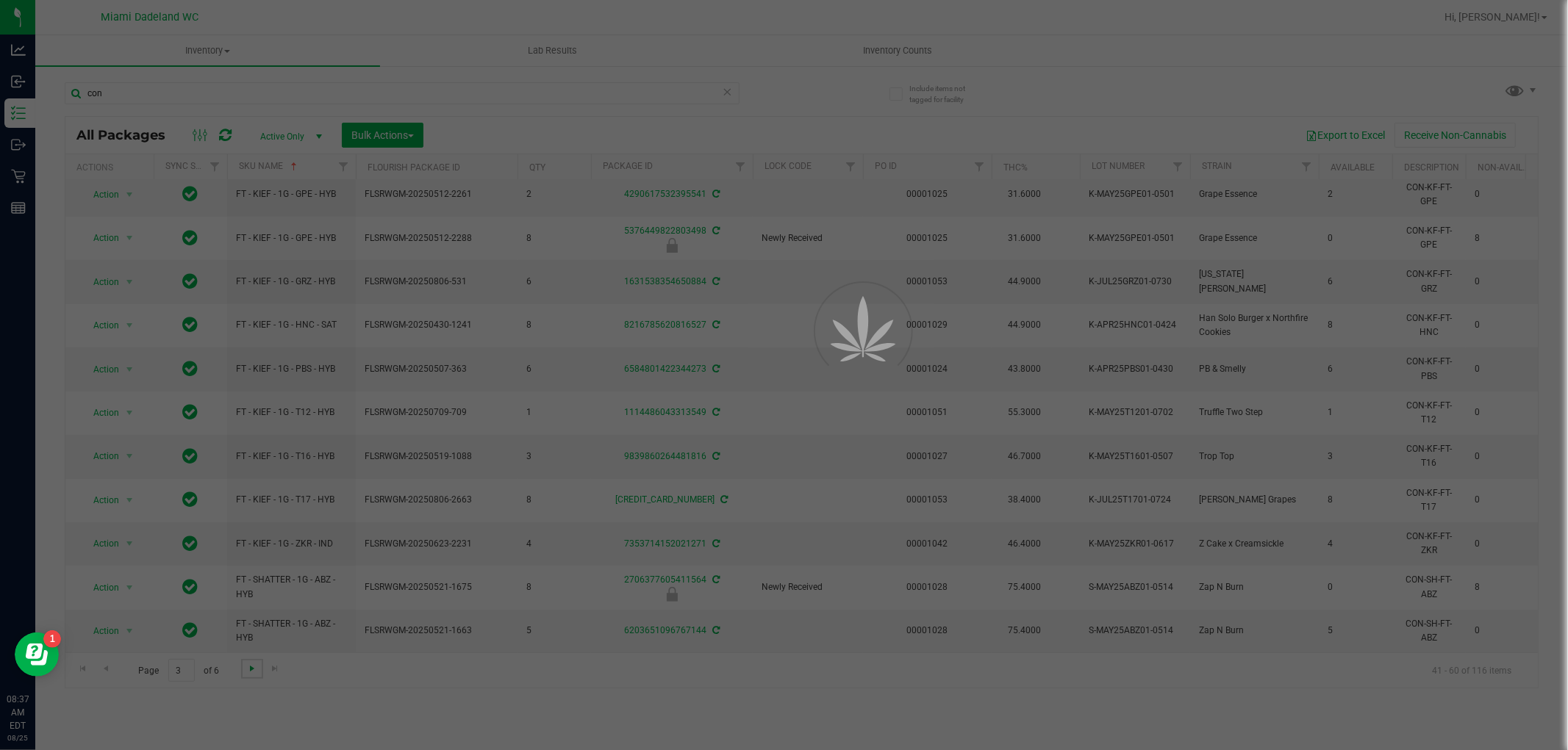
scroll to position [0, 0]
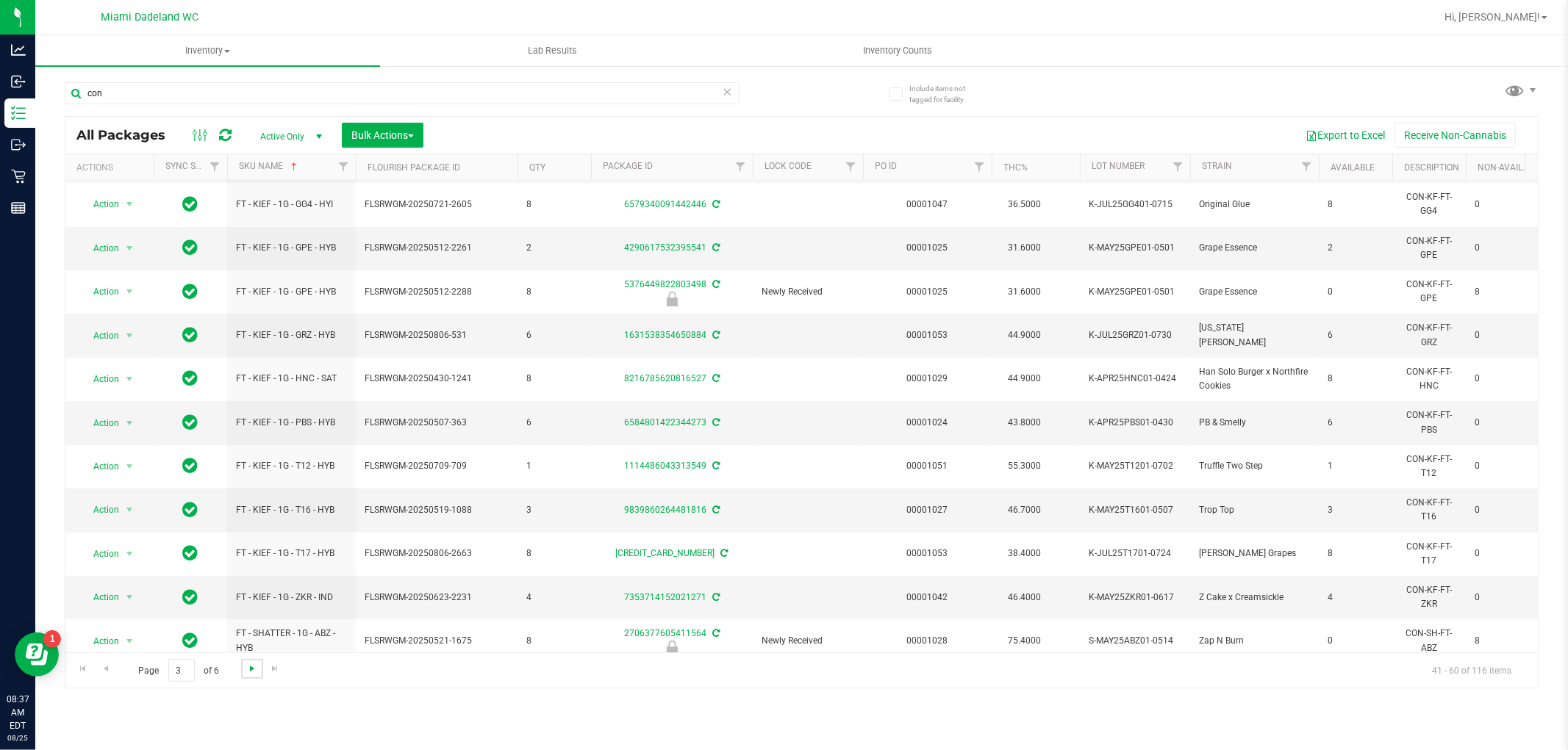
scroll to position [413, 0]
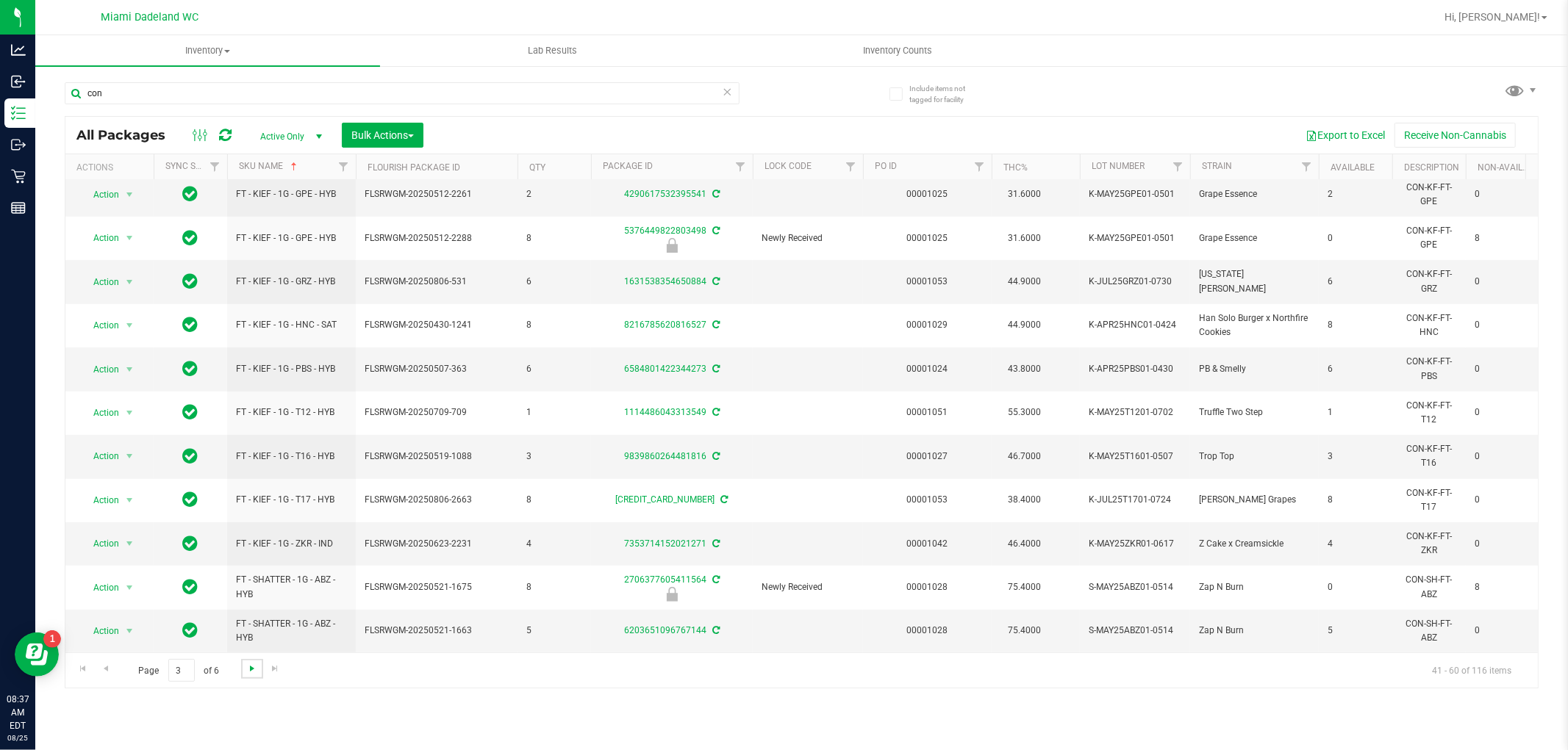
click at [251, 673] on span "Go to the next page" at bounding box center [252, 668] width 12 height 12
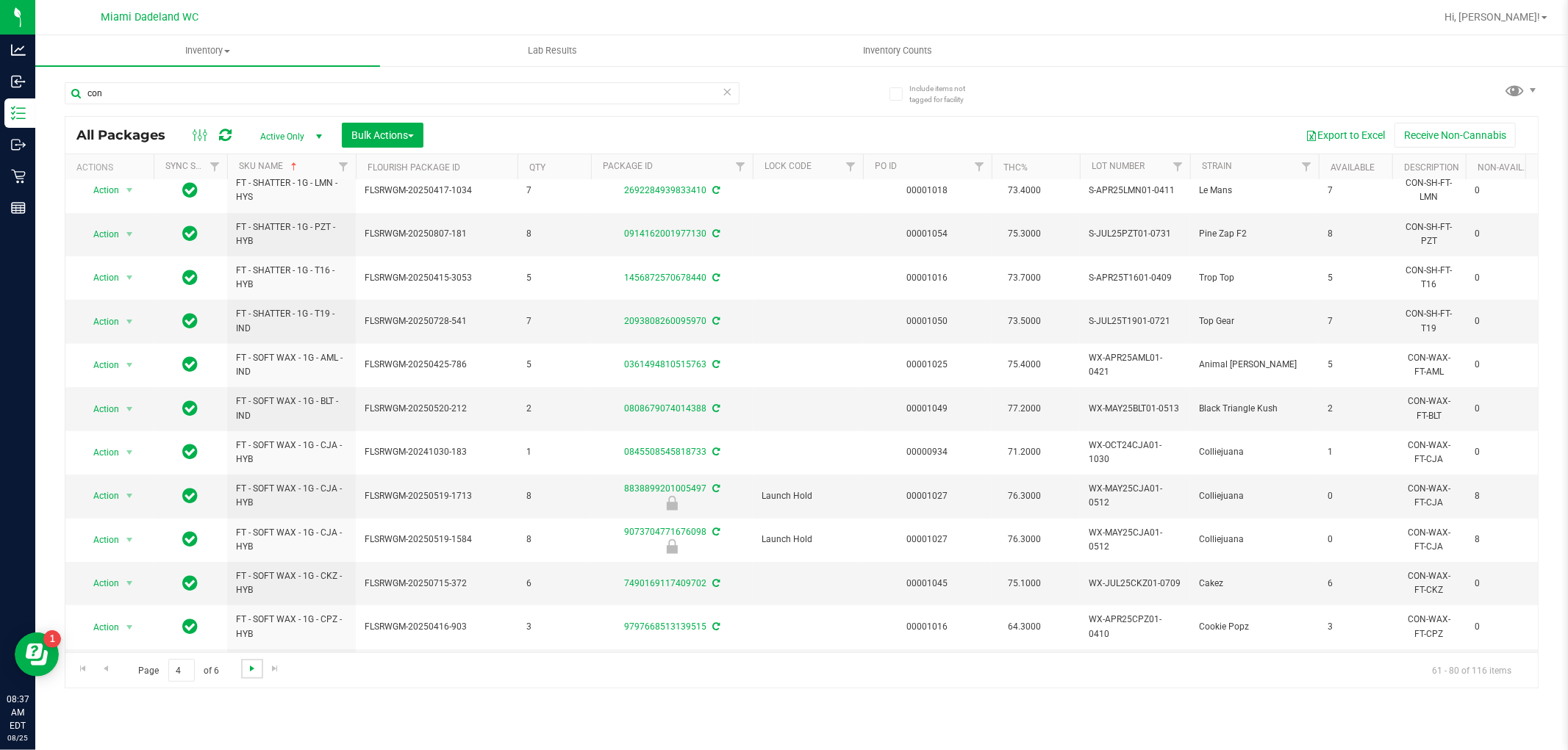
scroll to position [413, 0]
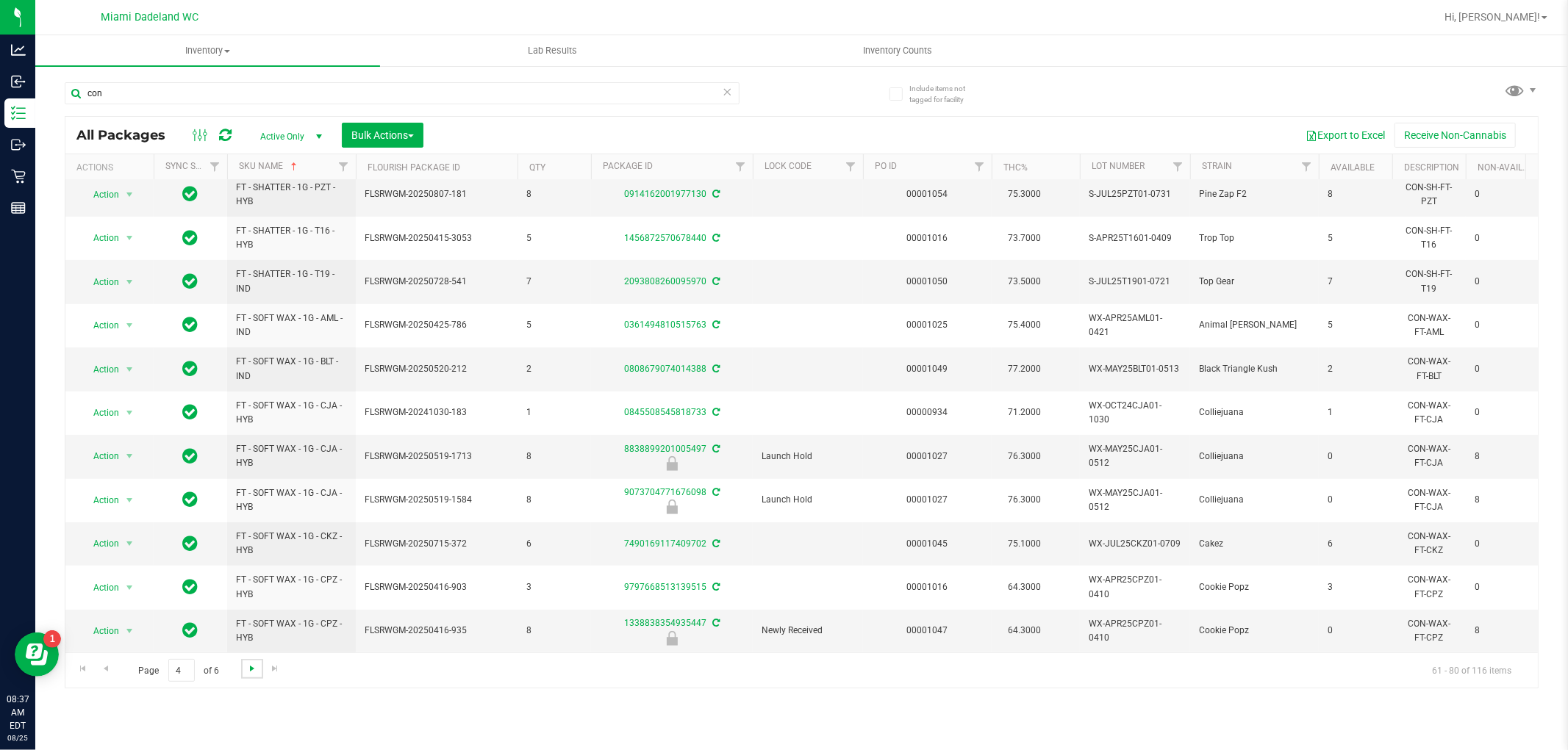
click at [246, 669] on span "Go to the next page" at bounding box center [252, 668] width 12 height 12
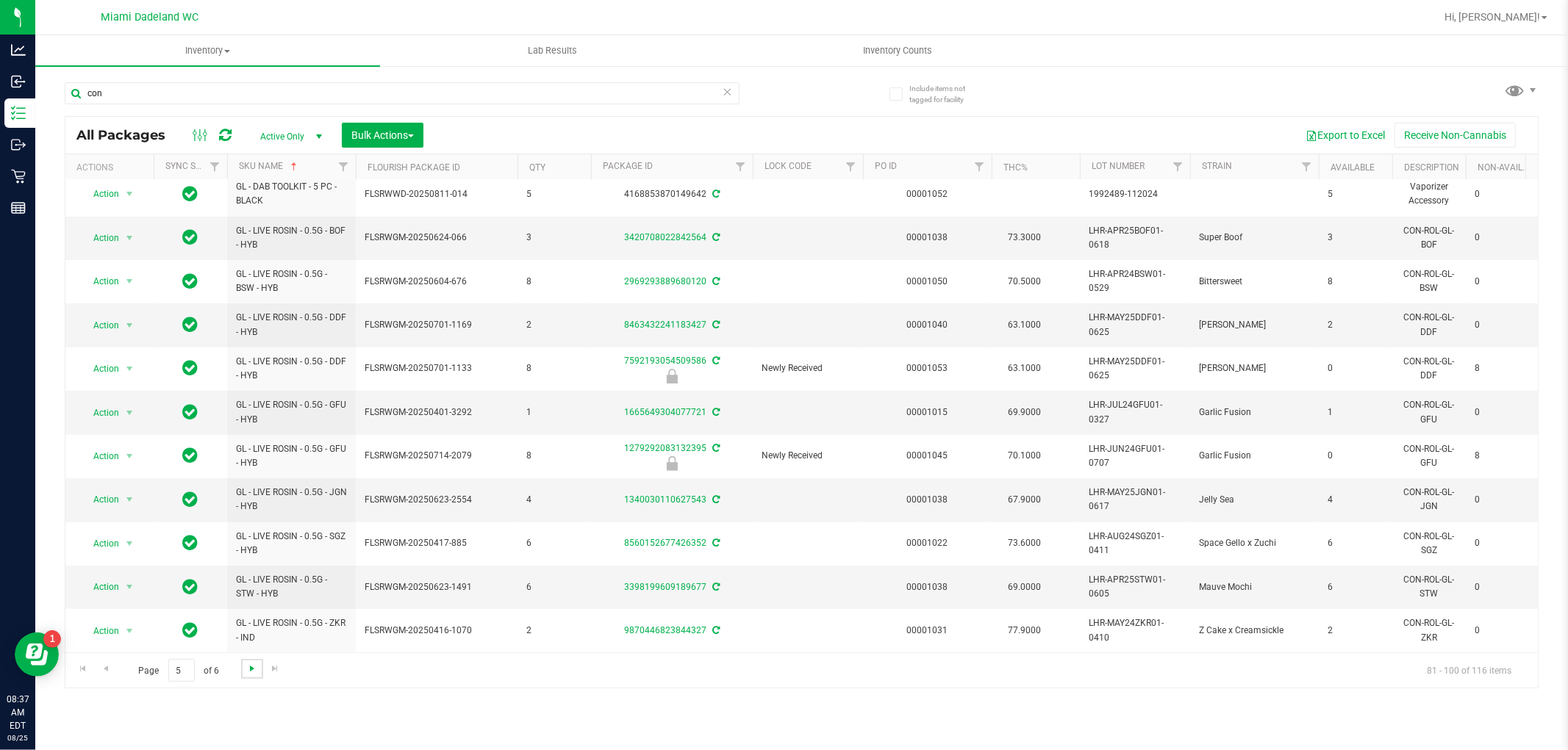
scroll to position [413, 0]
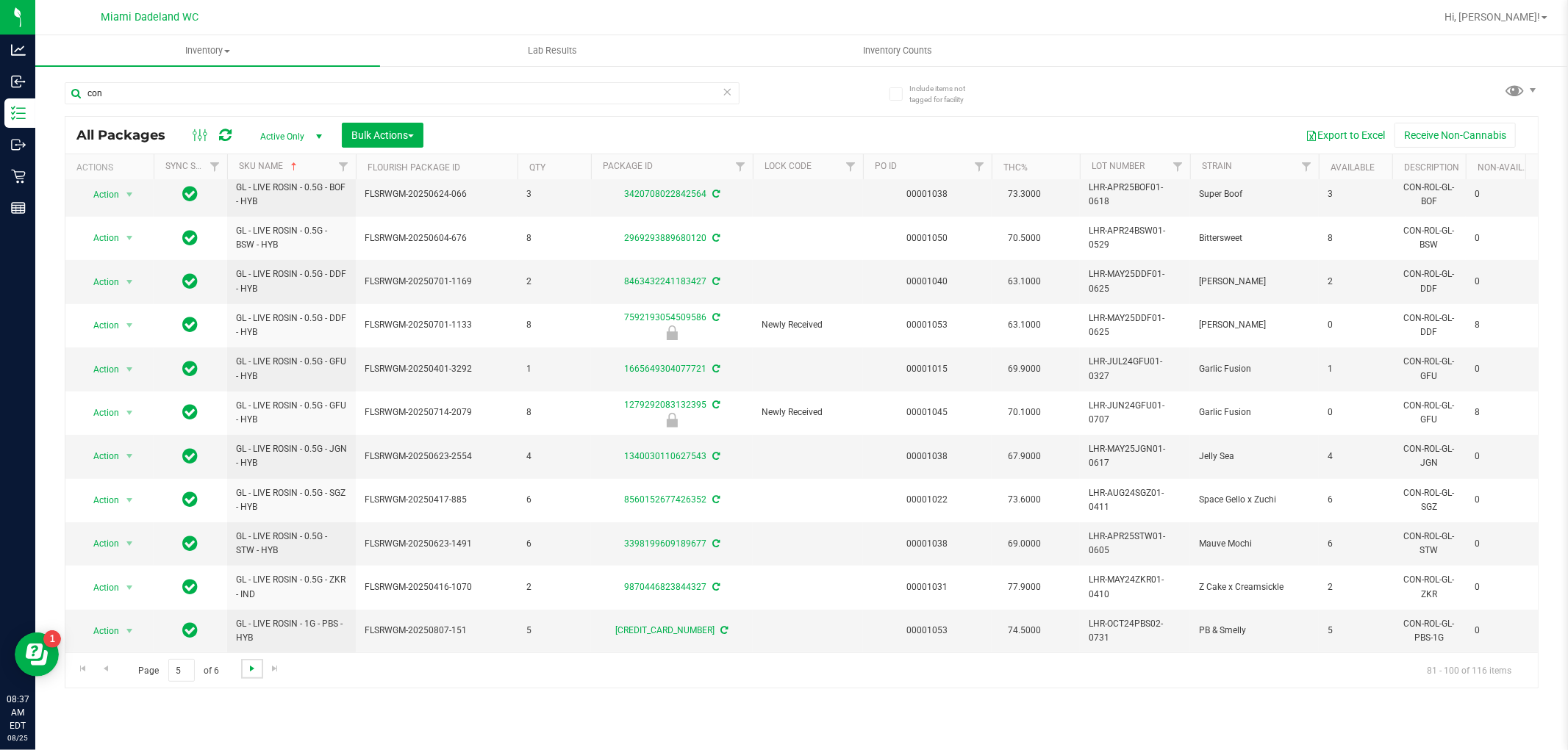
click at [246, 674] on span "Go to the next page" at bounding box center [252, 668] width 12 height 12
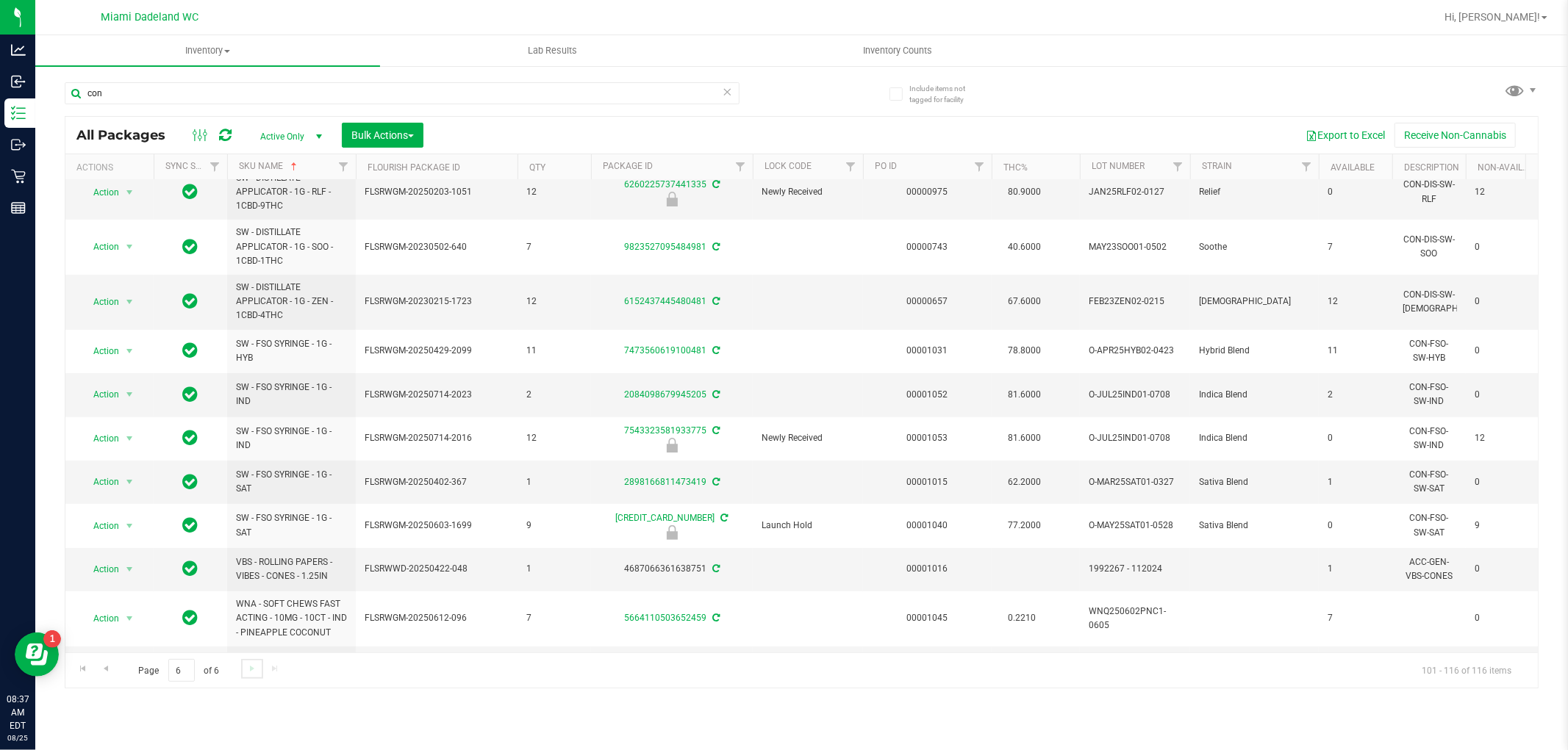
scroll to position [344, 0]
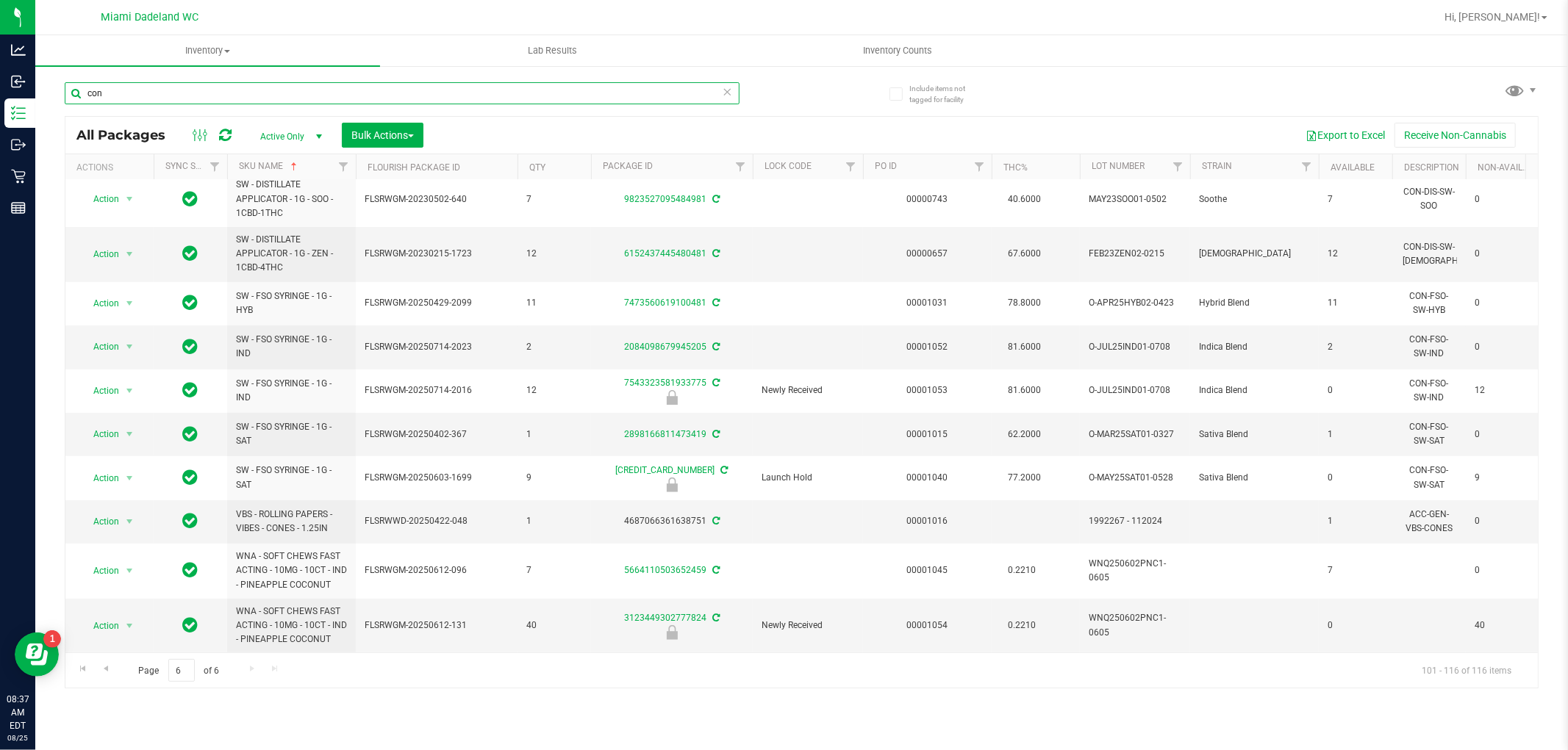
click at [149, 92] on input "con" at bounding box center [402, 93] width 675 height 22
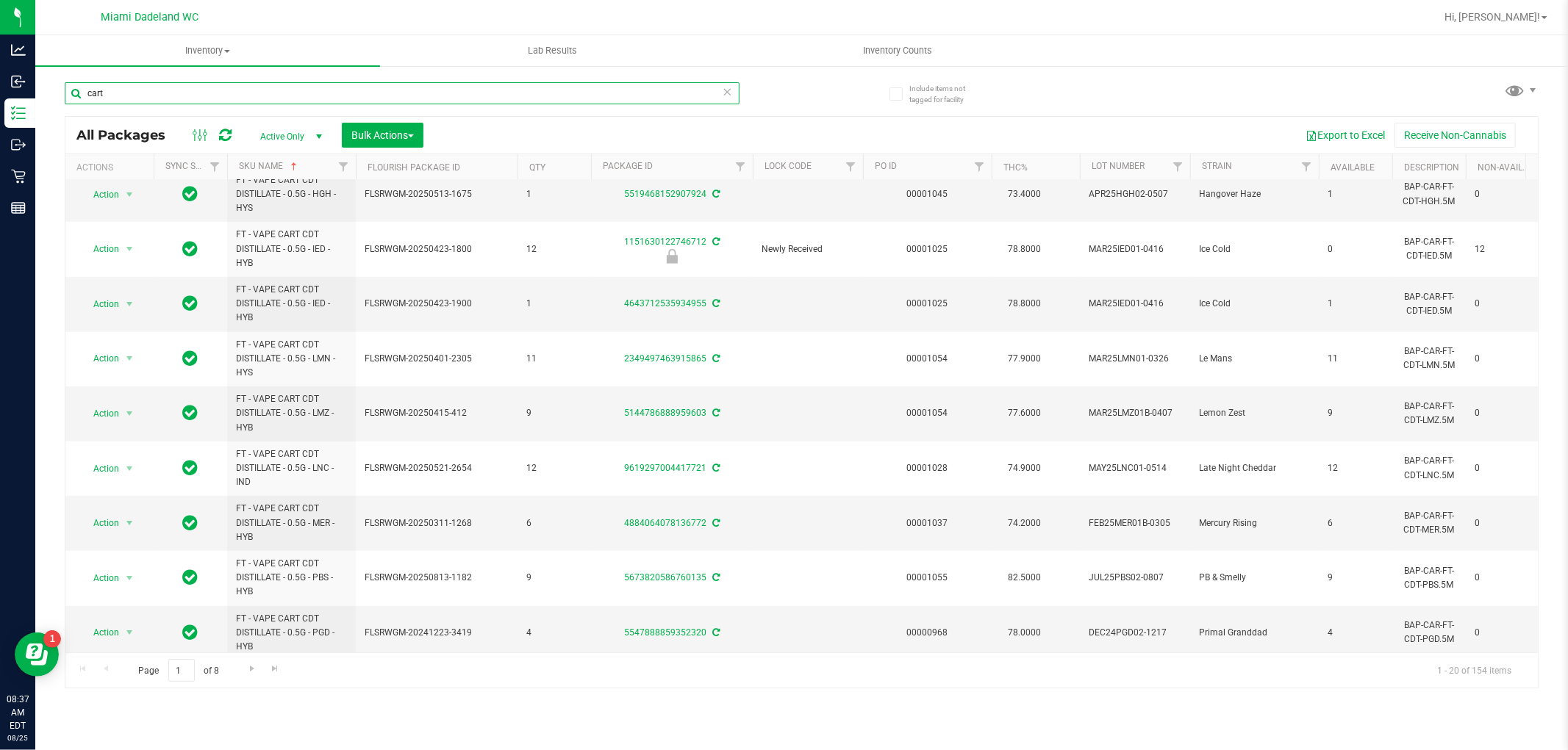
scroll to position [635, 0]
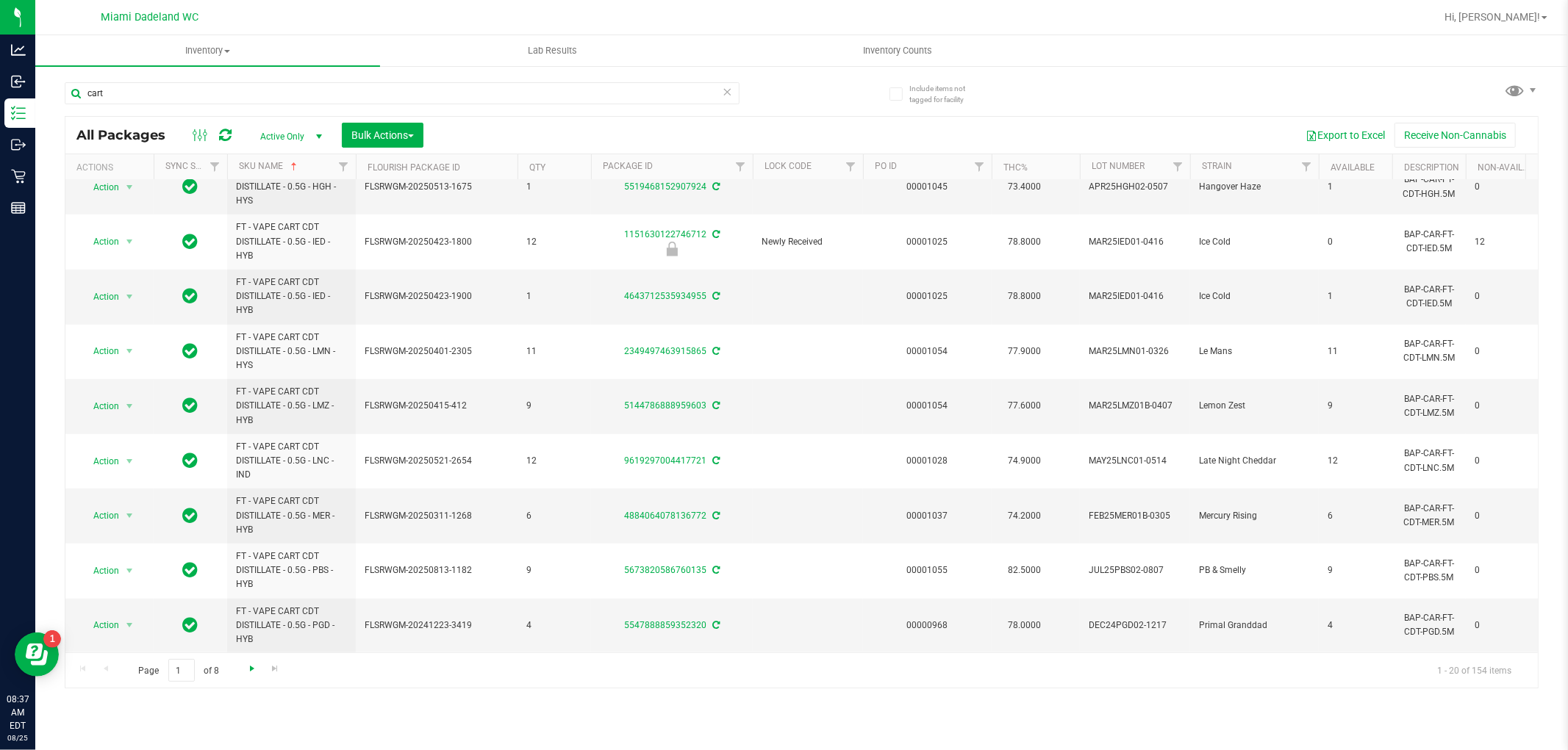
click at [252, 664] on span "Go to the next page" at bounding box center [252, 668] width 12 height 12
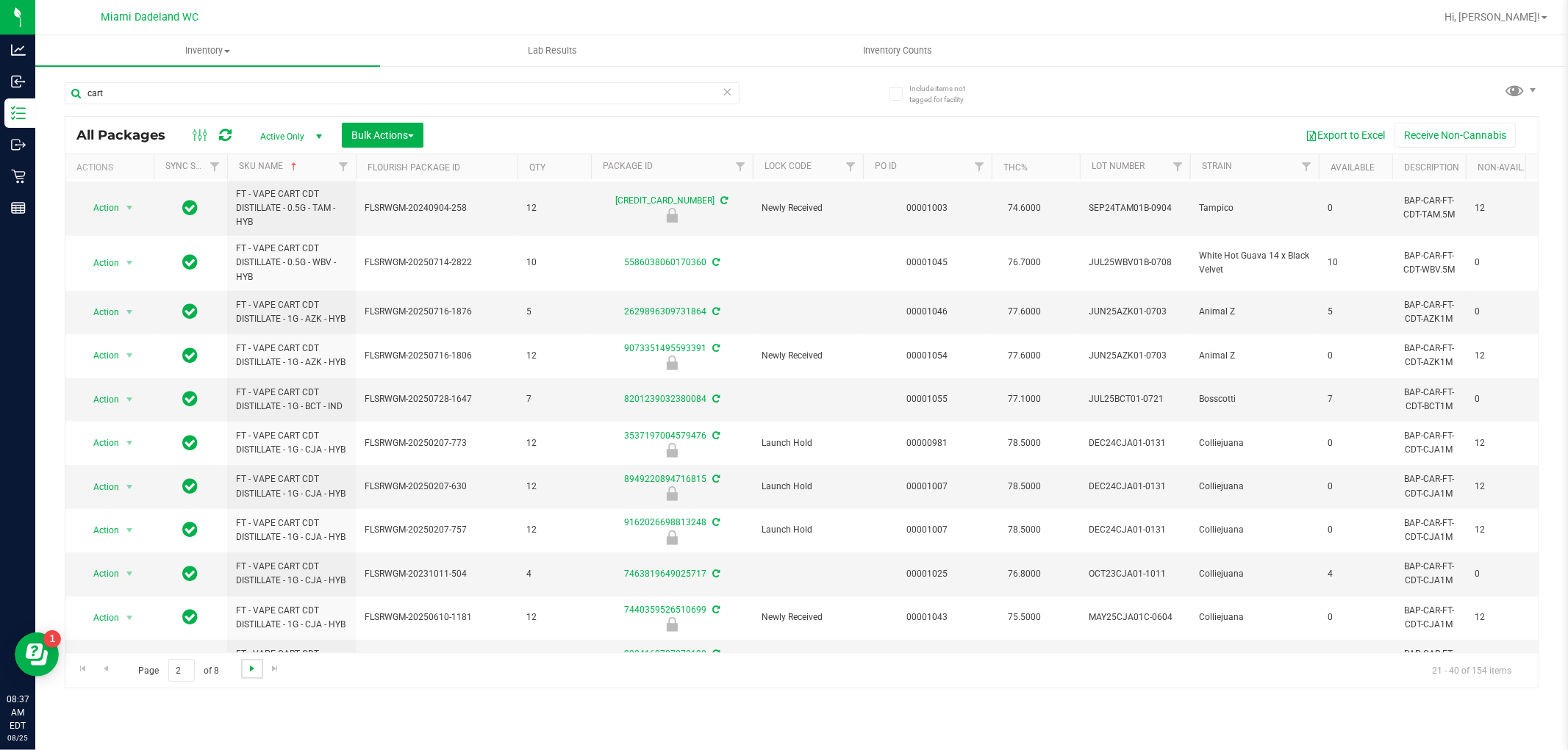
scroll to position [539, 0]
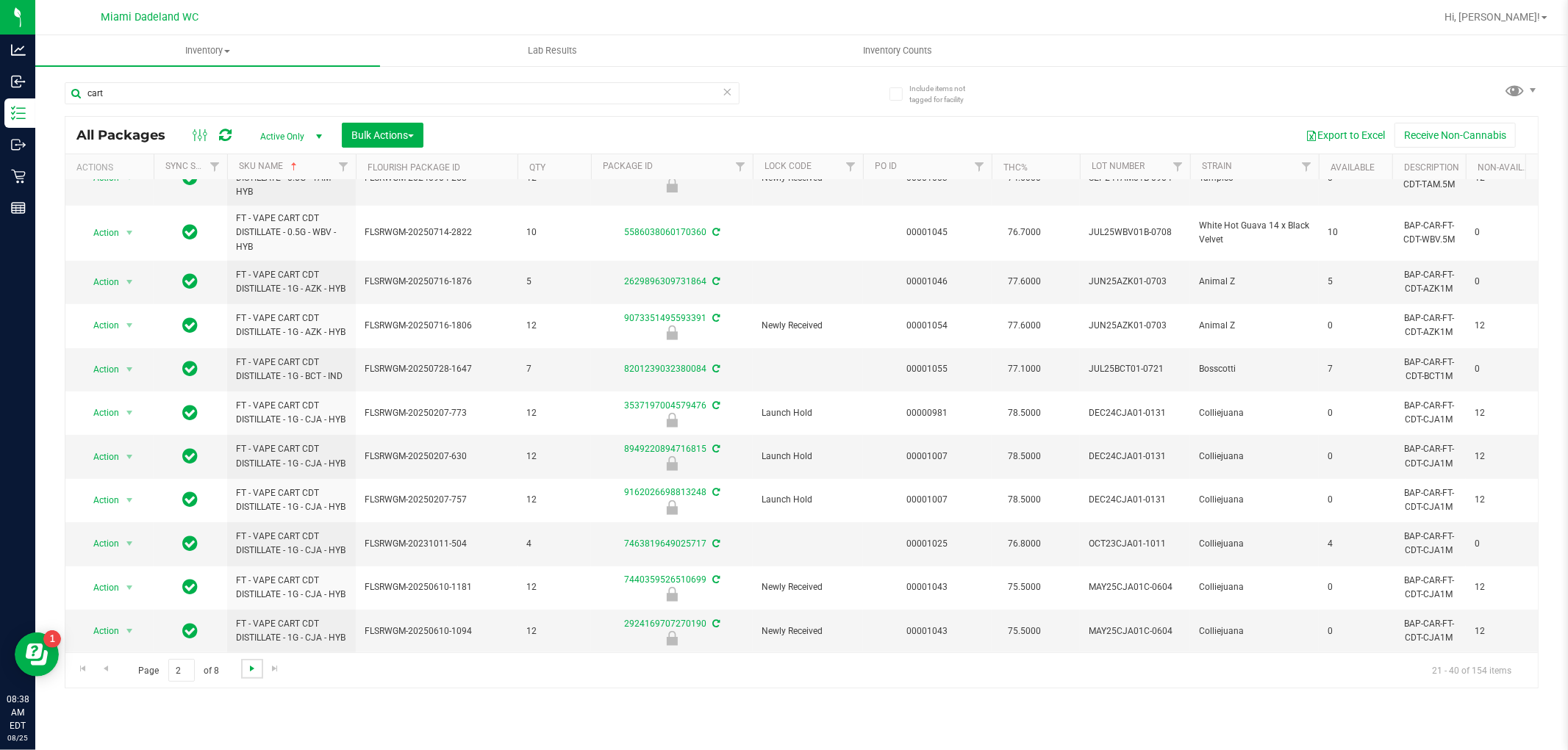
click at [251, 672] on span "Go to the next page" at bounding box center [252, 668] width 12 height 12
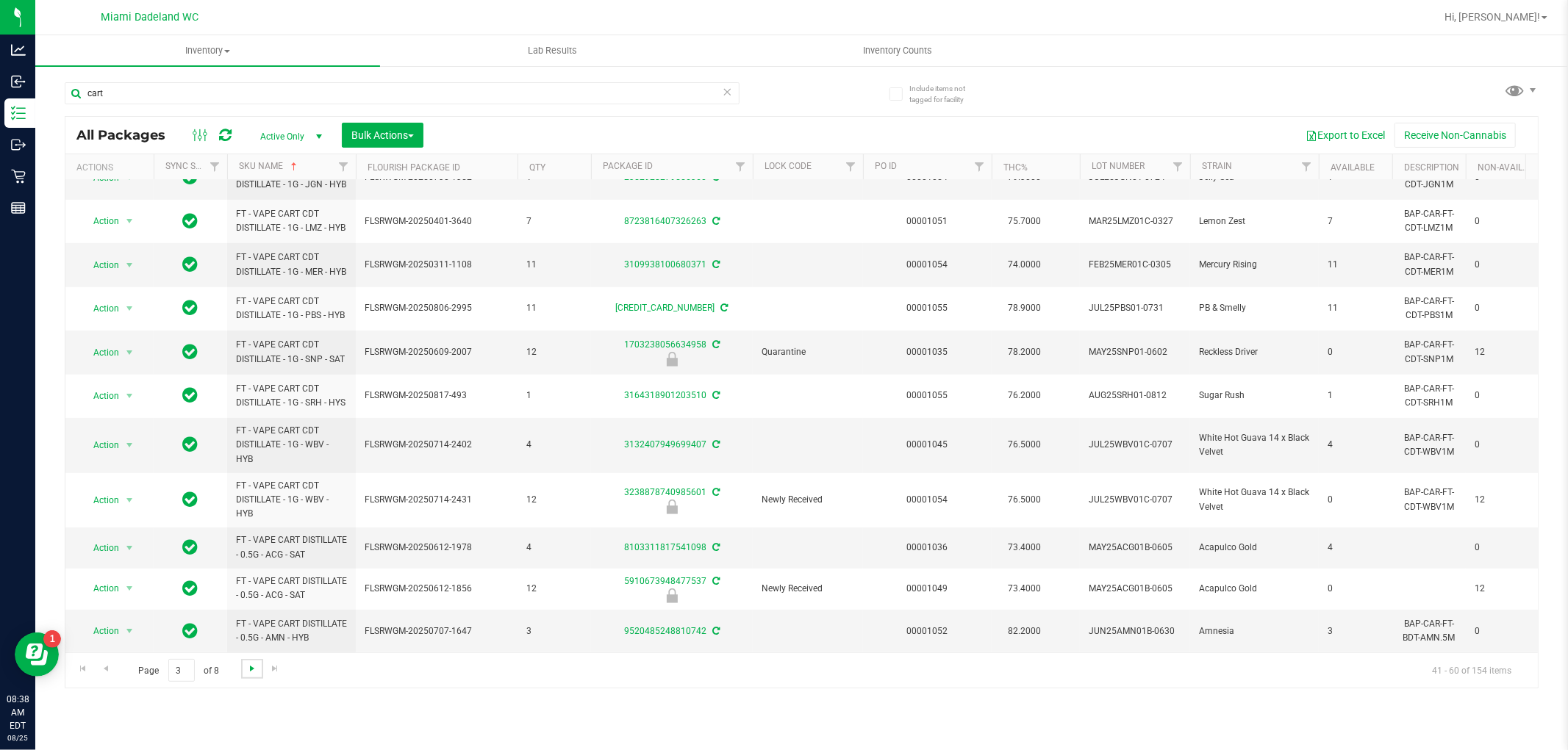
scroll to position [486, 0]
click at [252, 669] on span "Go to the next page" at bounding box center [252, 668] width 12 height 12
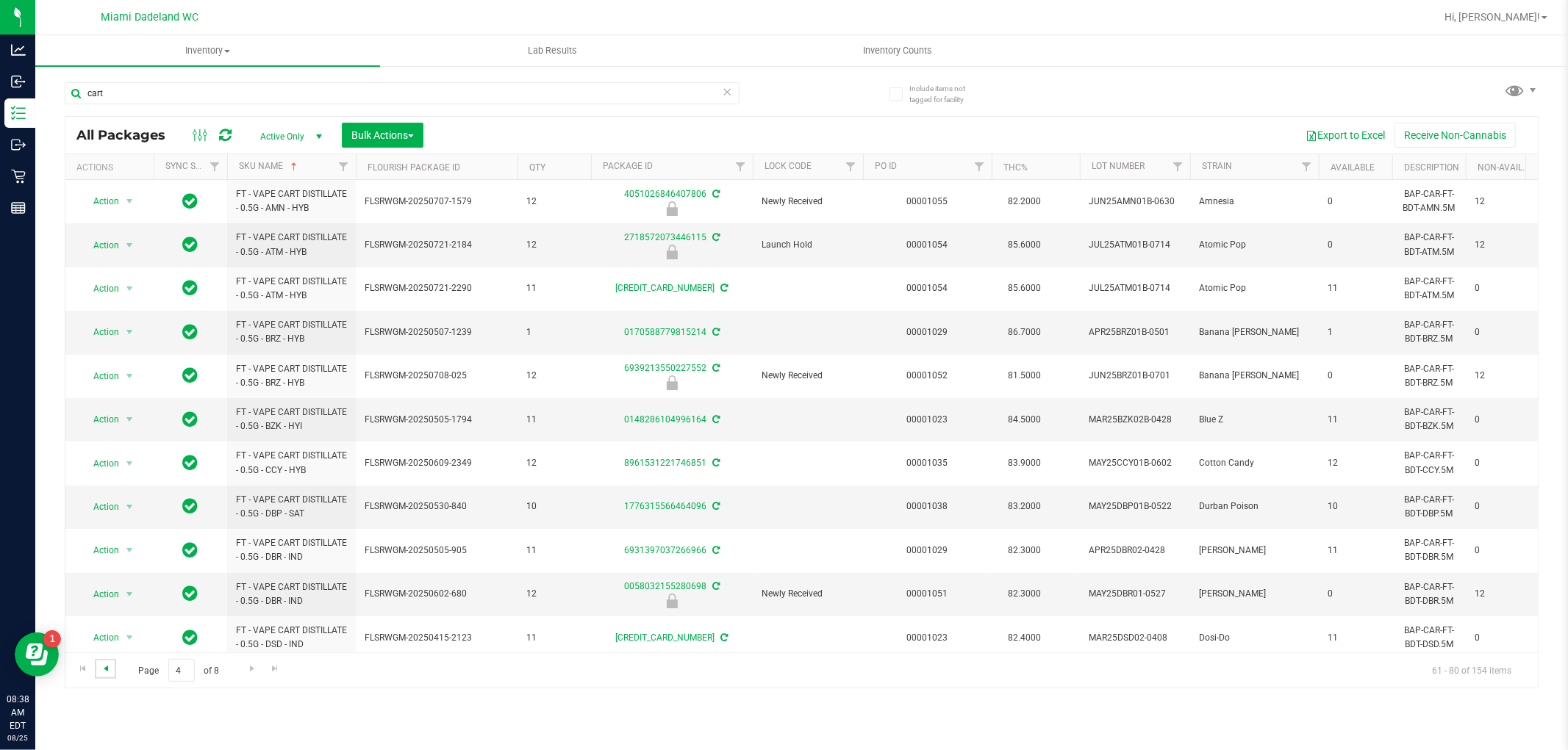
click at [107, 670] on span "Go to the previous page" at bounding box center [106, 668] width 12 height 12
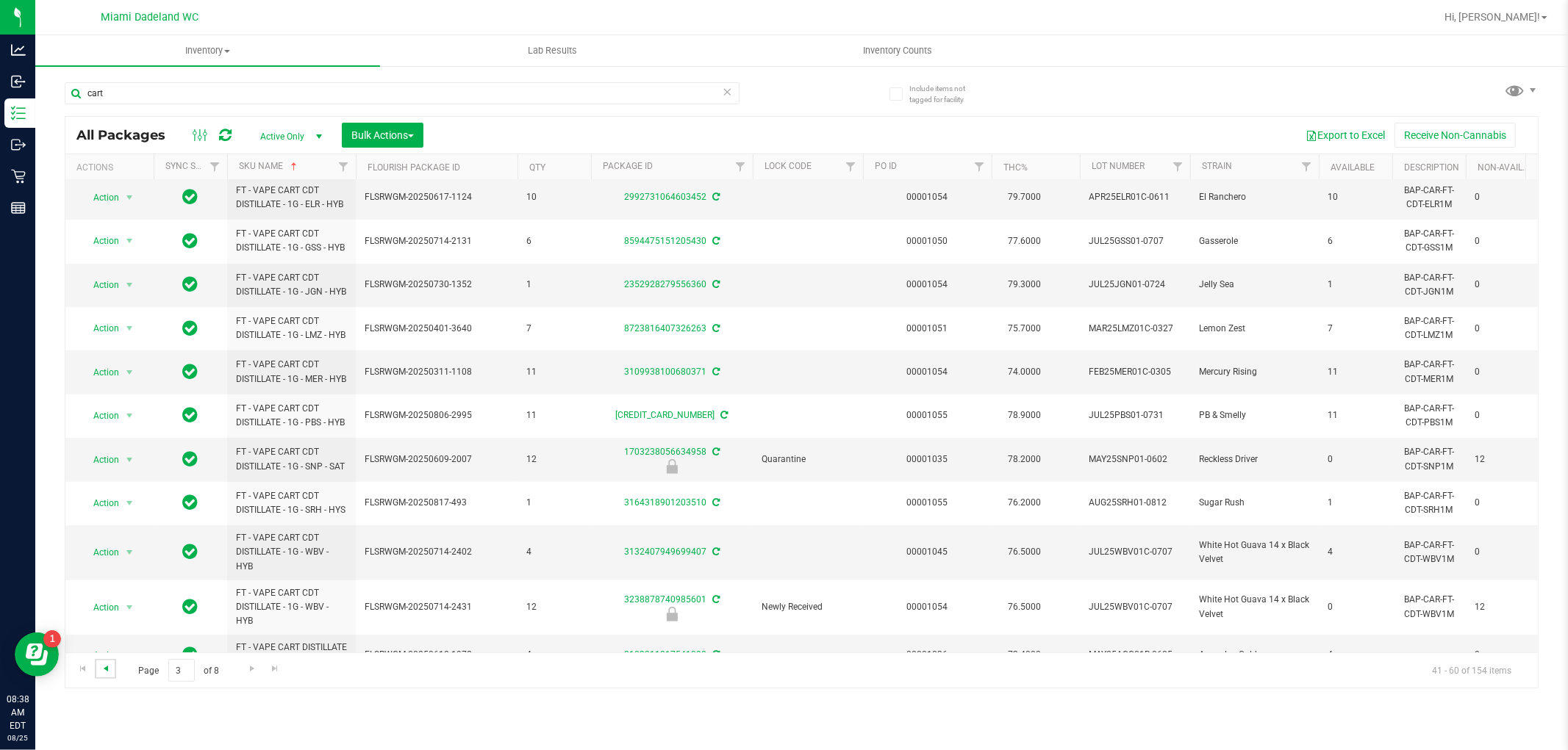
scroll to position [486, 0]
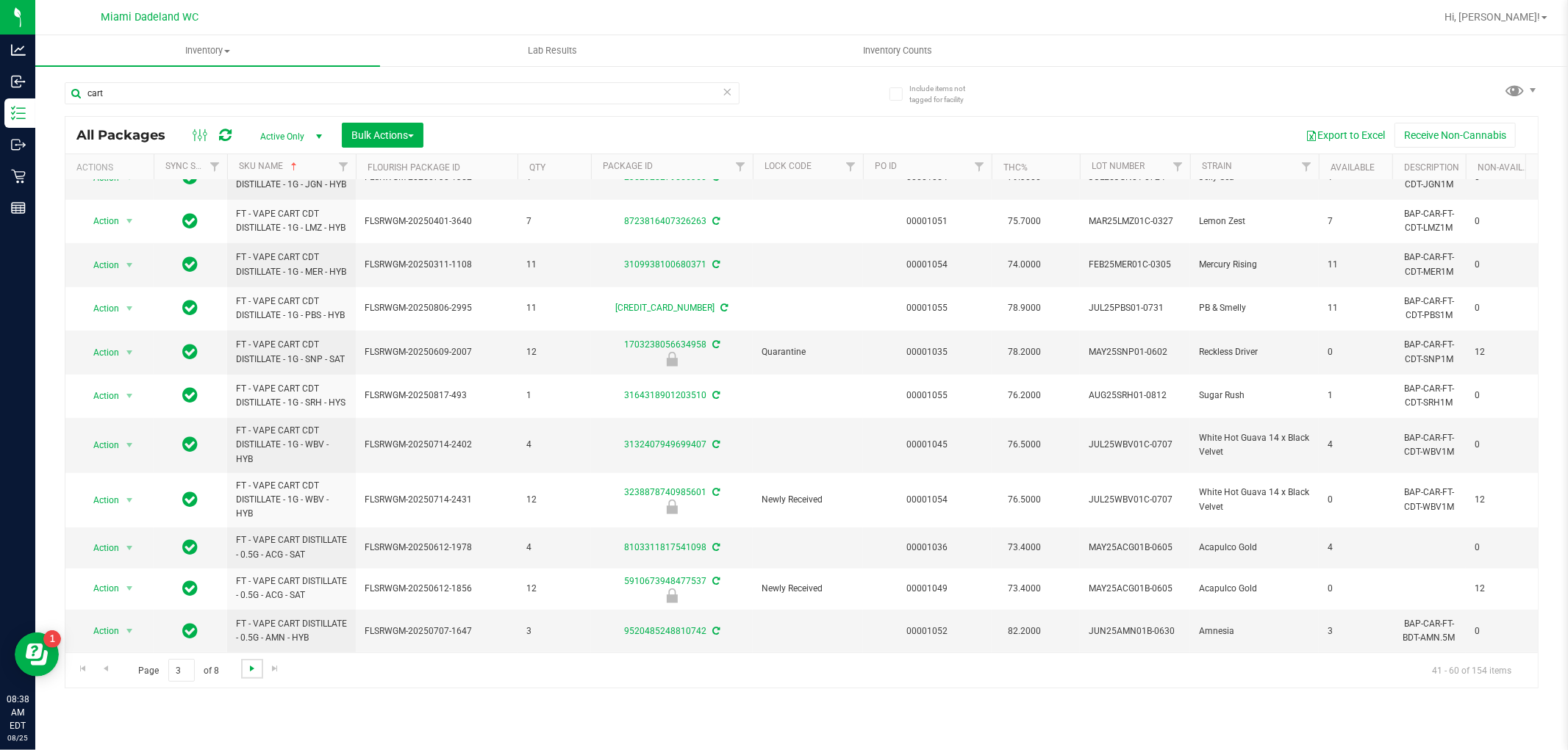
click at [247, 674] on span "Go to the next page" at bounding box center [252, 668] width 12 height 12
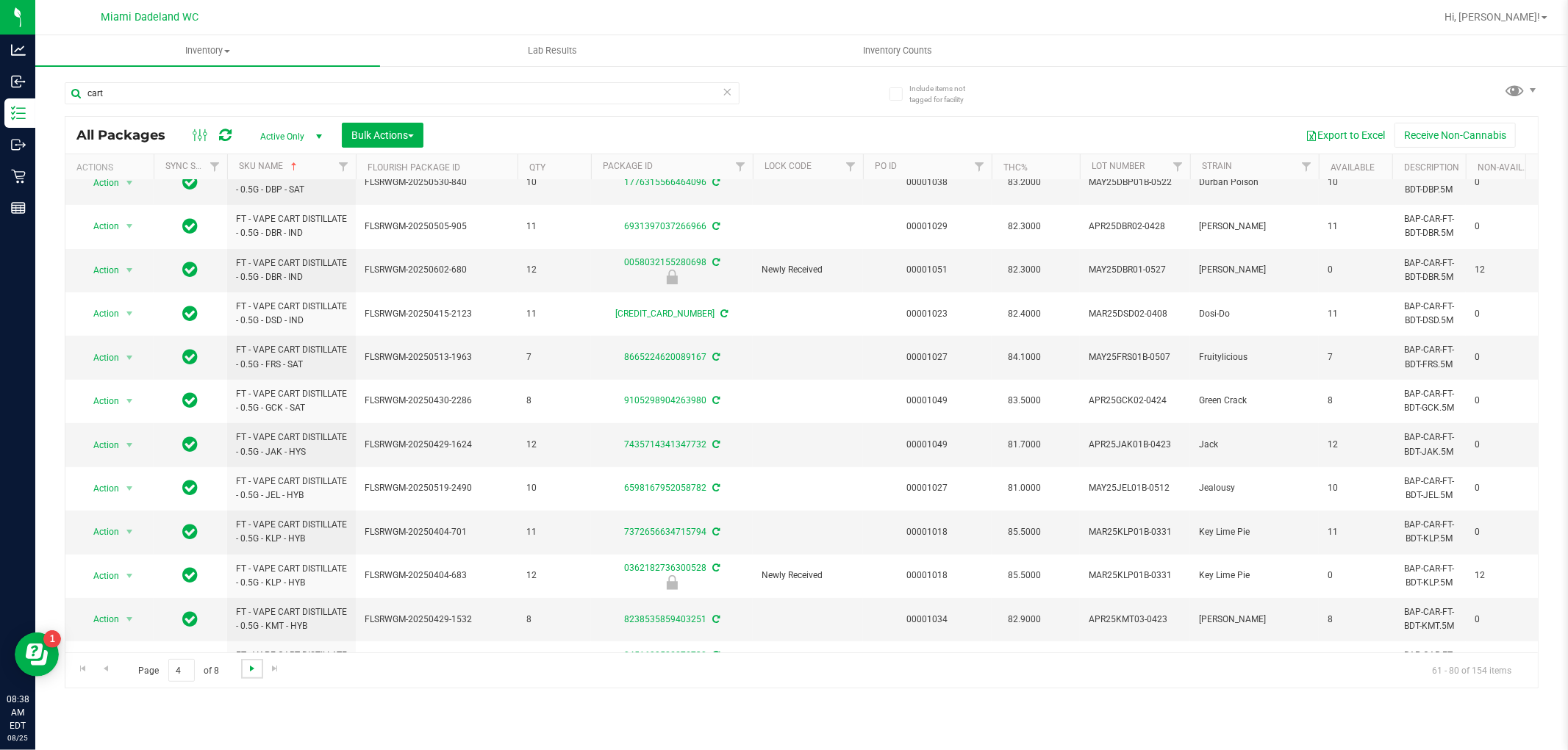
scroll to position [413, 0]
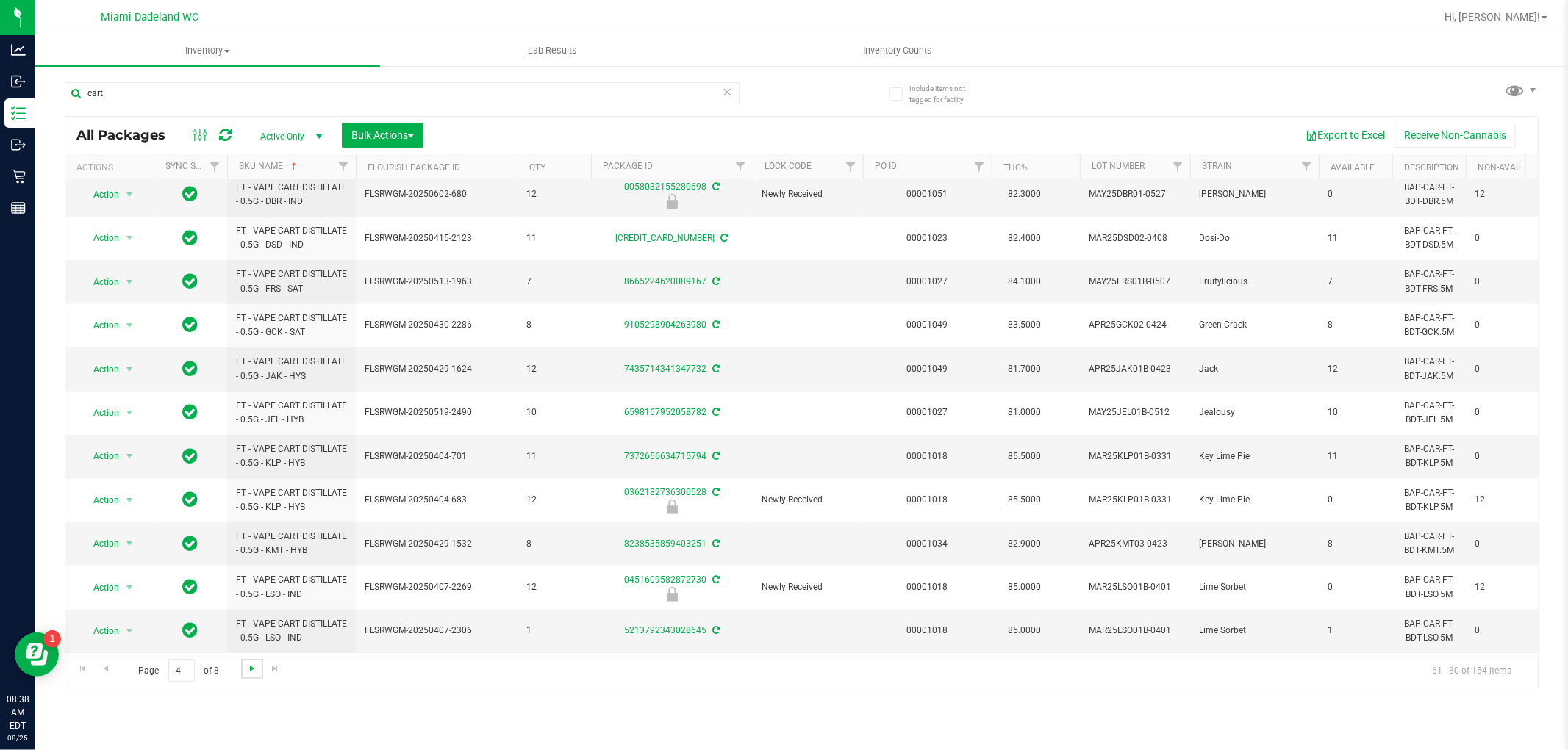
click at [255, 669] on span "Go to the next page" at bounding box center [252, 668] width 12 height 12
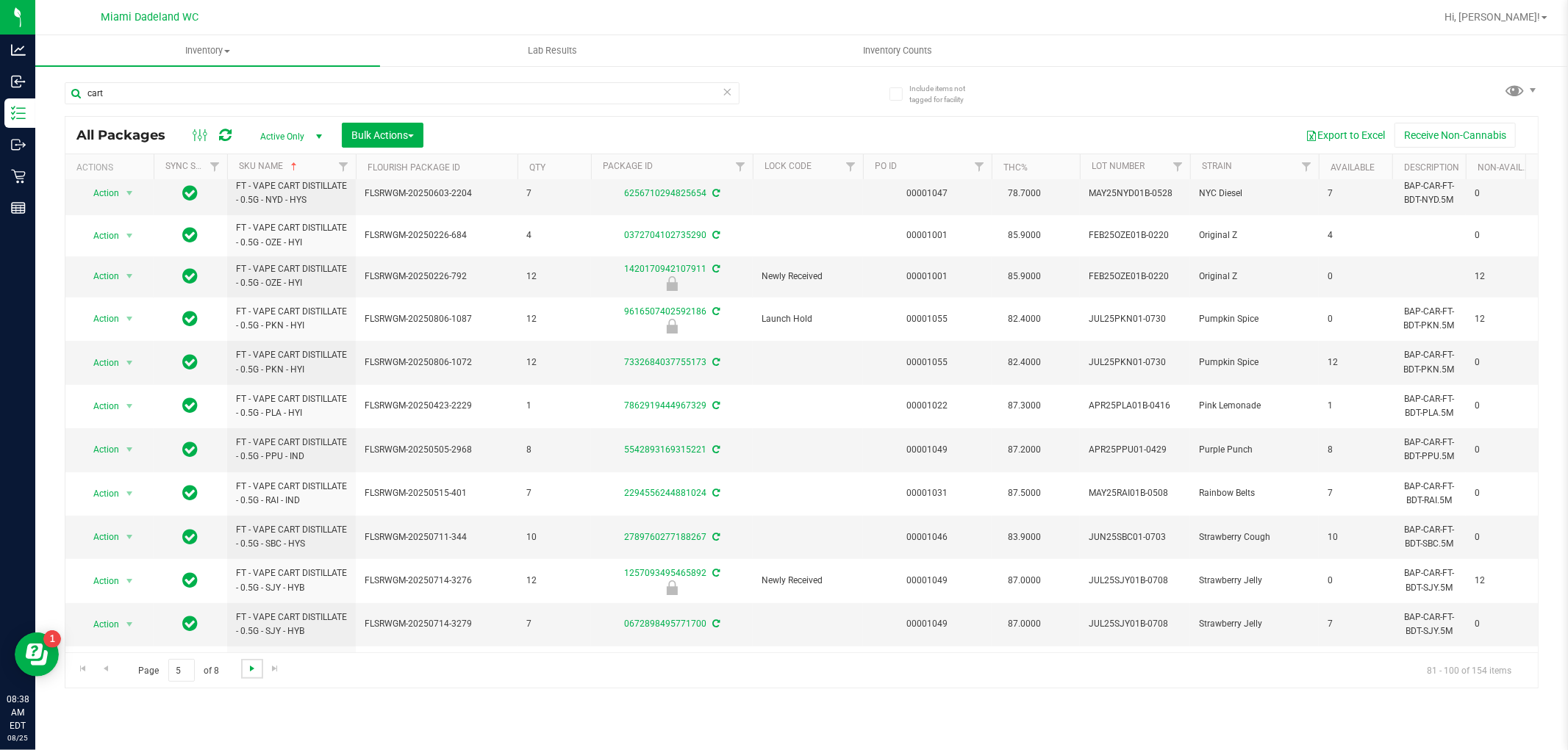
scroll to position [135, 0]
click at [393, 358] on span "FLSRWGM-20250806-1072" at bounding box center [437, 361] width 144 height 14
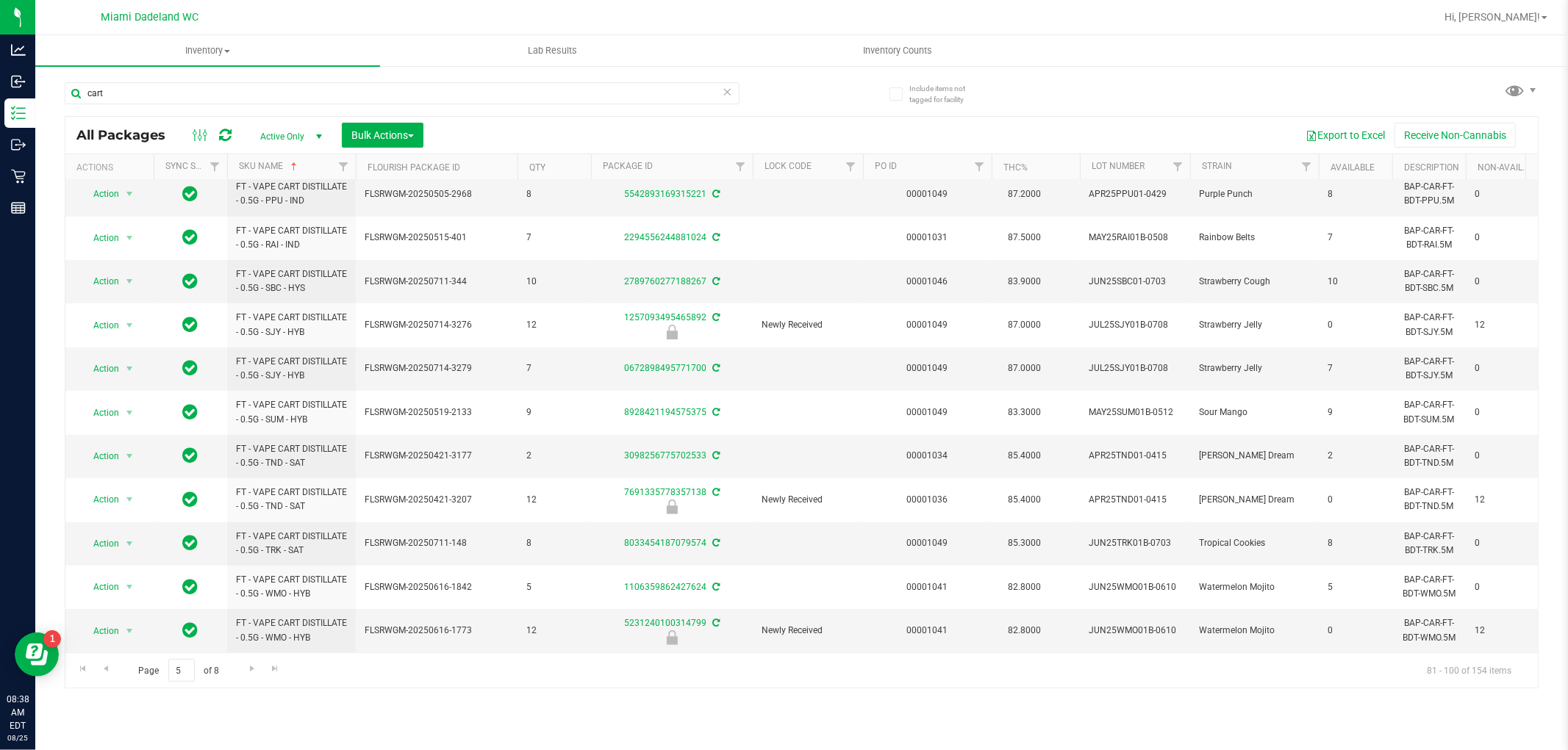
scroll to position [430, 0]
click at [251, 669] on span "Go to the next page" at bounding box center [252, 668] width 12 height 12
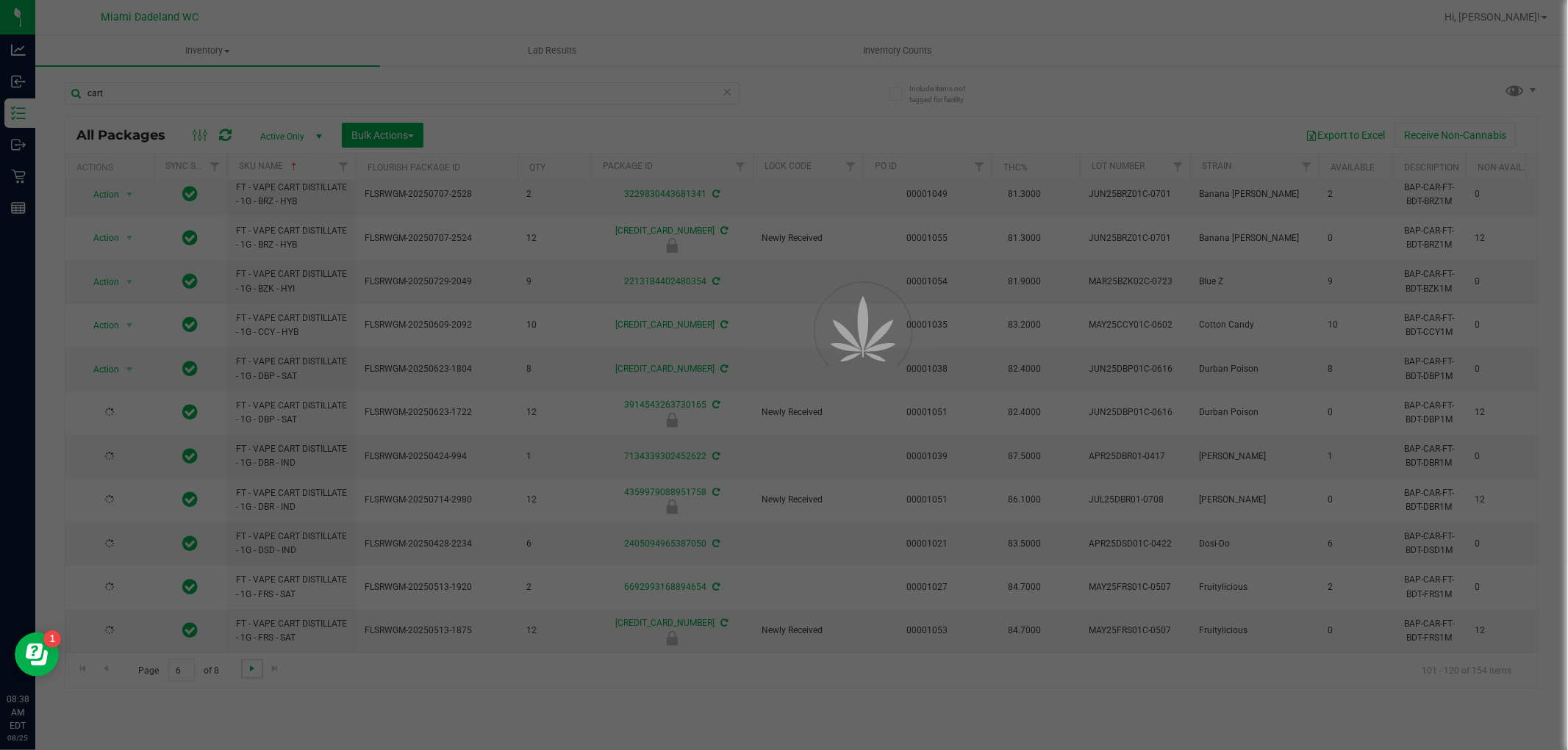
scroll to position [0, 0]
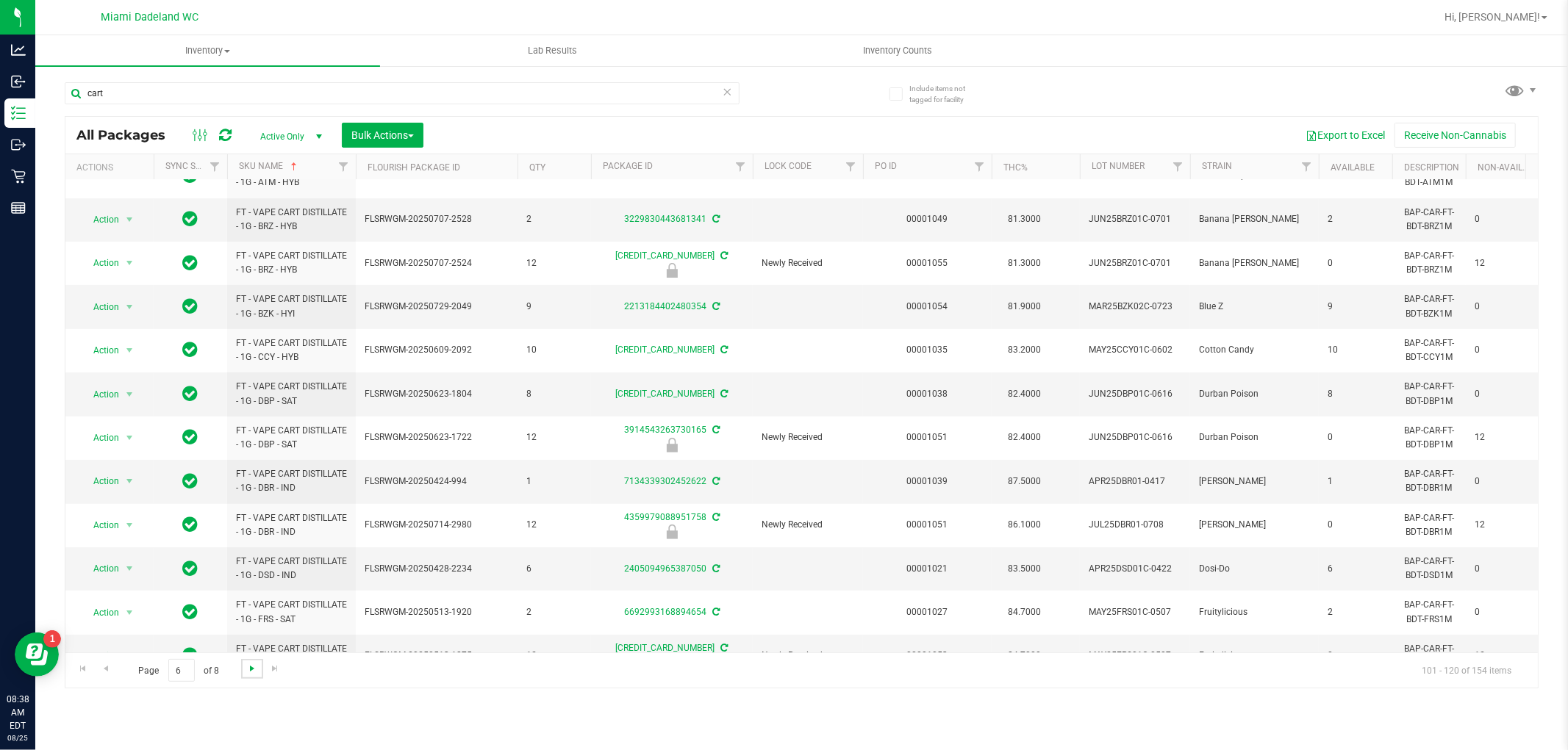
scroll to position [413, 0]
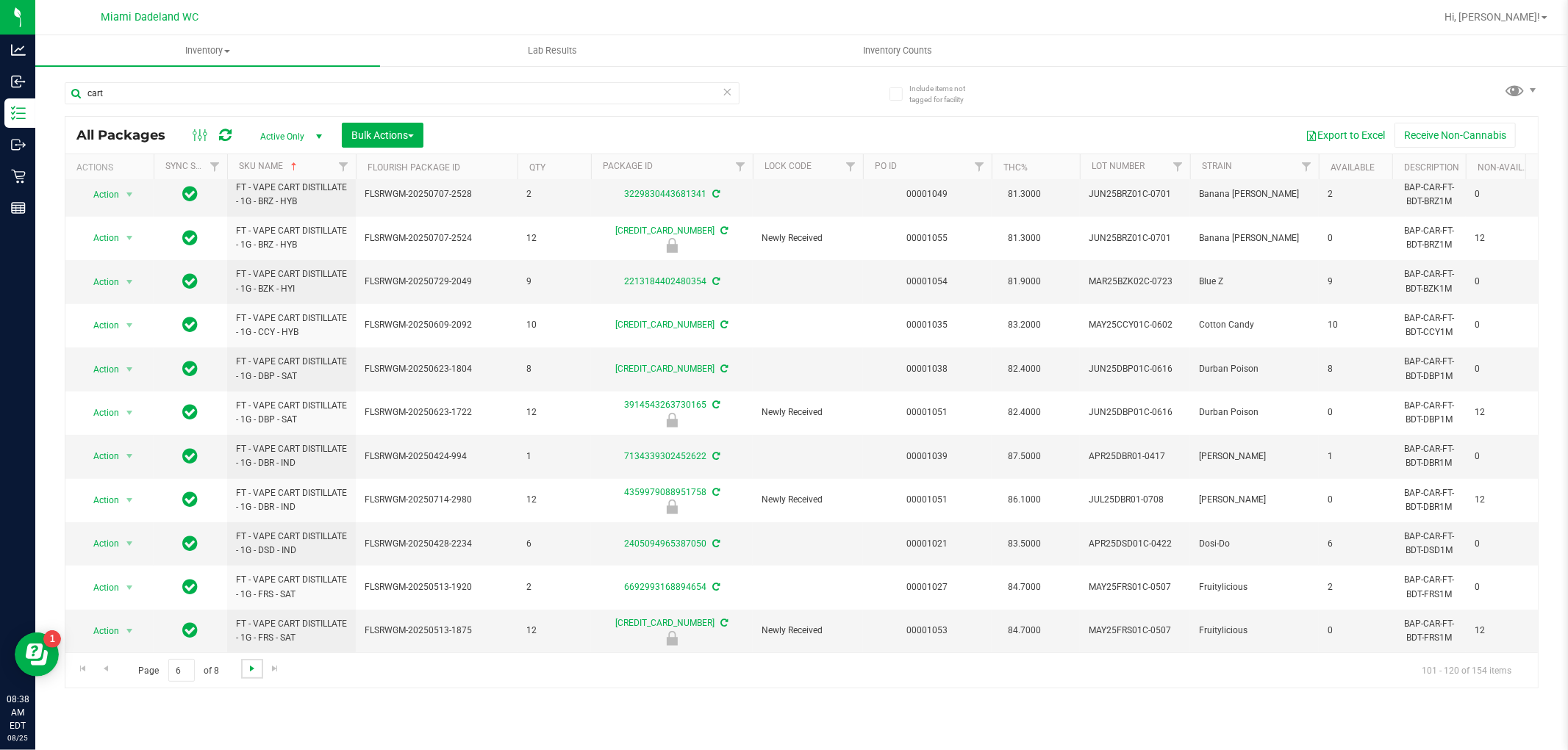
click at [246, 674] on span "Go to the next page" at bounding box center [252, 668] width 12 height 12
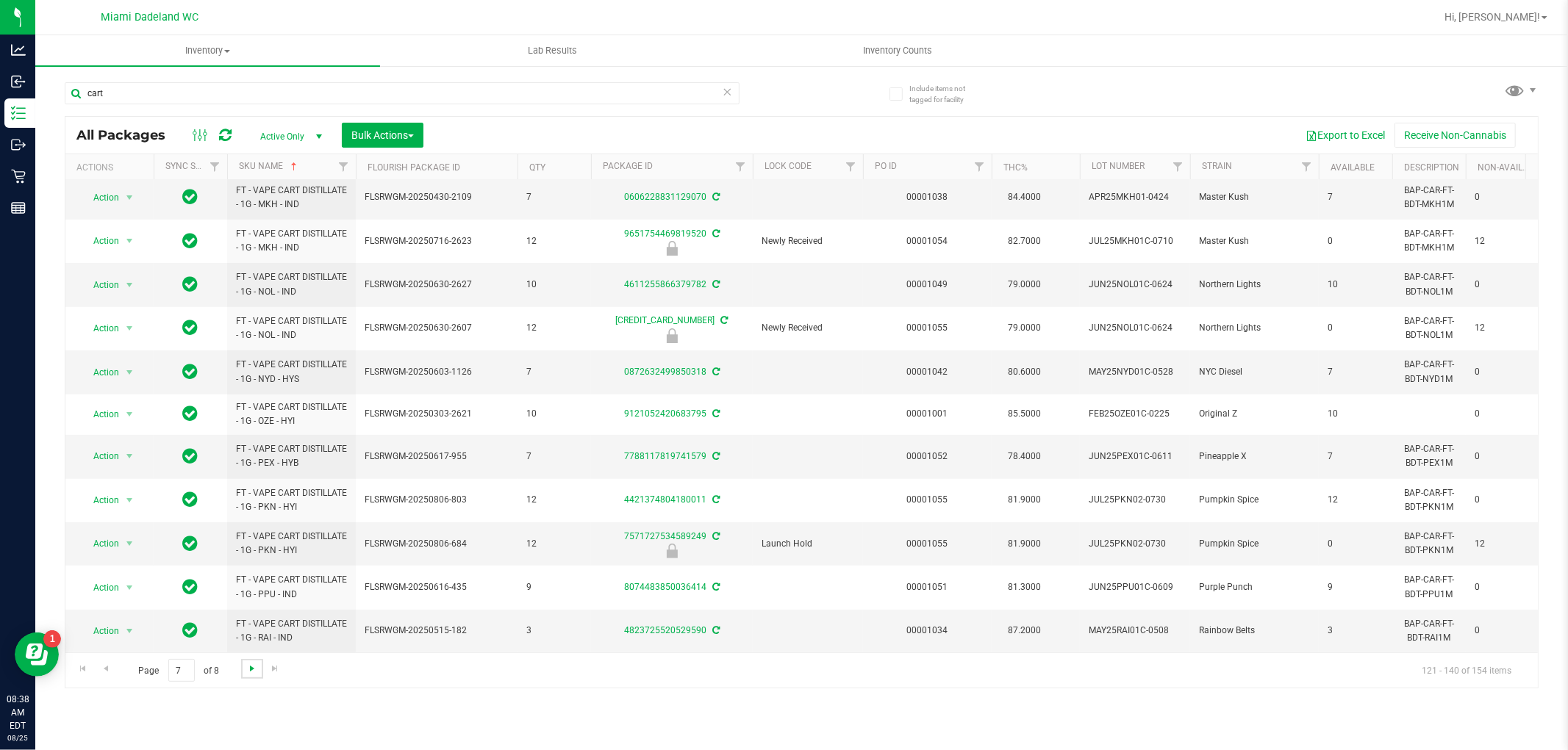
scroll to position [409, 0]
click at [246, 672] on span "Go to the next page" at bounding box center [252, 668] width 12 height 12
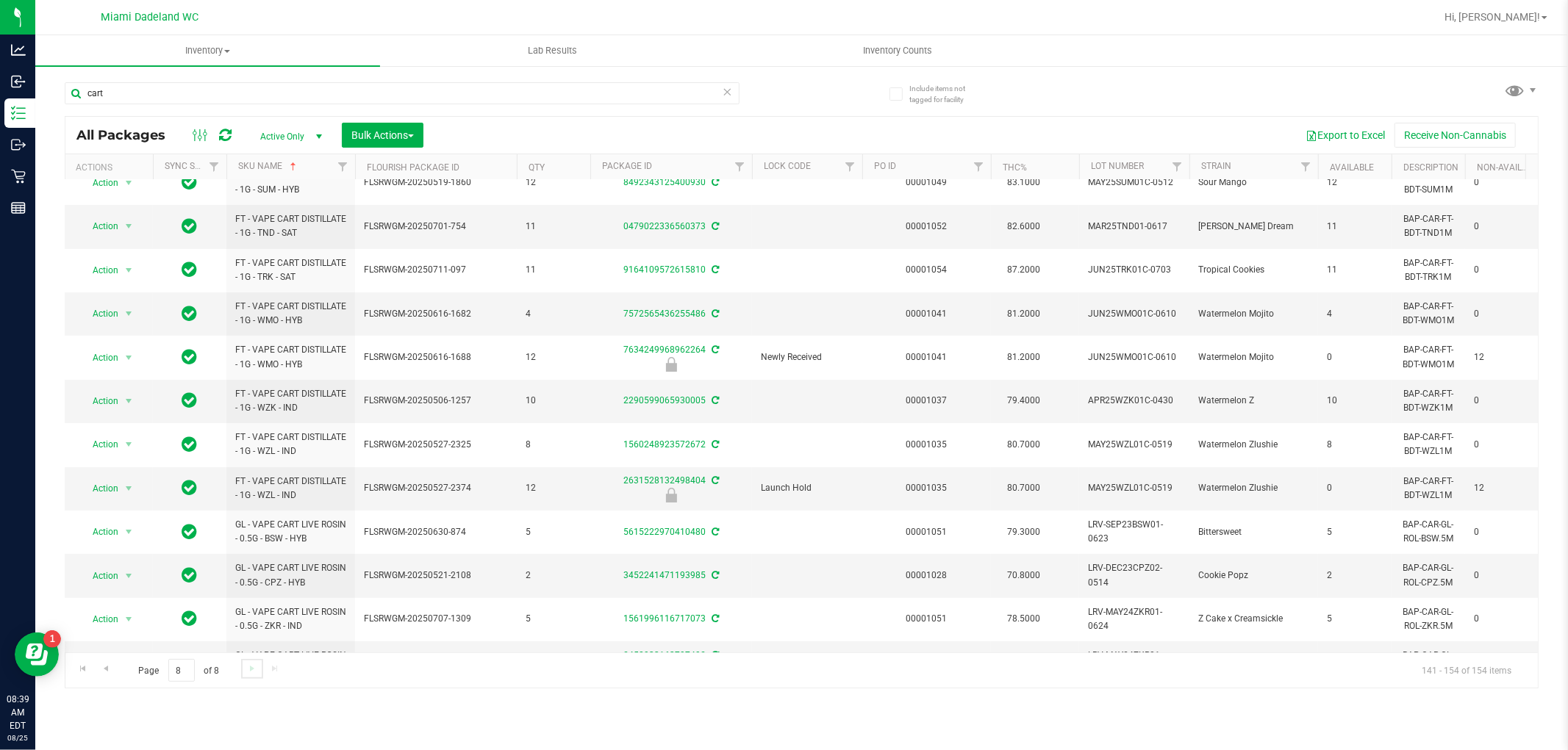
scroll to position [150, 1]
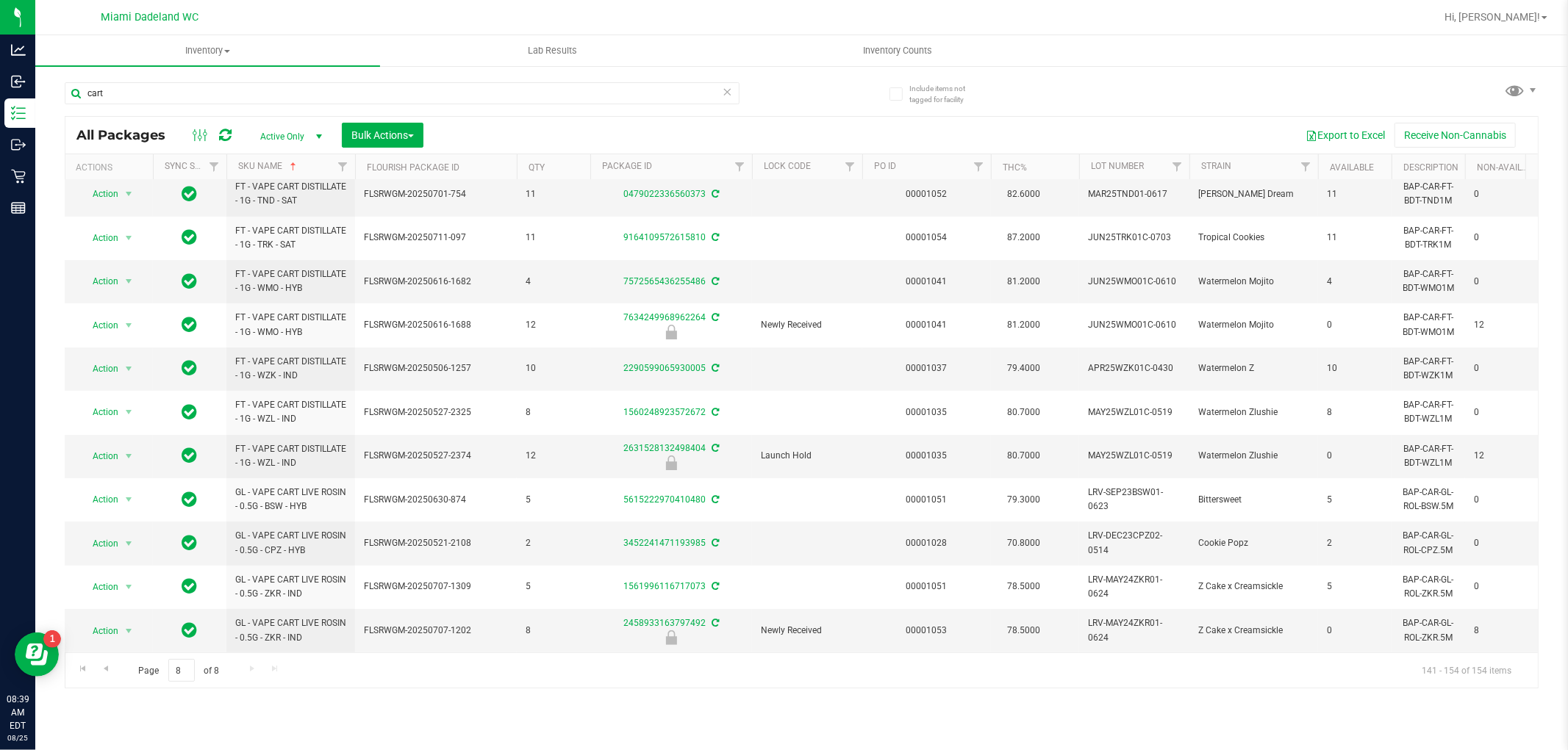
click at [251, 678] on div "Page 8 of 8 141 - 154 of 154 items" at bounding box center [802, 670] width 1473 height 35
click at [158, 93] on input "cart" at bounding box center [402, 93] width 675 height 22
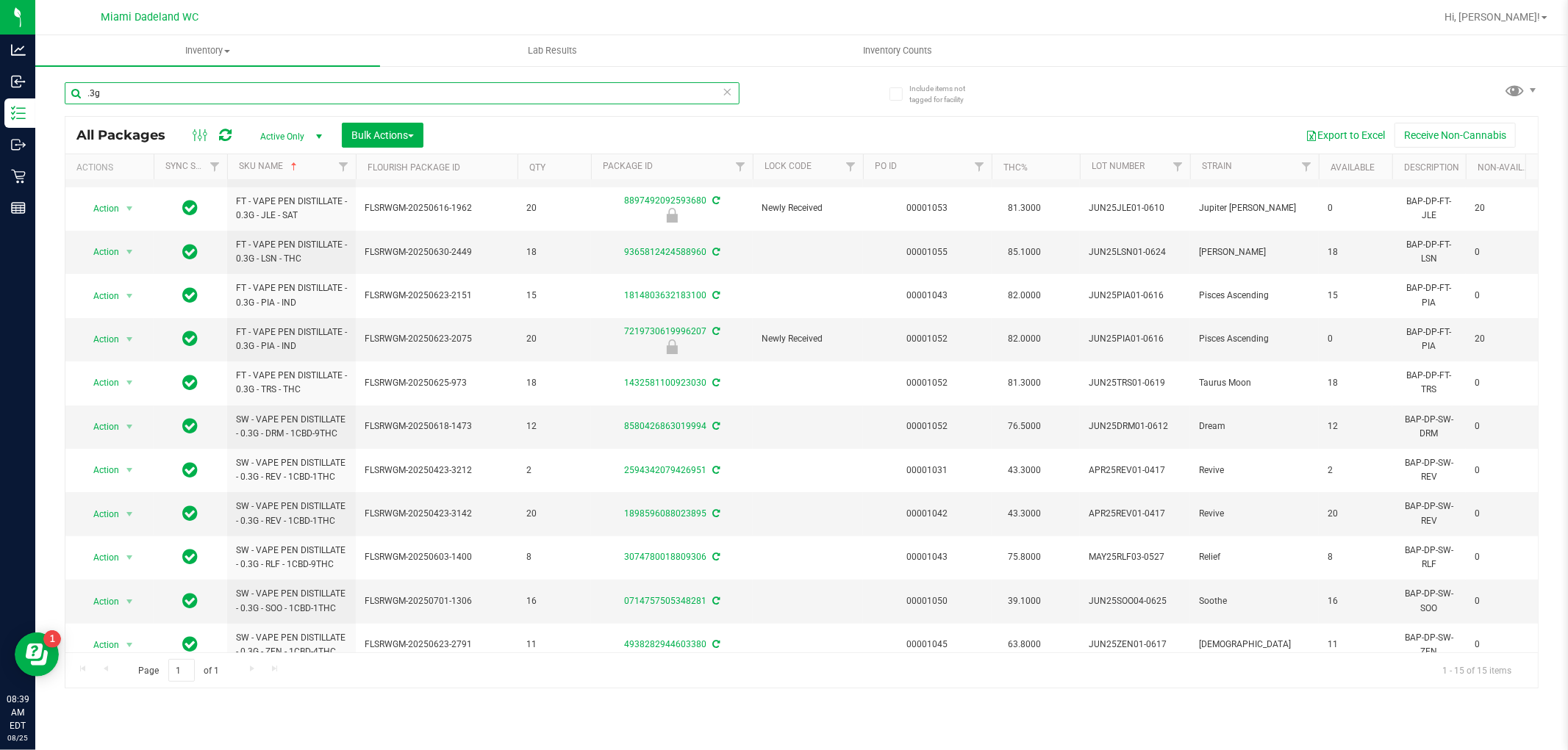
scroll to position [194, 0]
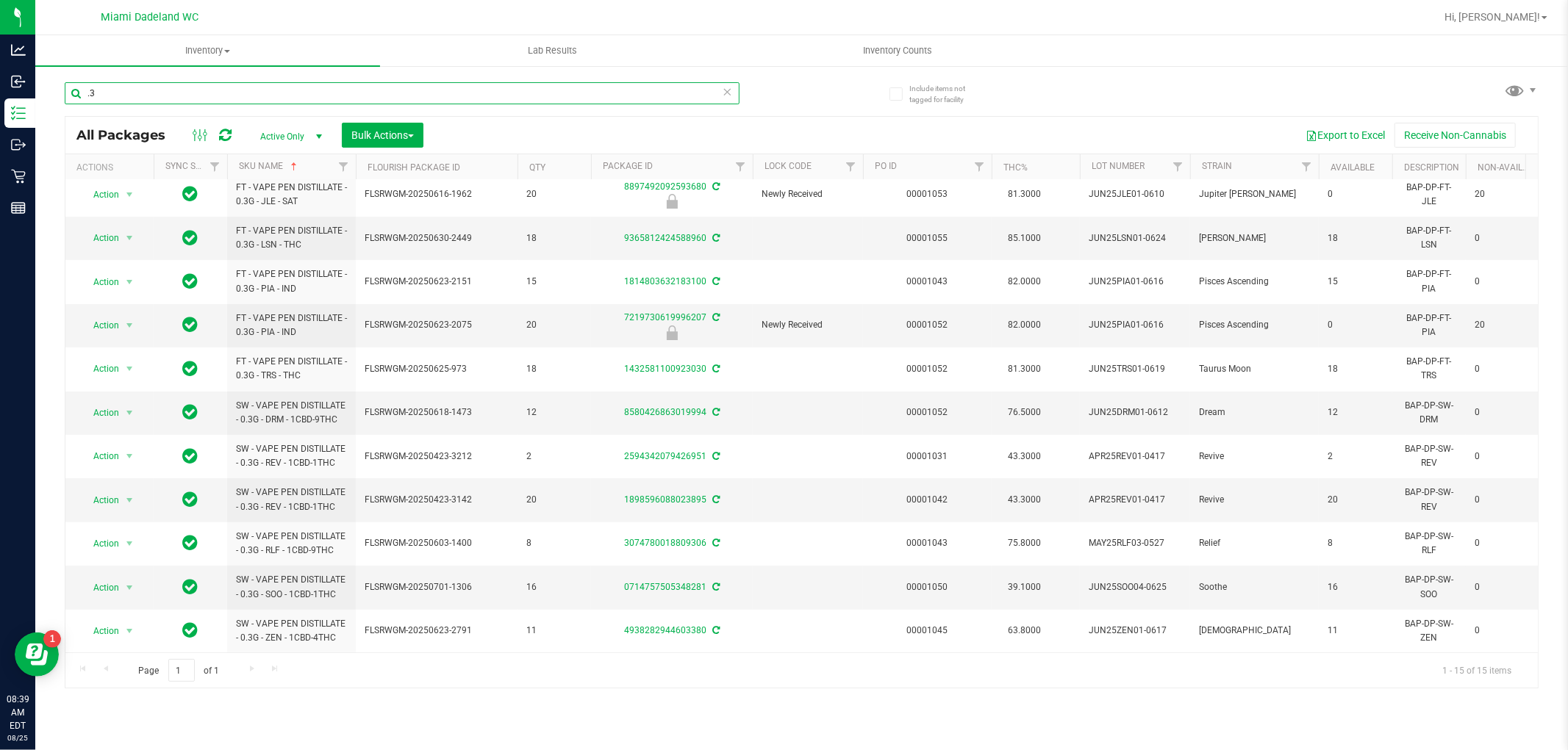
type input "."
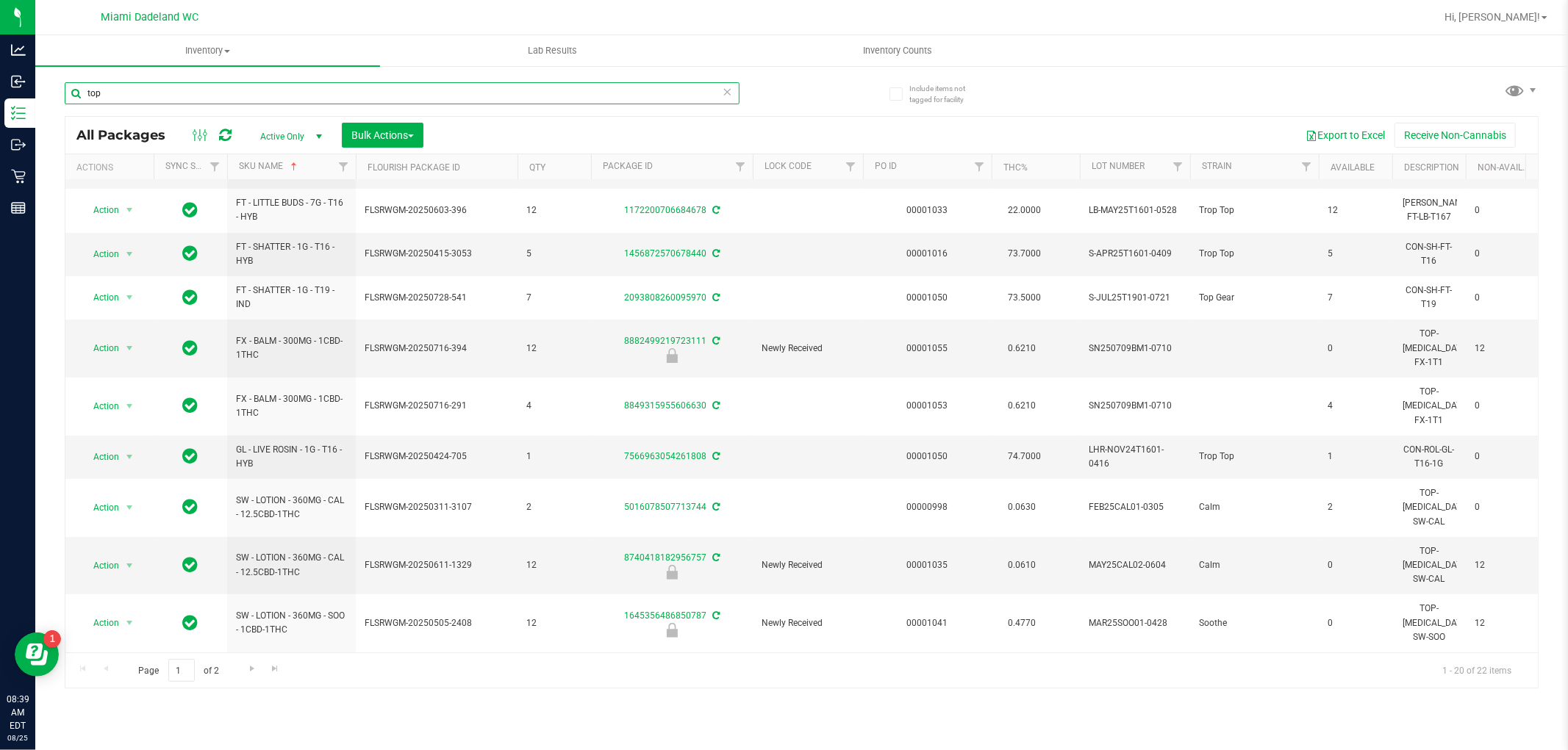
scroll to position [413, 0]
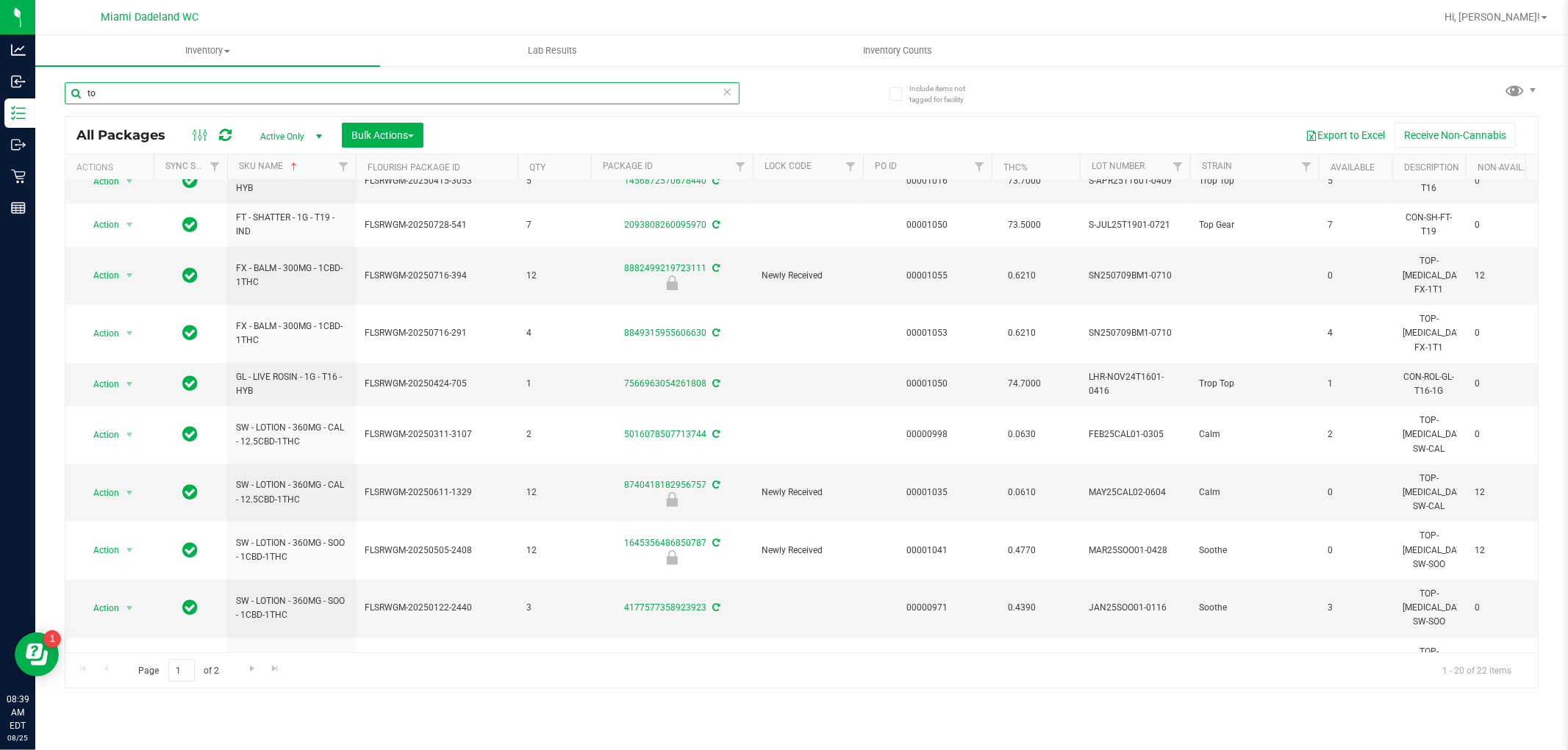
type input "t"
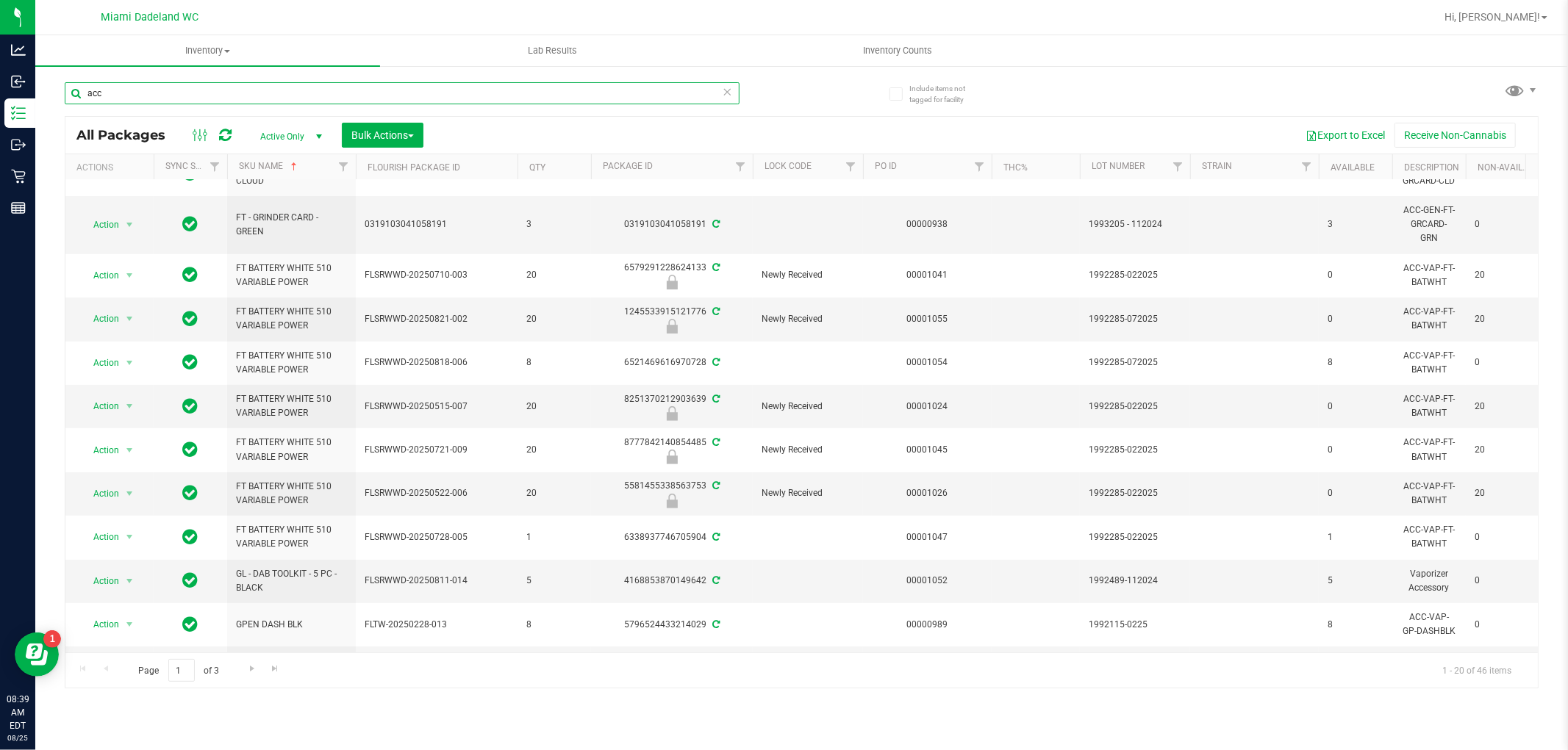
scroll to position [452, 0]
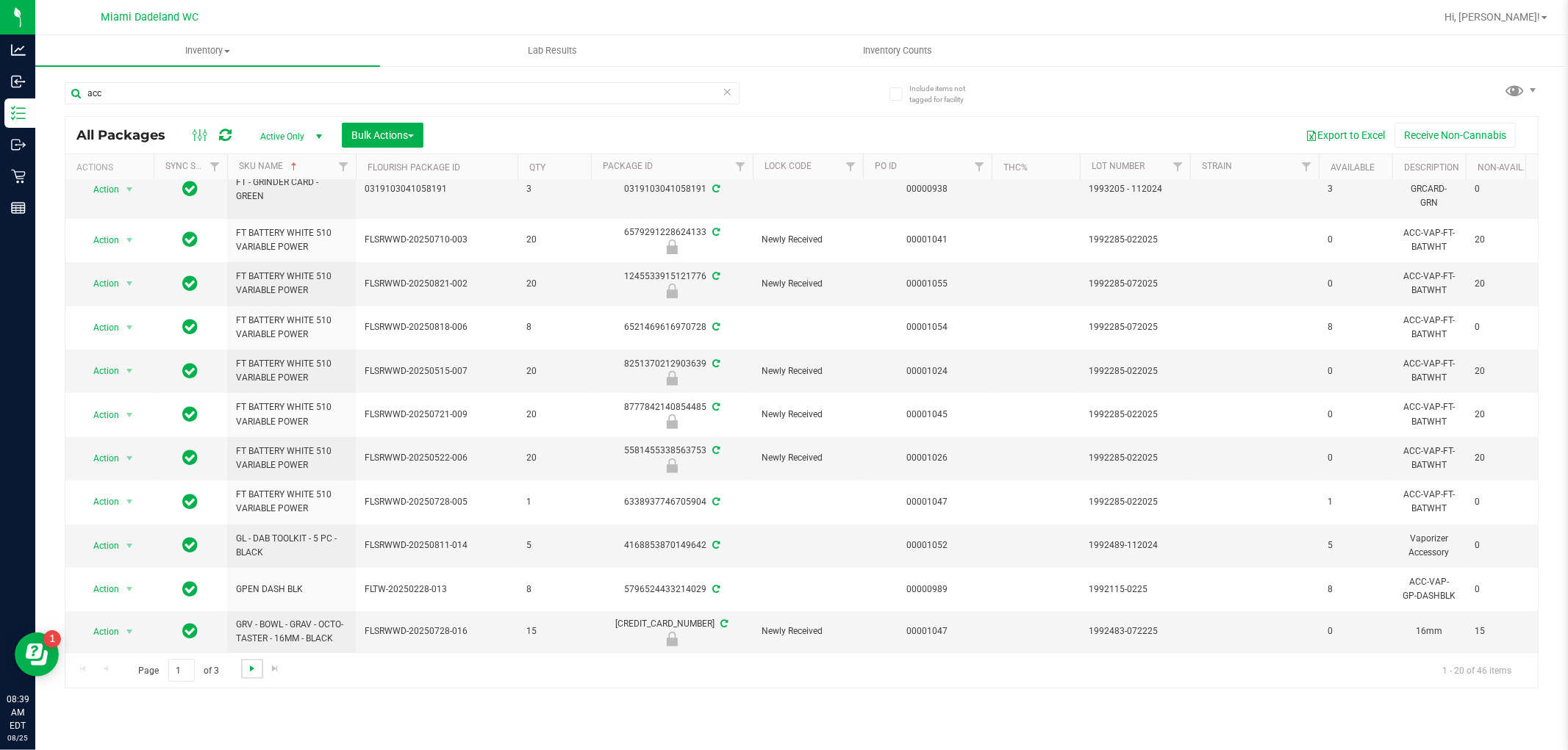
click at [251, 671] on span "Go to the next page" at bounding box center [252, 668] width 12 height 12
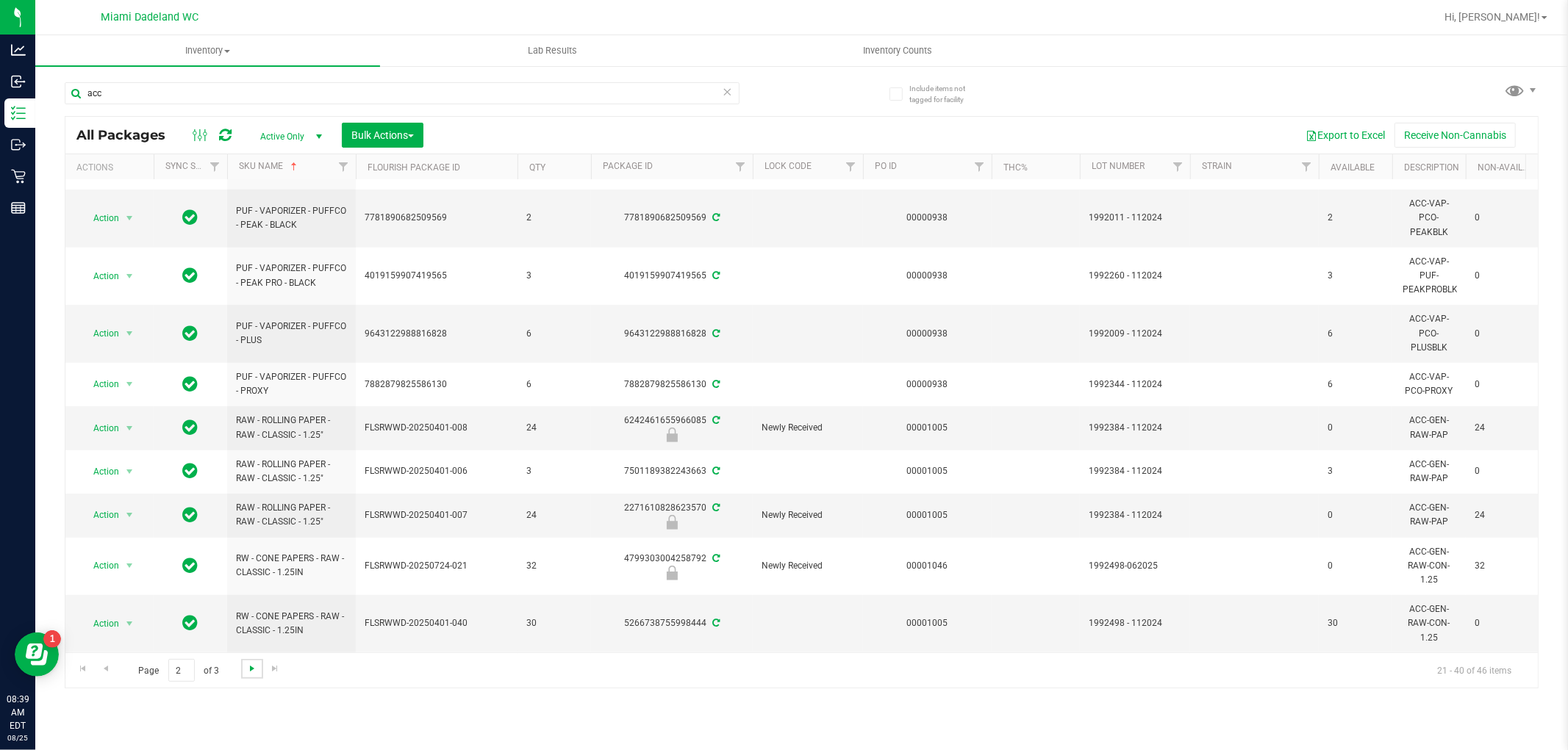
scroll to position [622, 0]
click at [251, 673] on span "Go to the next page" at bounding box center [252, 668] width 12 height 12
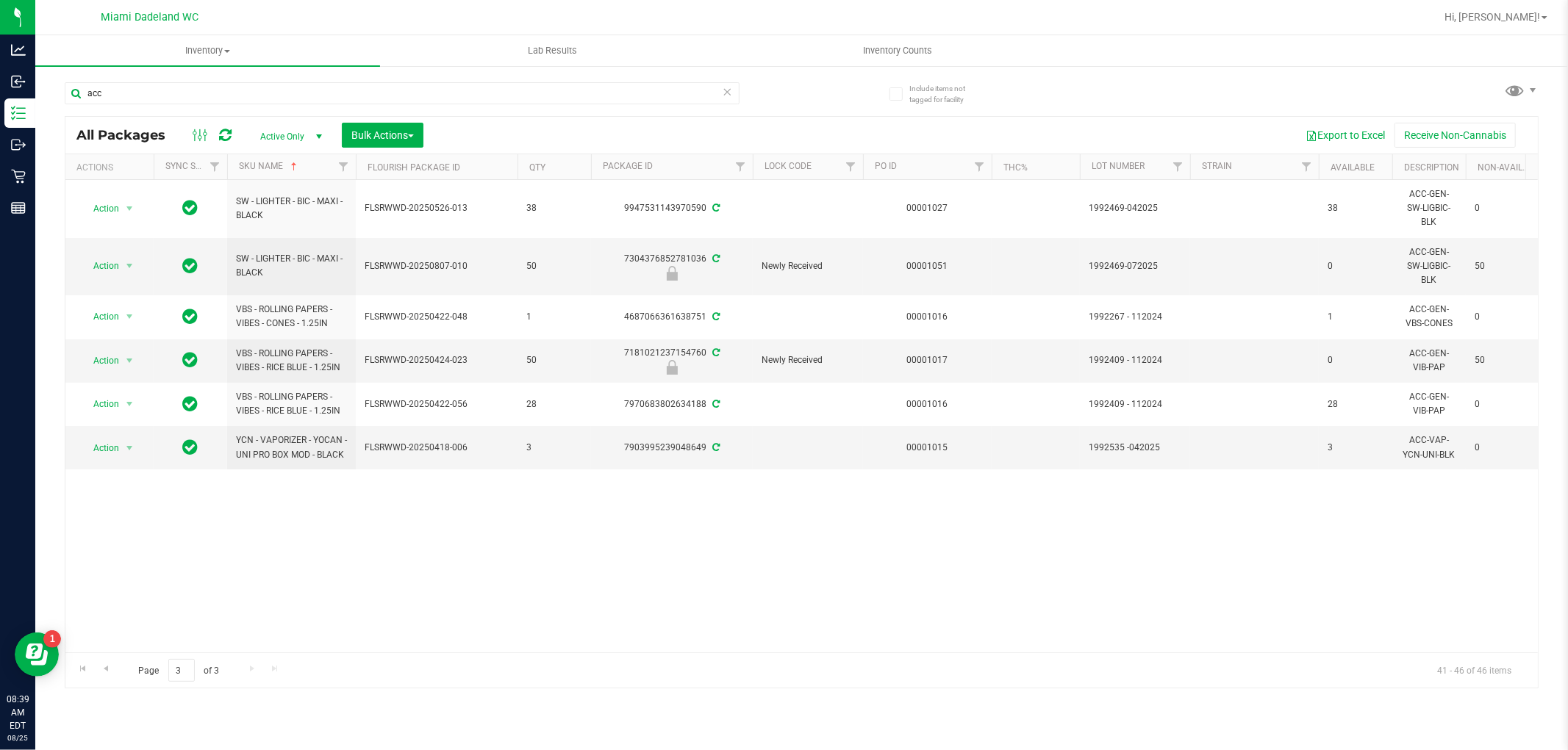
click at [187, 516] on div "Action Action Adjust qty Create package Edit attributes Global inventory Locate…" at bounding box center [802, 416] width 1473 height 473
click at [155, 89] on input "acc" at bounding box center [402, 93] width 675 height 22
type input "terp"
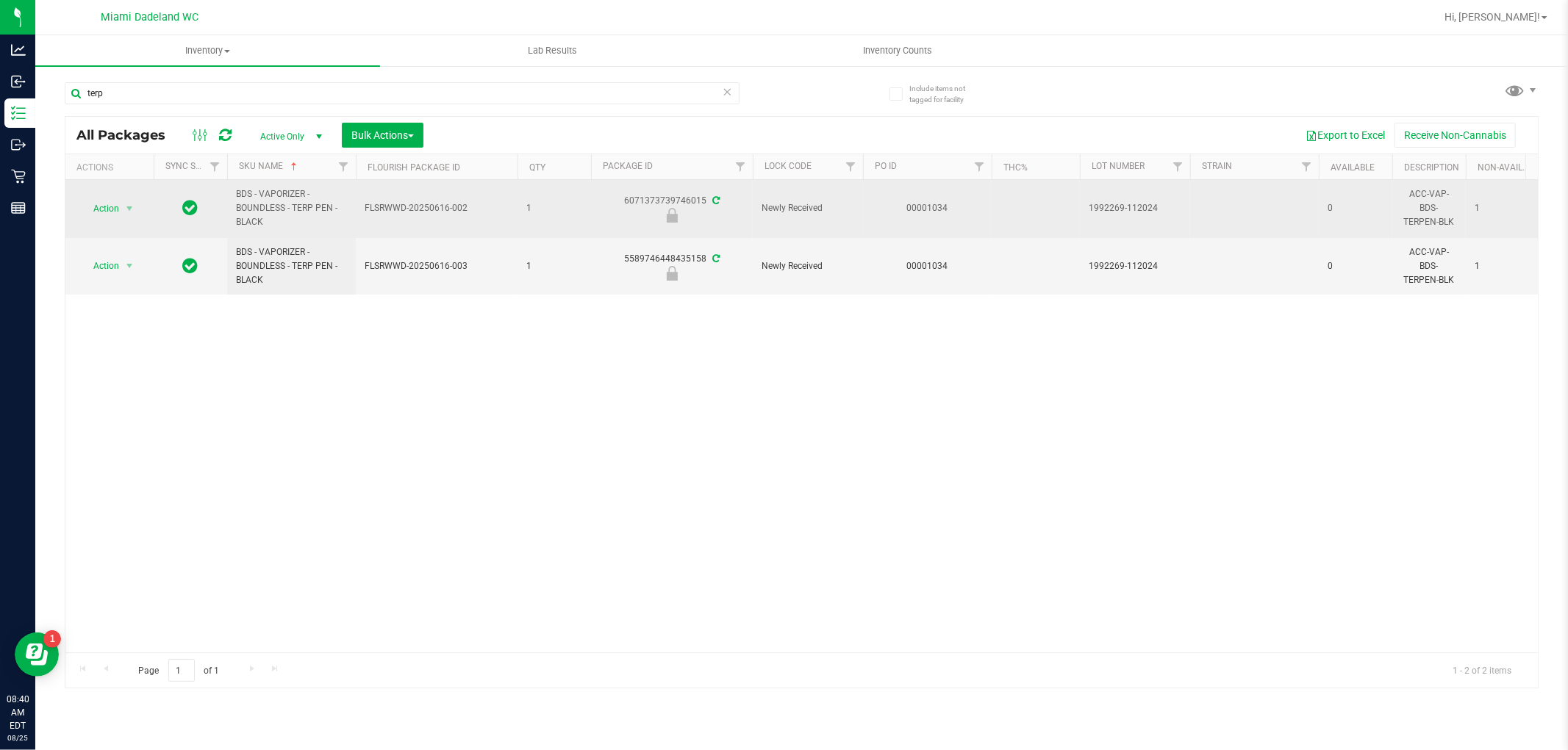
click at [101, 214] on span "Action" at bounding box center [100, 208] width 40 height 20
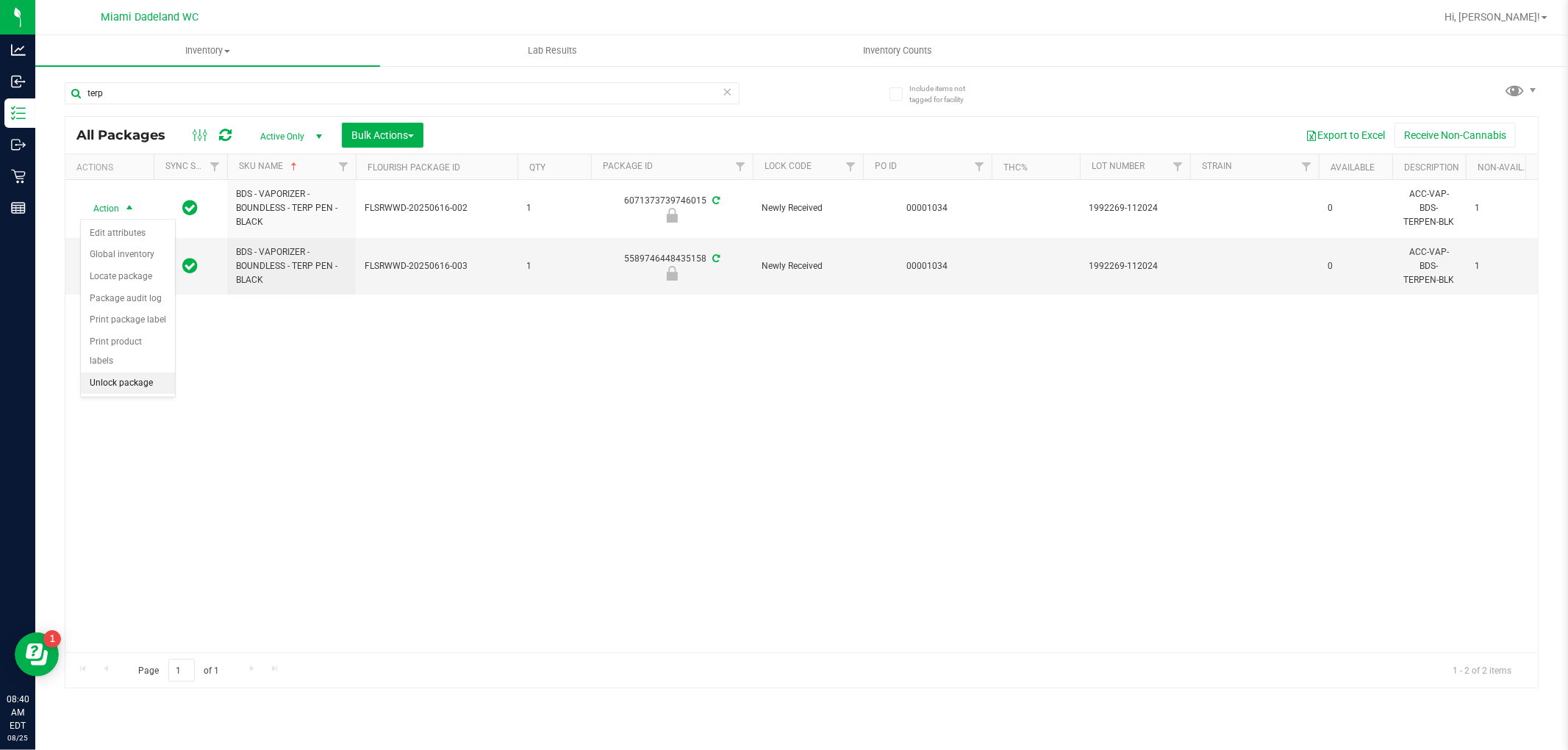
click at [116, 390] on li "Unlock package" at bounding box center [128, 383] width 94 height 22
click at [726, 85] on icon at bounding box center [728, 91] width 11 height 17
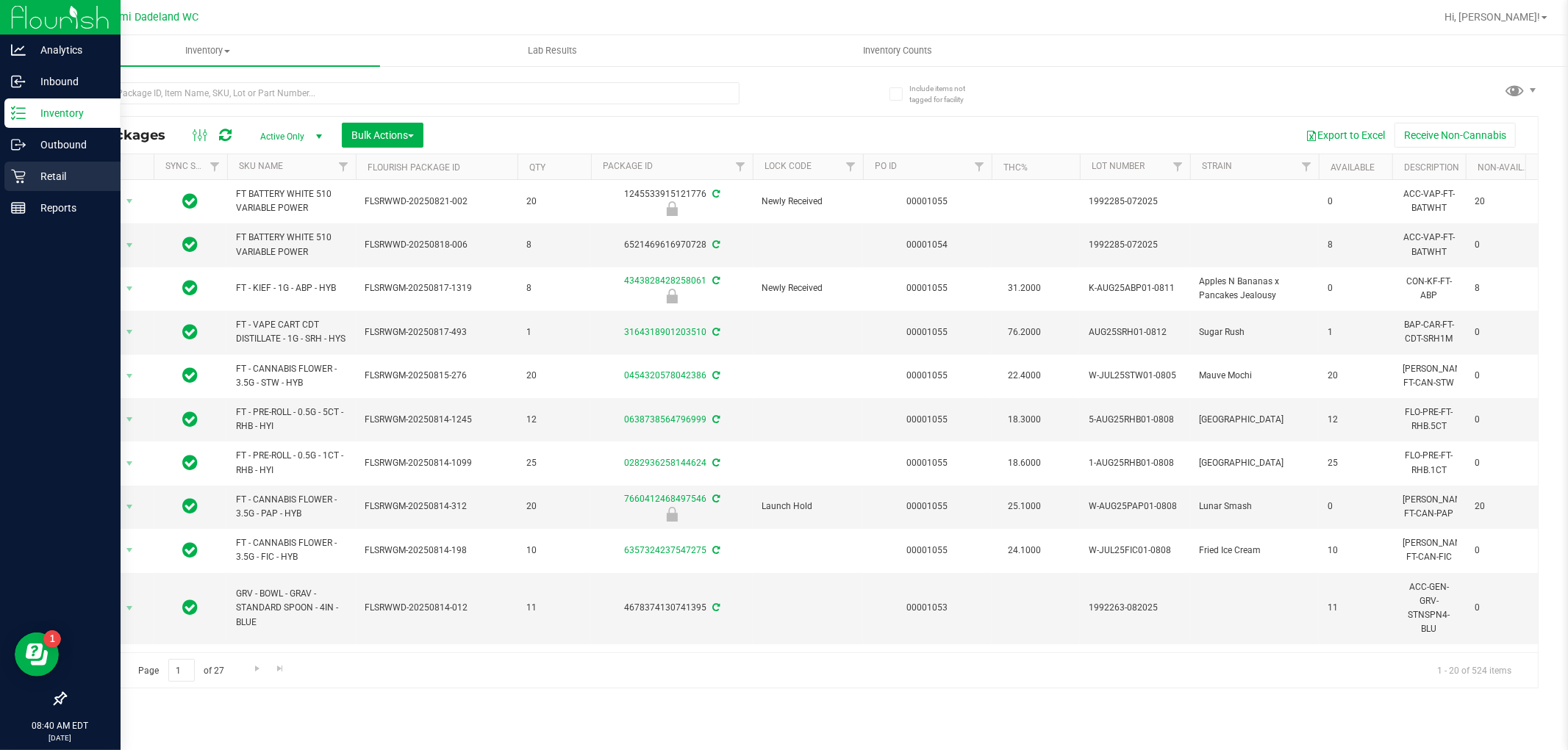
click at [8, 185] on div "Retail" at bounding box center [63, 176] width 116 height 29
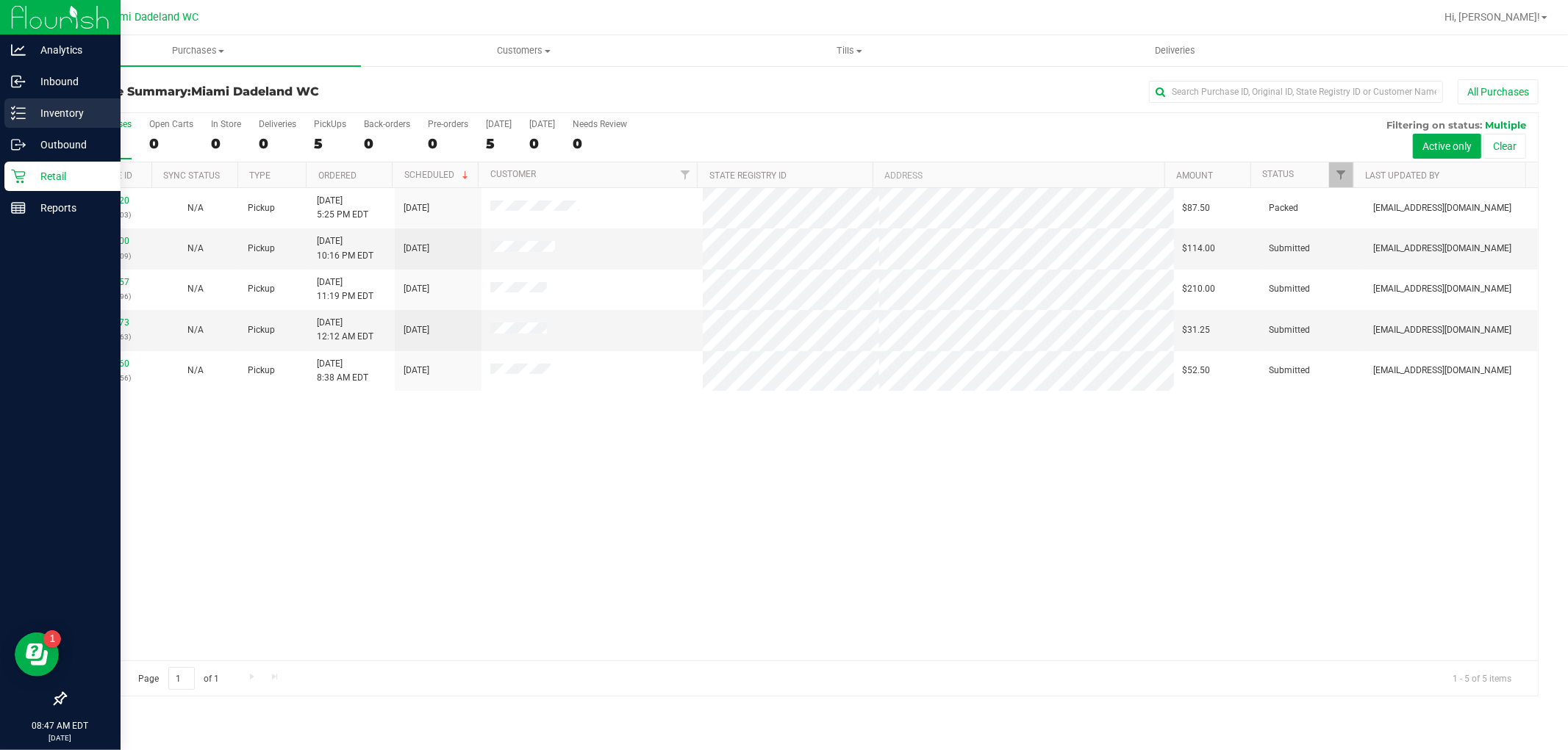
click at [32, 111] on p "Inventory" at bounding box center [70, 113] width 88 height 17
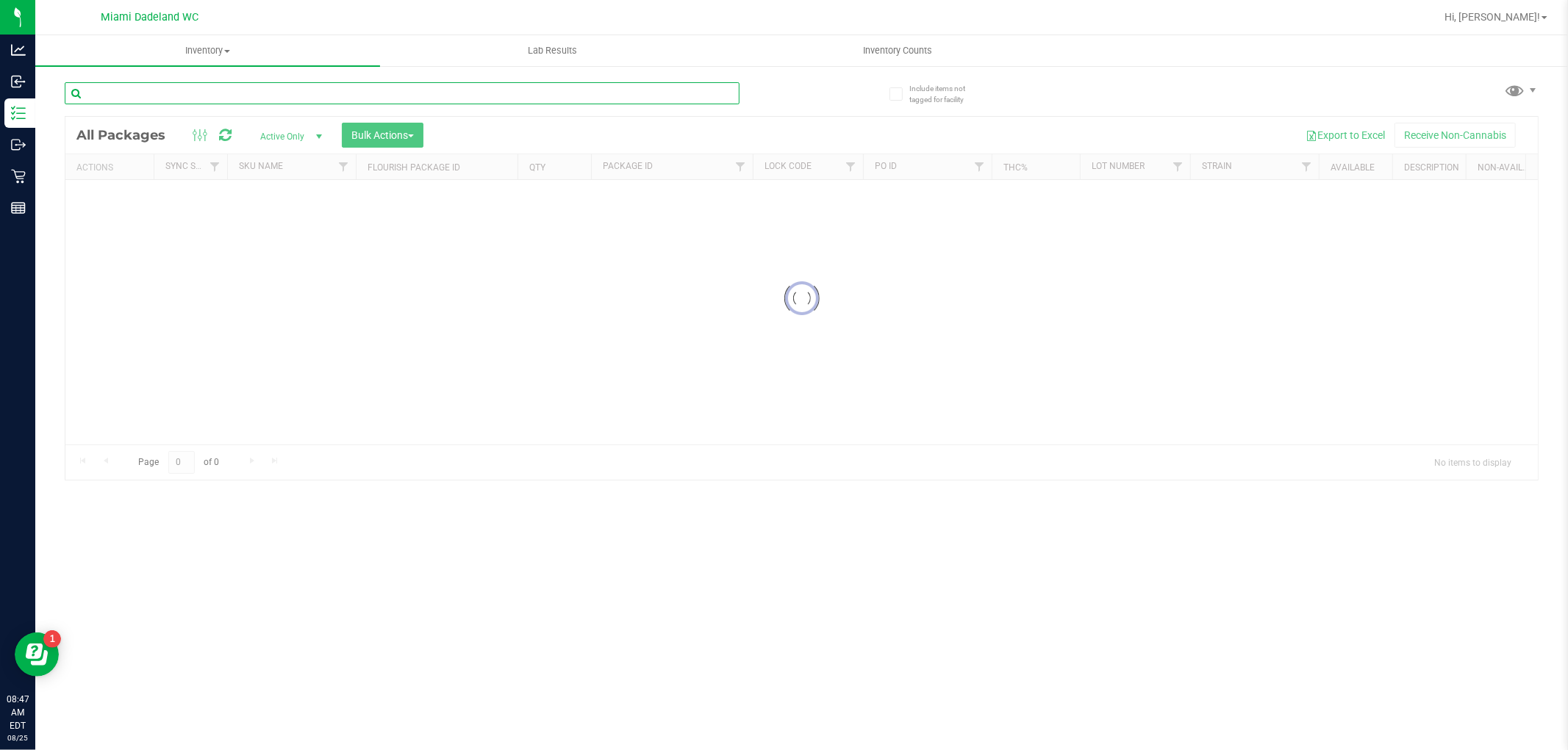
click at [227, 94] on div "Inventory All packages All inventory Waste log Create inventory Lab Results Inv…" at bounding box center [802, 393] width 1532 height 715
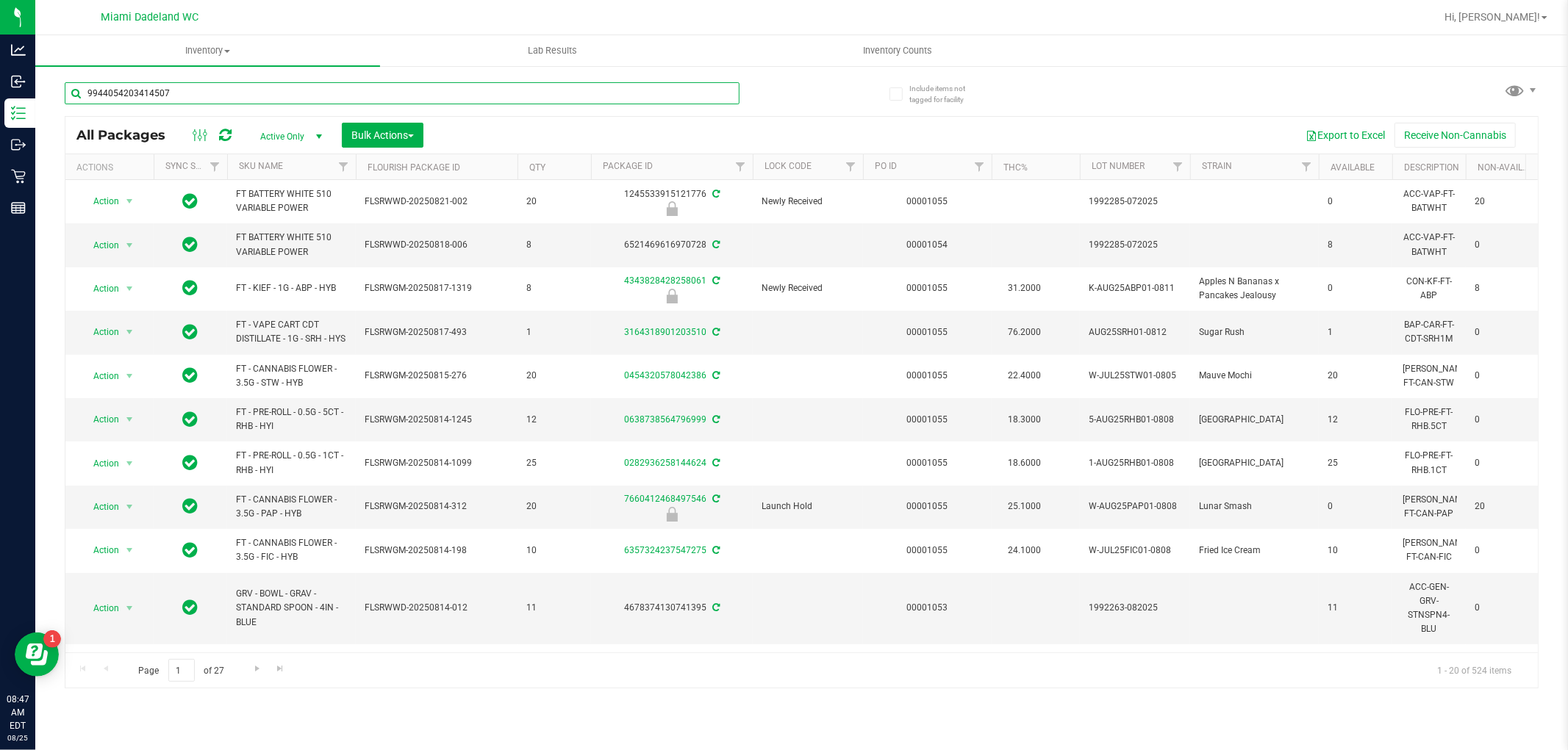
type input "9944054203414507"
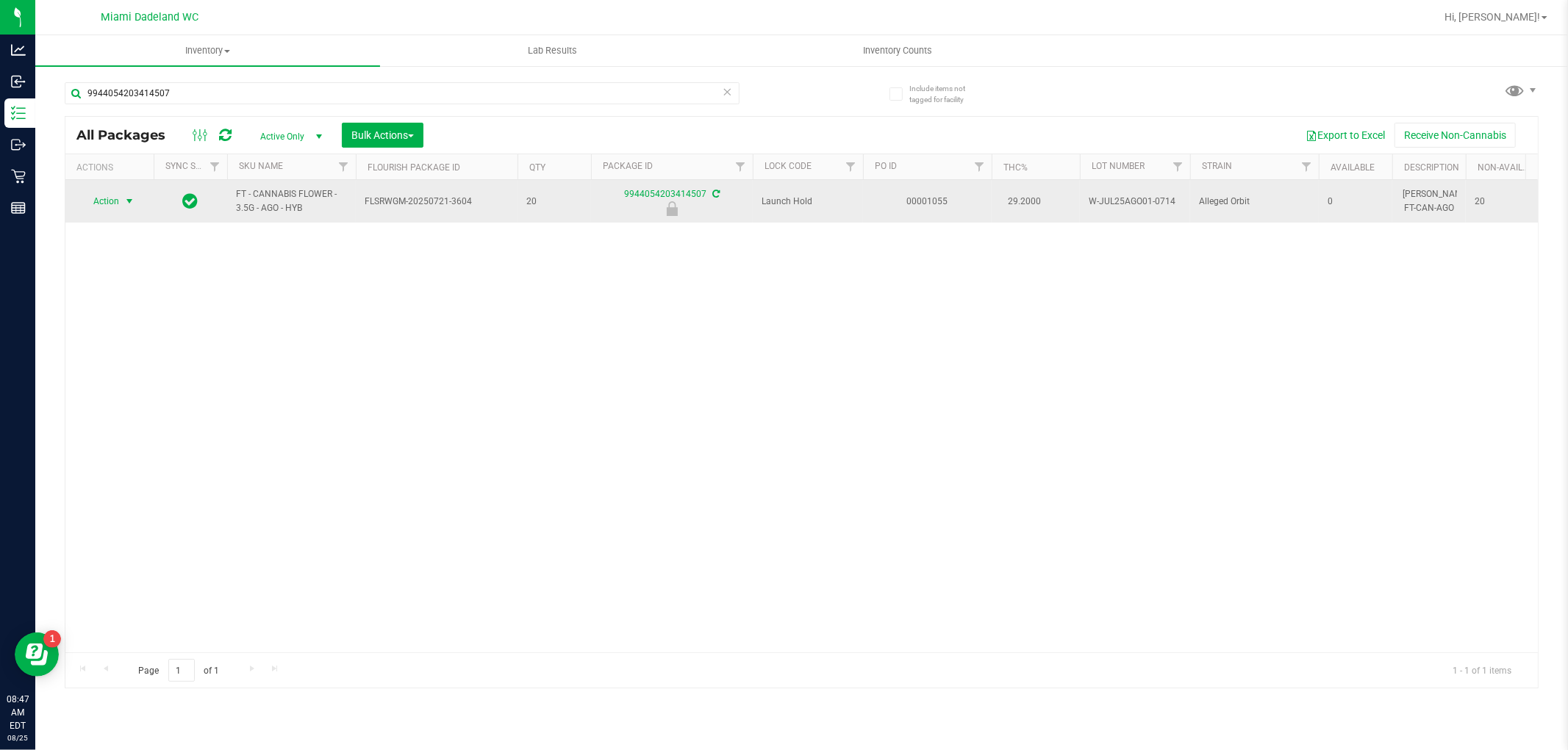
click at [121, 202] on span "select" at bounding box center [130, 201] width 18 height 20
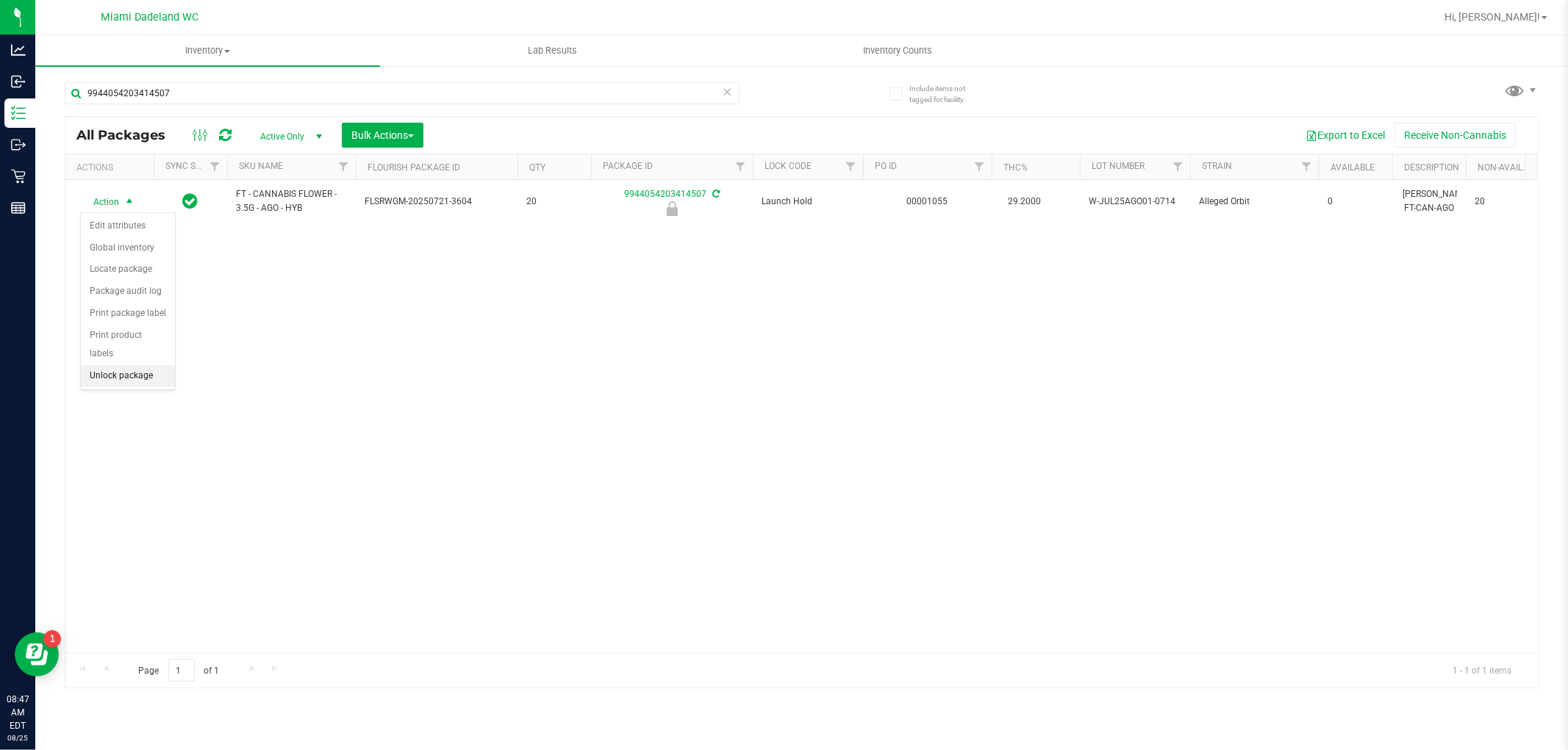
click at [130, 375] on li "Unlock package" at bounding box center [128, 375] width 94 height 22
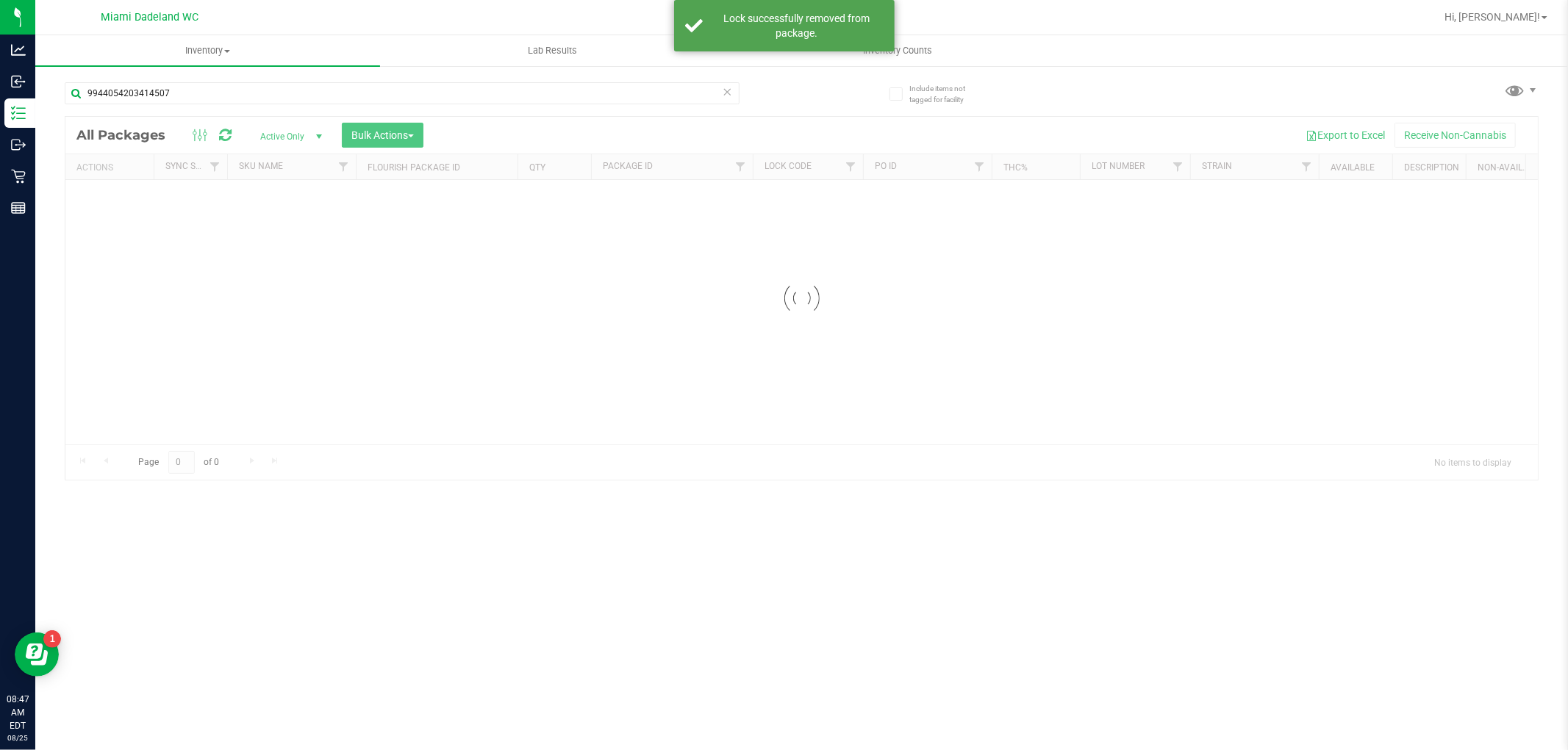
click at [722, 99] on div "Inventory All packages All inventory Waste log Create inventory Lab Results Inv…" at bounding box center [802, 393] width 1532 height 715
click at [722, 90] on icon at bounding box center [728, 91] width 11 height 17
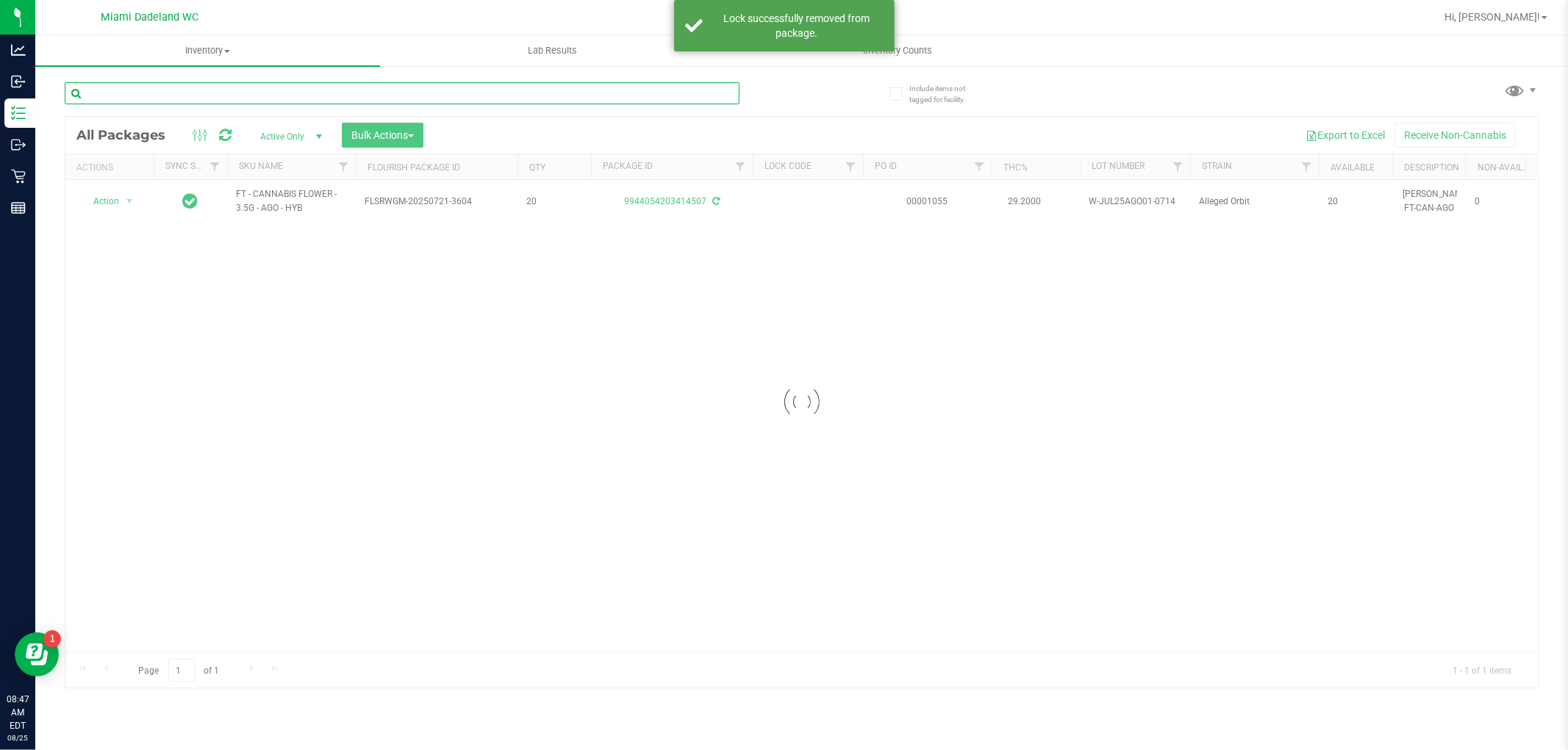
drag, startPoint x: 722, startPoint y: 99, endPoint x: 688, endPoint y: 91, distance: 34.9
click at [713, 90] on input "text" at bounding box center [402, 93] width 675 height 22
click at [688, 91] on input "text" at bounding box center [402, 93] width 675 height 22
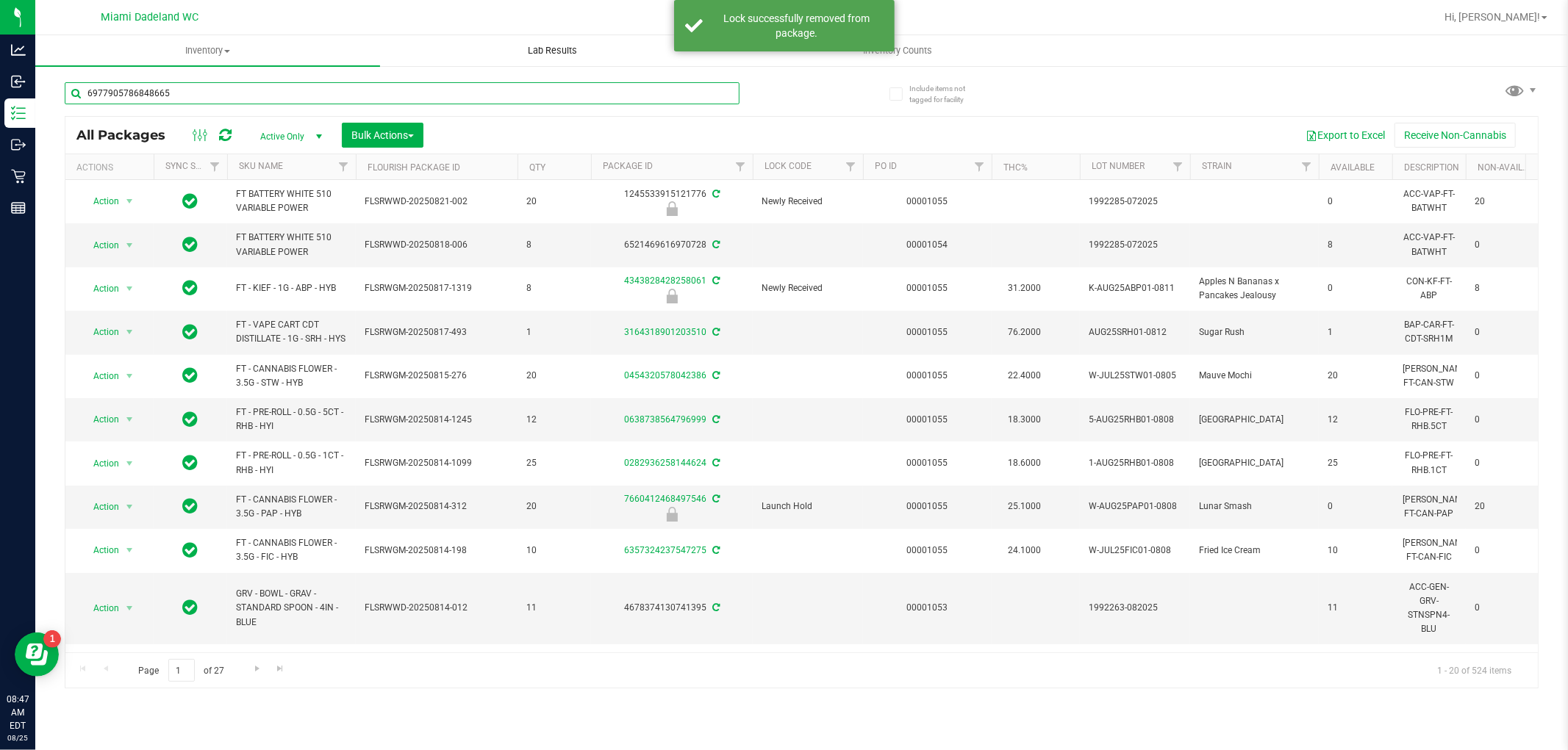
type input "6977905786848665"
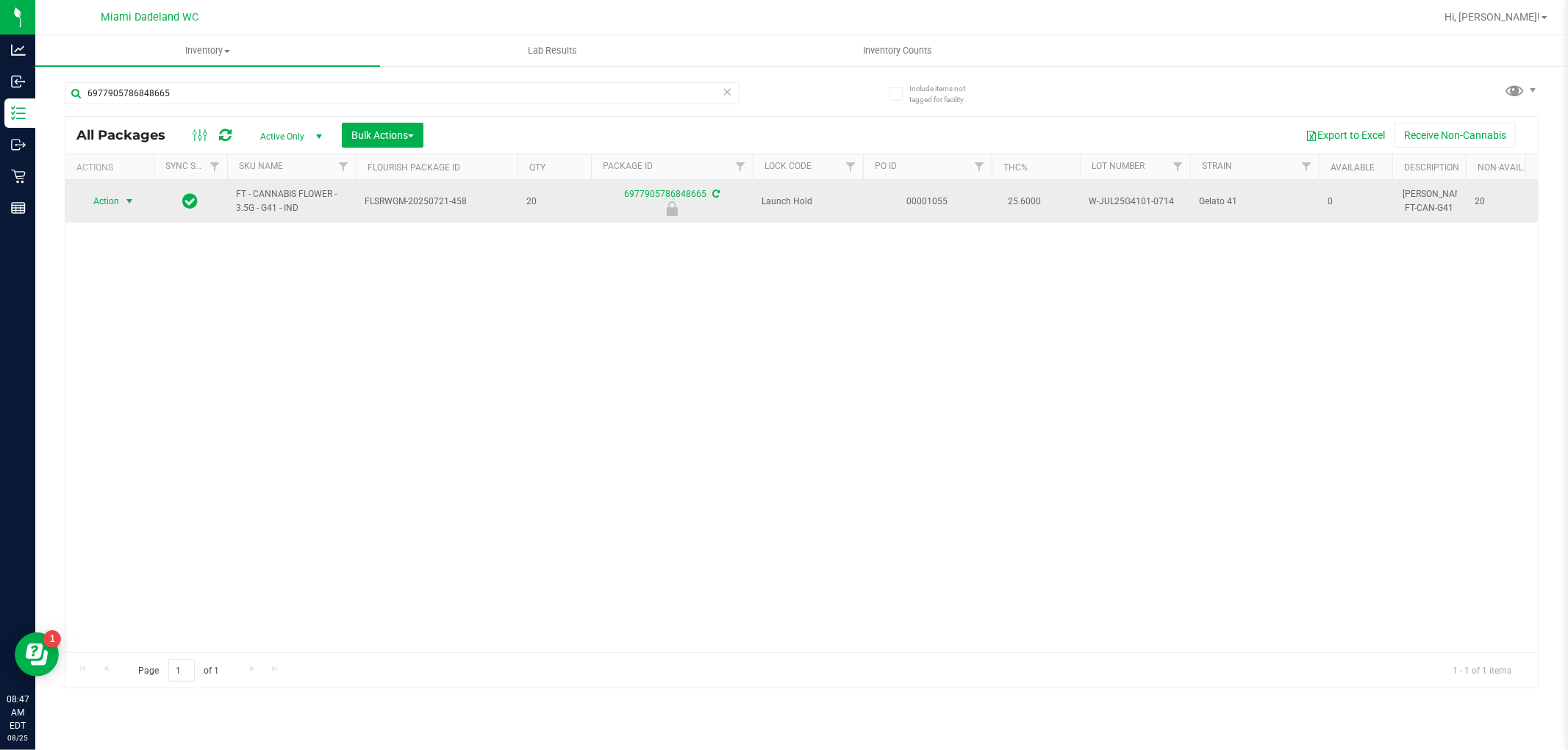
click at [105, 194] on span "Action" at bounding box center [100, 201] width 40 height 20
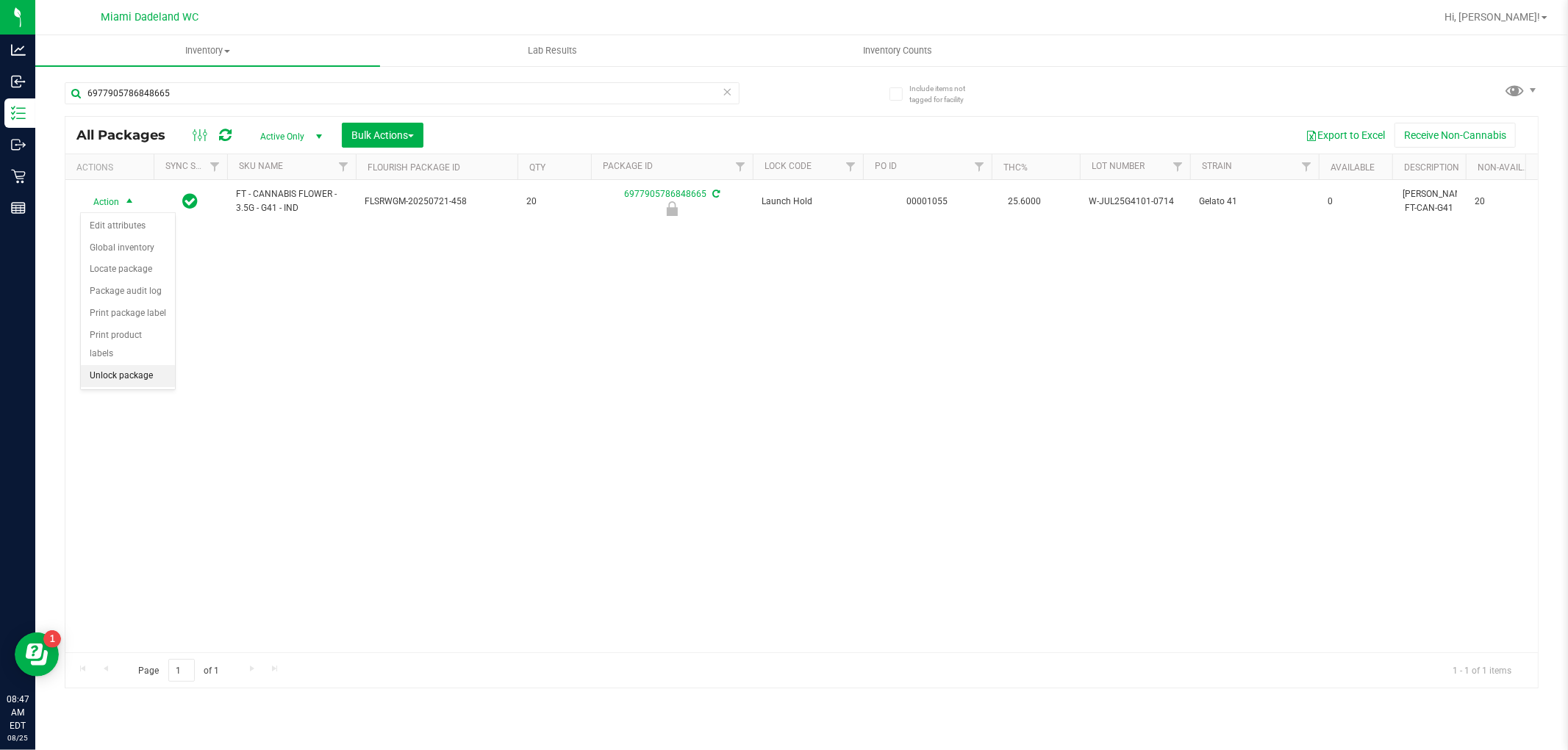
click at [143, 382] on li "Unlock package" at bounding box center [128, 375] width 94 height 22
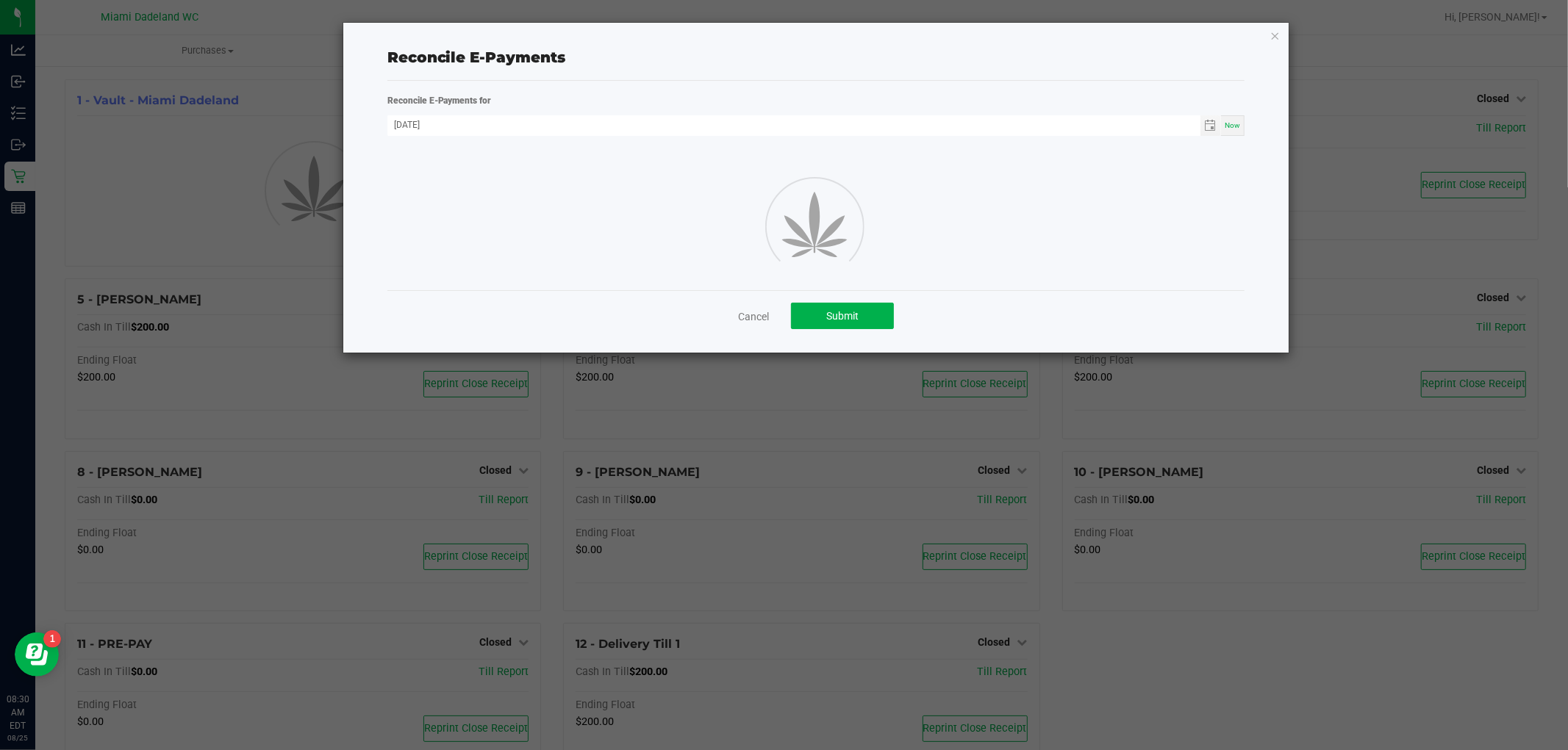
click at [1274, 35] on icon "button" at bounding box center [1276, 35] width 11 height 17
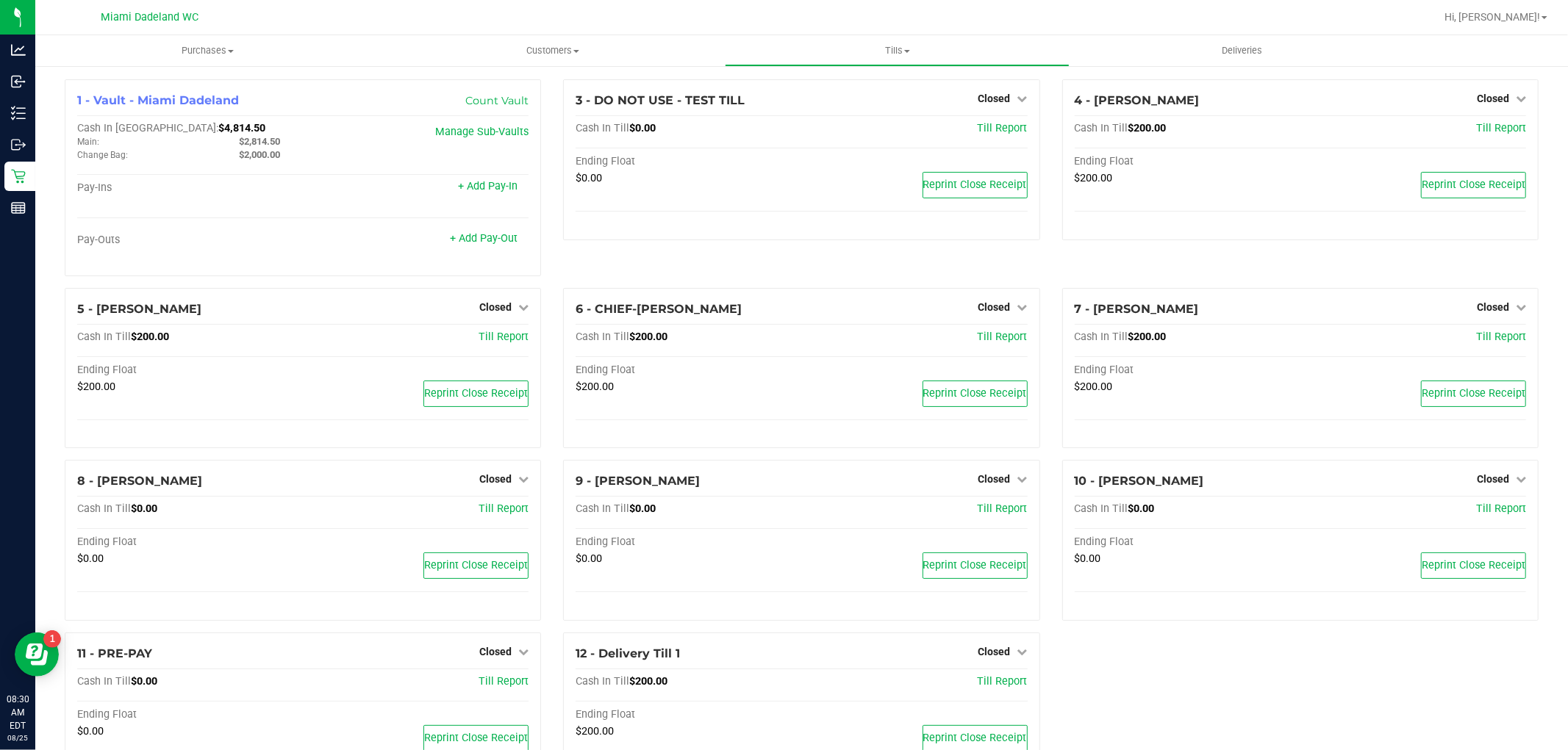
scroll to position [71, 0]
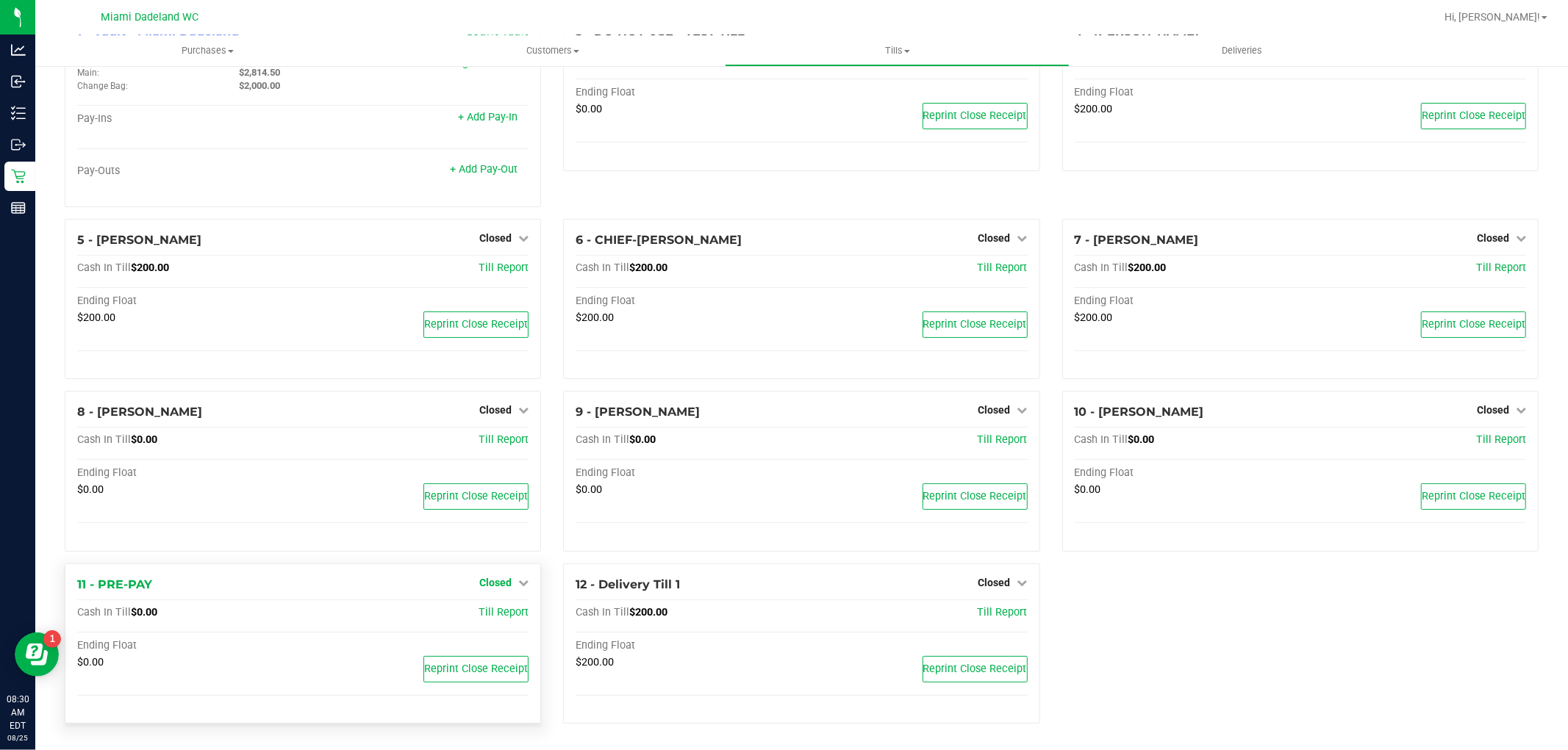
click at [509, 577] on link "Closed" at bounding box center [503, 583] width 49 height 12
click at [481, 610] on link "Open Till" at bounding box center [495, 613] width 39 height 12
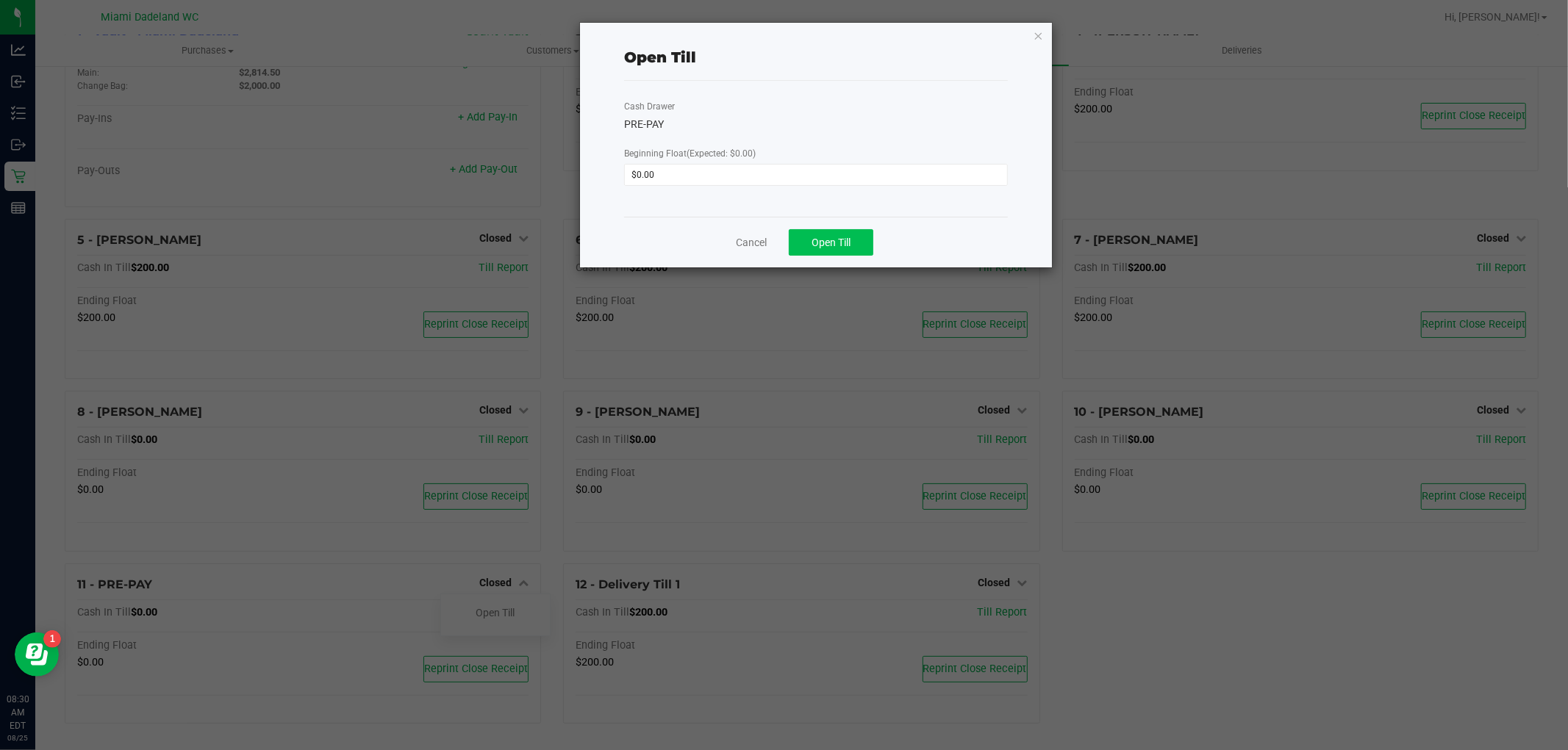
click at [837, 230] on button "Open Till" at bounding box center [831, 242] width 85 height 26
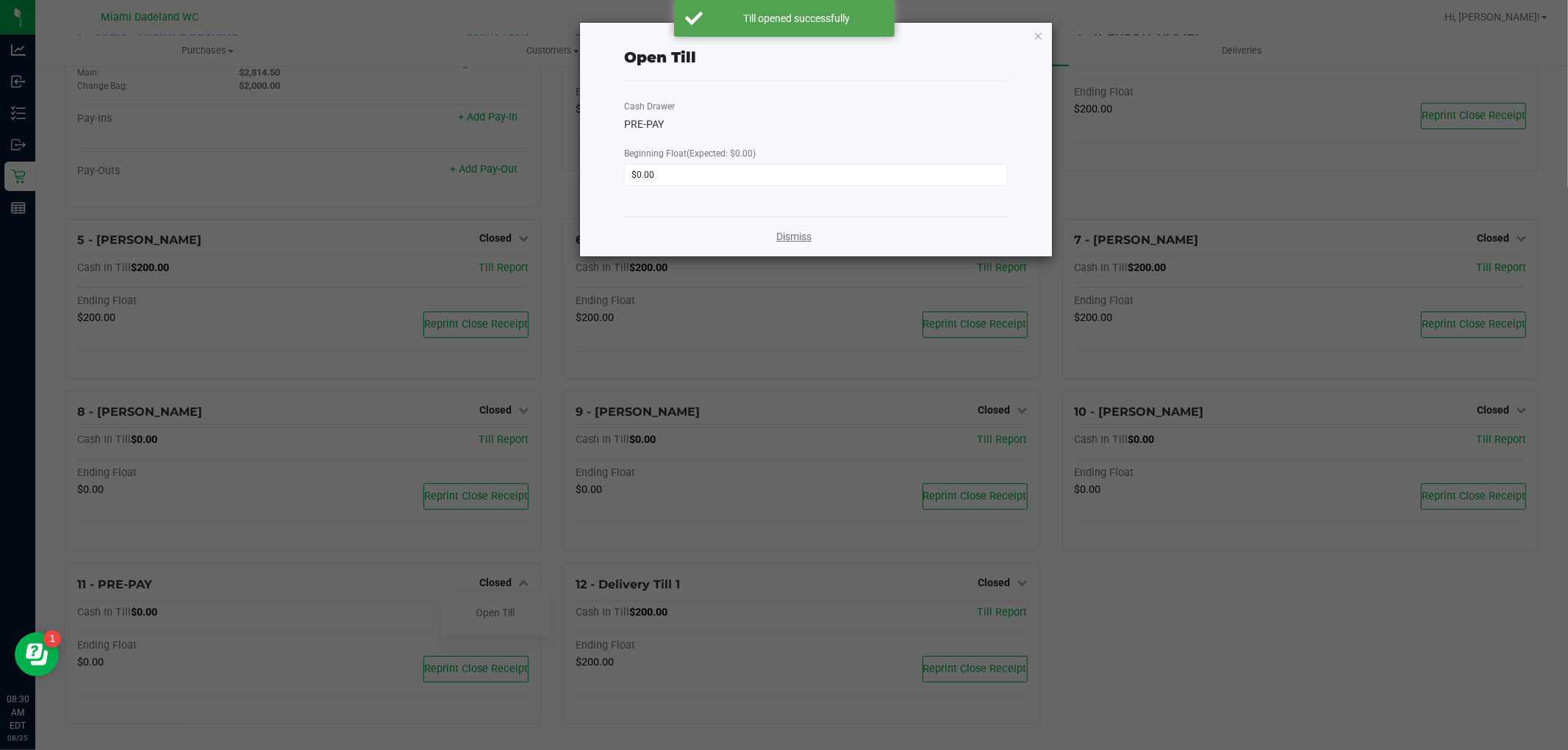
click at [803, 233] on link "Dismiss" at bounding box center [793, 237] width 36 height 15
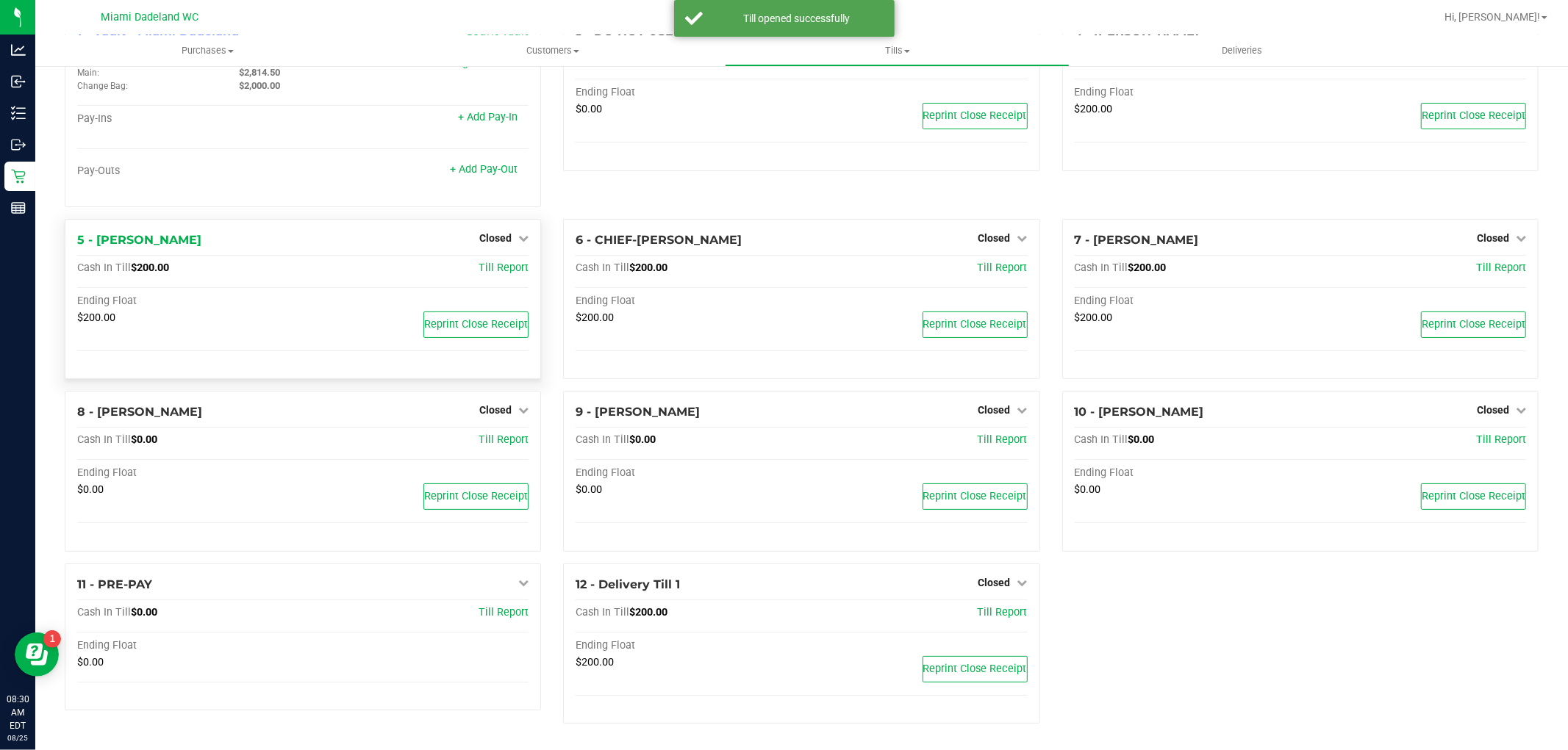
click at [481, 230] on div "Closed" at bounding box center [503, 238] width 49 height 17
click at [497, 230] on div "Closed" at bounding box center [503, 236] width 49 height 17
click at [498, 236] on span "Closed" at bounding box center [495, 236] width 32 height 12
click at [489, 263] on link "Open Till" at bounding box center [495, 266] width 39 height 12
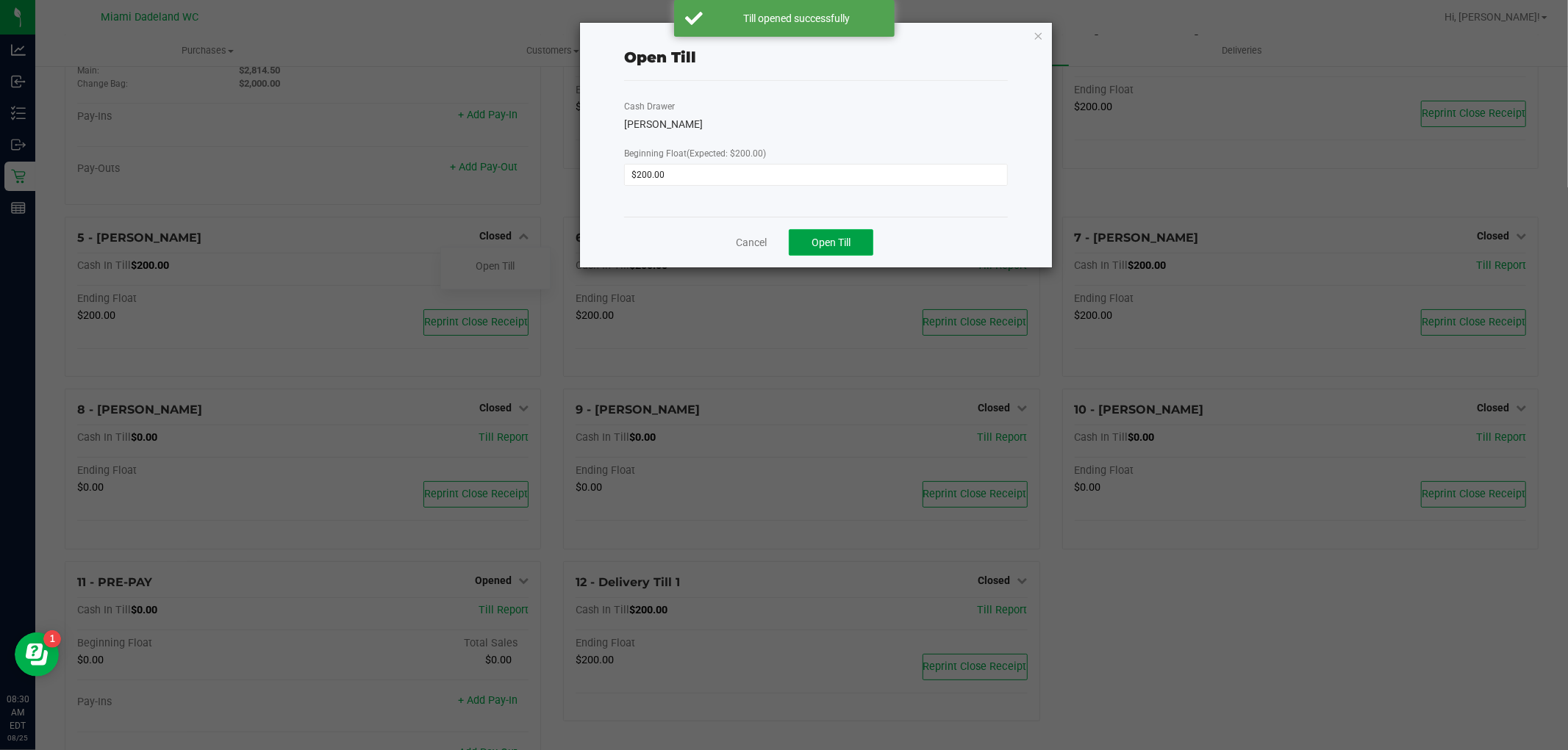
click at [871, 245] on button "Open Till" at bounding box center [831, 242] width 85 height 26
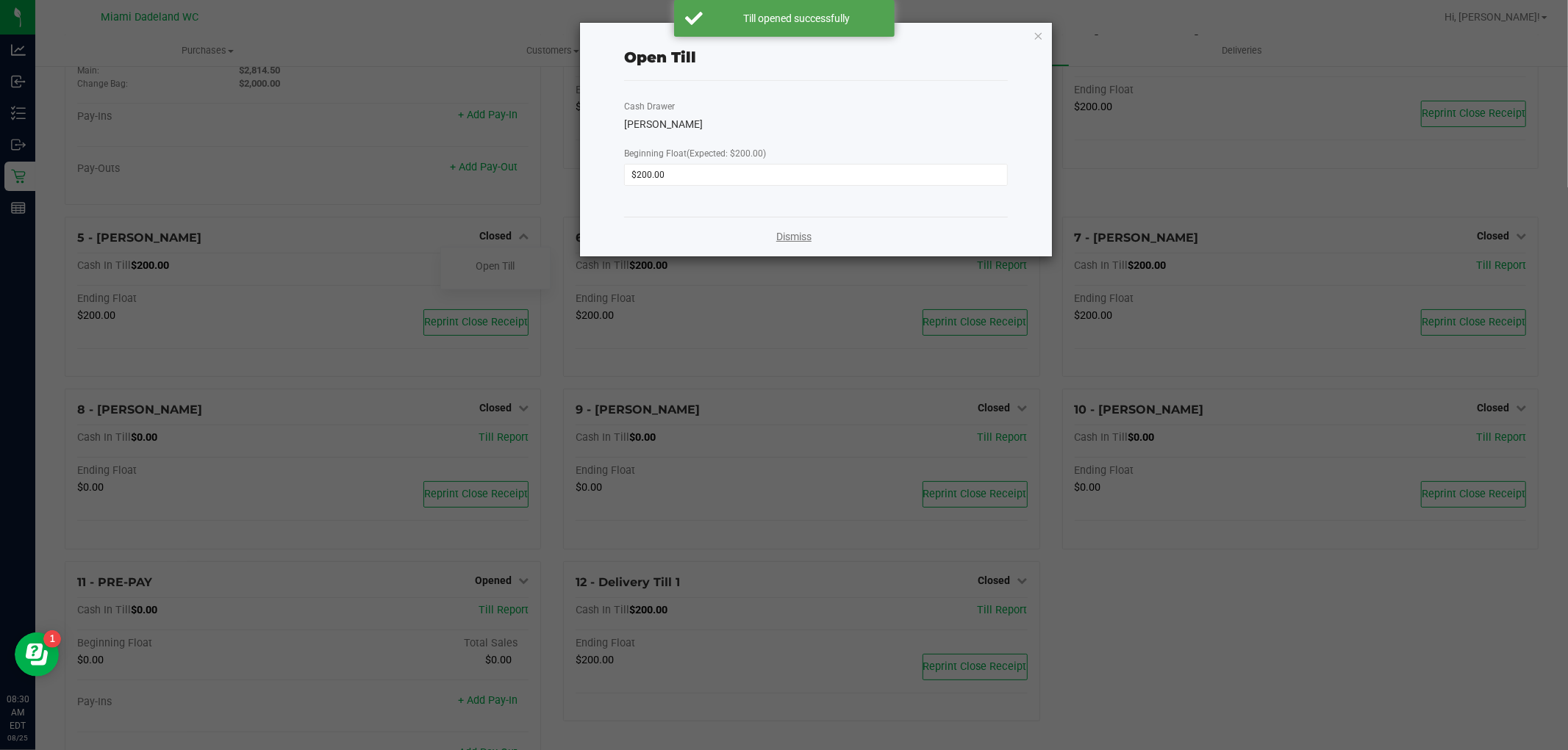
click at [778, 236] on link "Dismiss" at bounding box center [793, 237] width 36 height 15
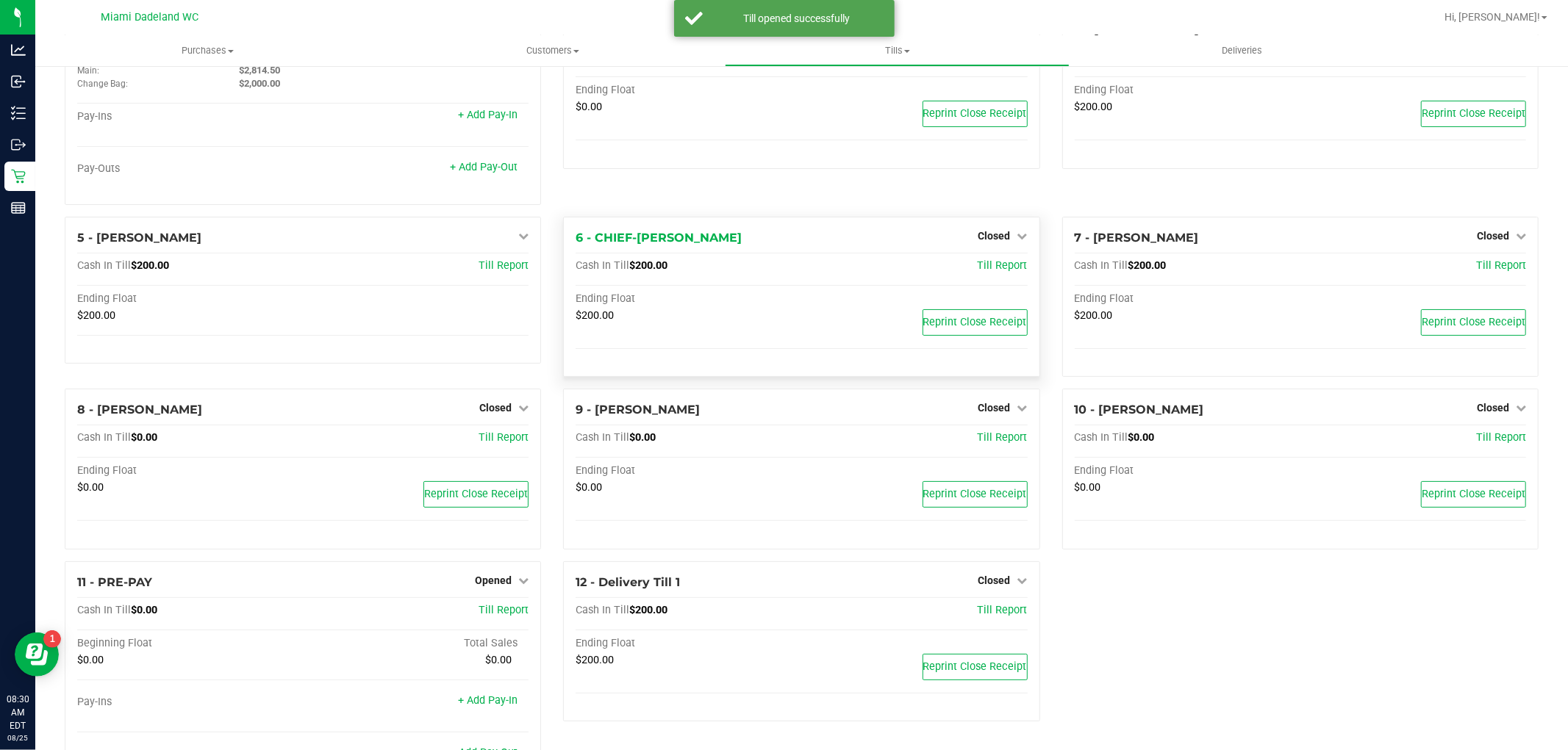
click at [1029, 229] on div "6 - CHIEF-WINCHLEY Closed Open Till Cash In Till $200.00 Till Report Ending Flo…" at bounding box center [801, 297] width 476 height 161
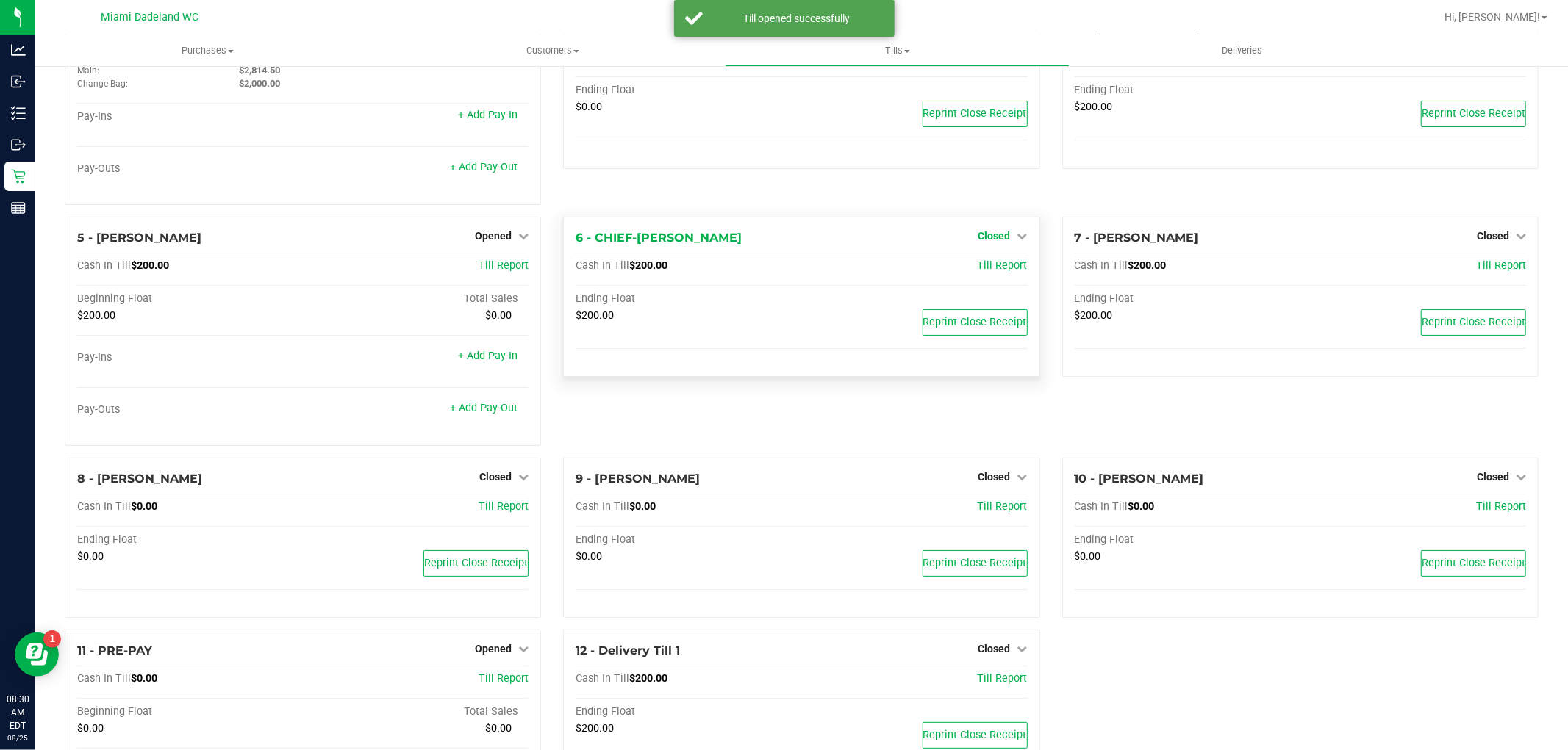
click at [988, 230] on span "Closed" at bounding box center [994, 236] width 32 height 12
click at [980, 265] on link "Open Till" at bounding box center [994, 266] width 39 height 12
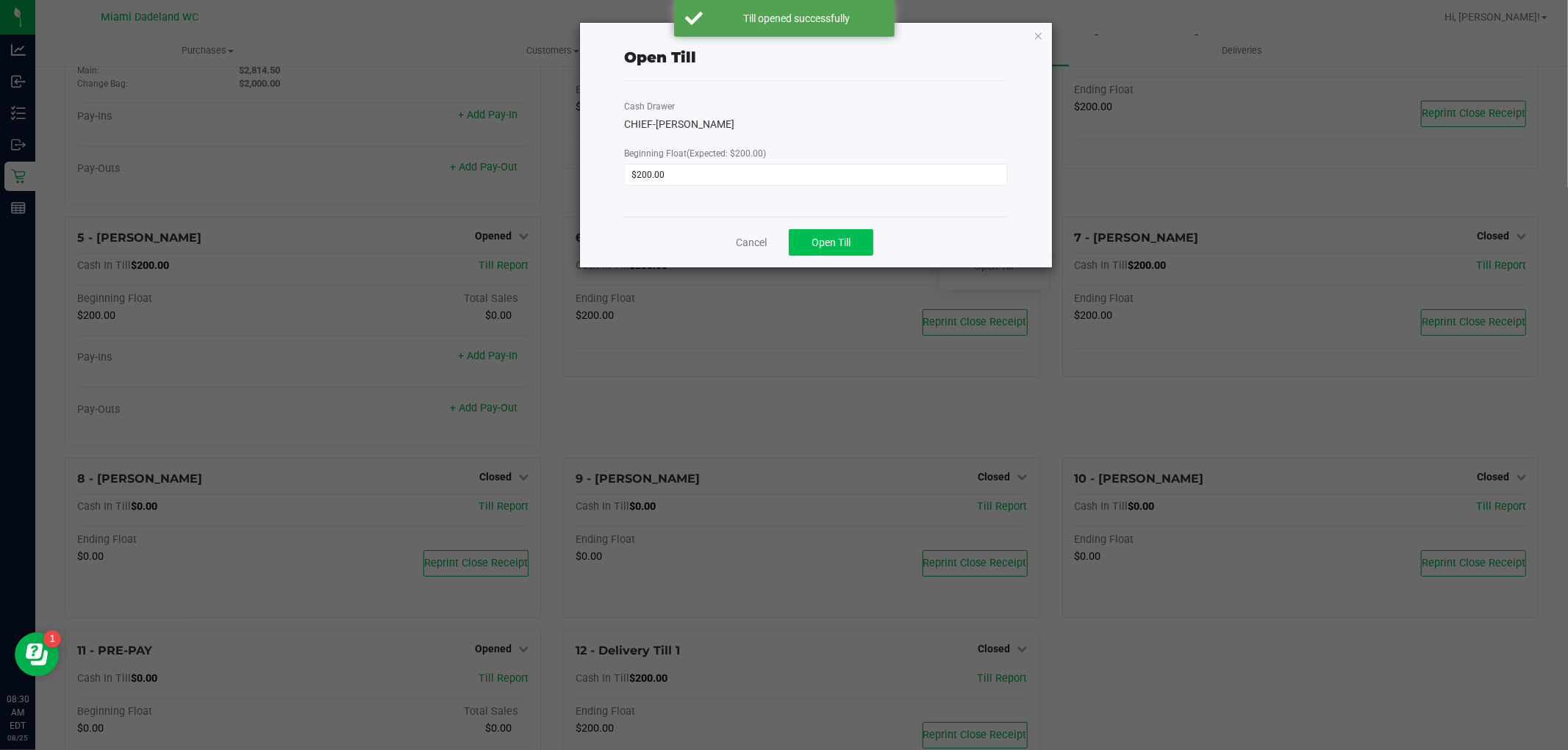
click at [873, 240] on button "Open Till" at bounding box center [831, 242] width 85 height 26
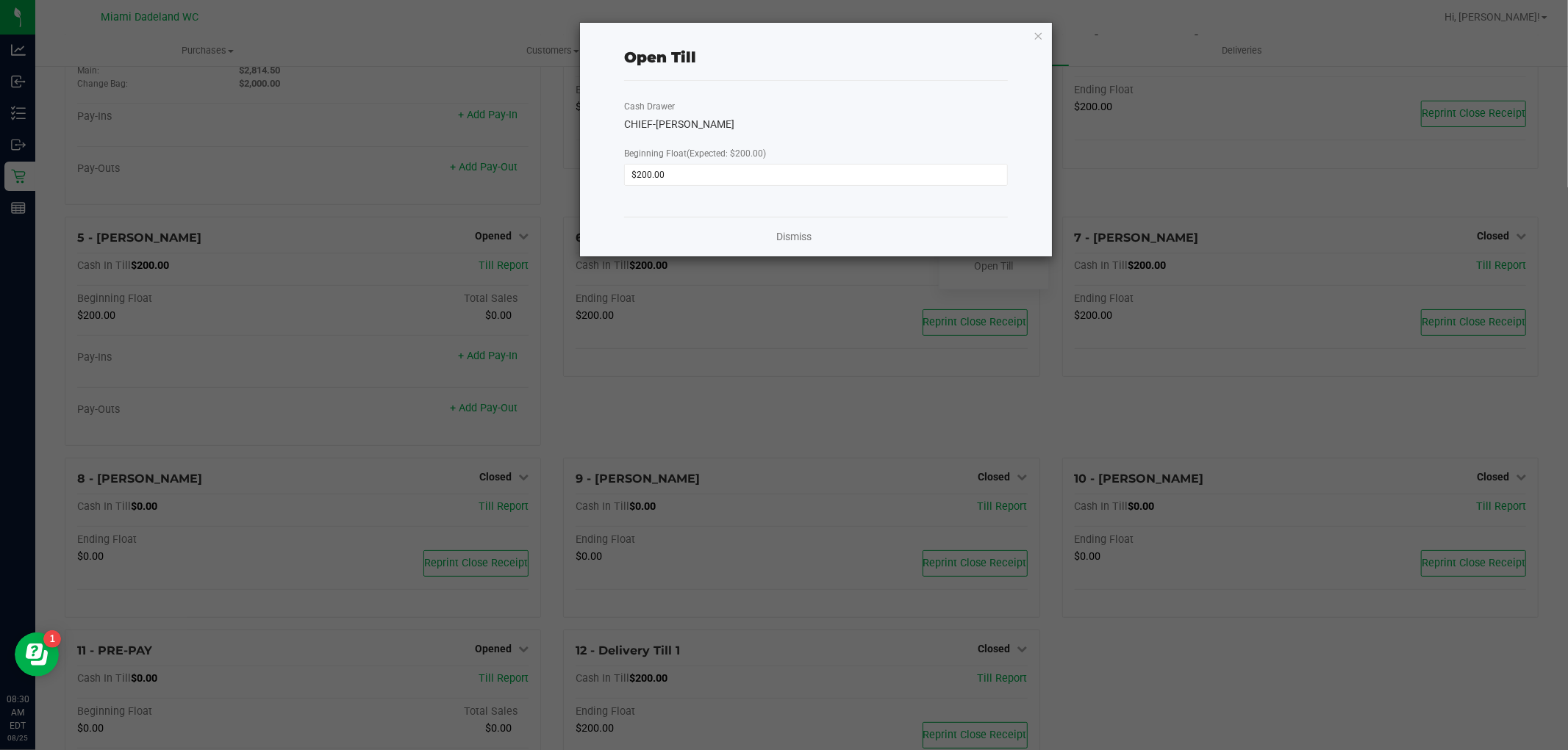
click at [796, 233] on link "Dismiss" at bounding box center [793, 237] width 36 height 15
